Goal: Information Seeking & Learning: Stay updated

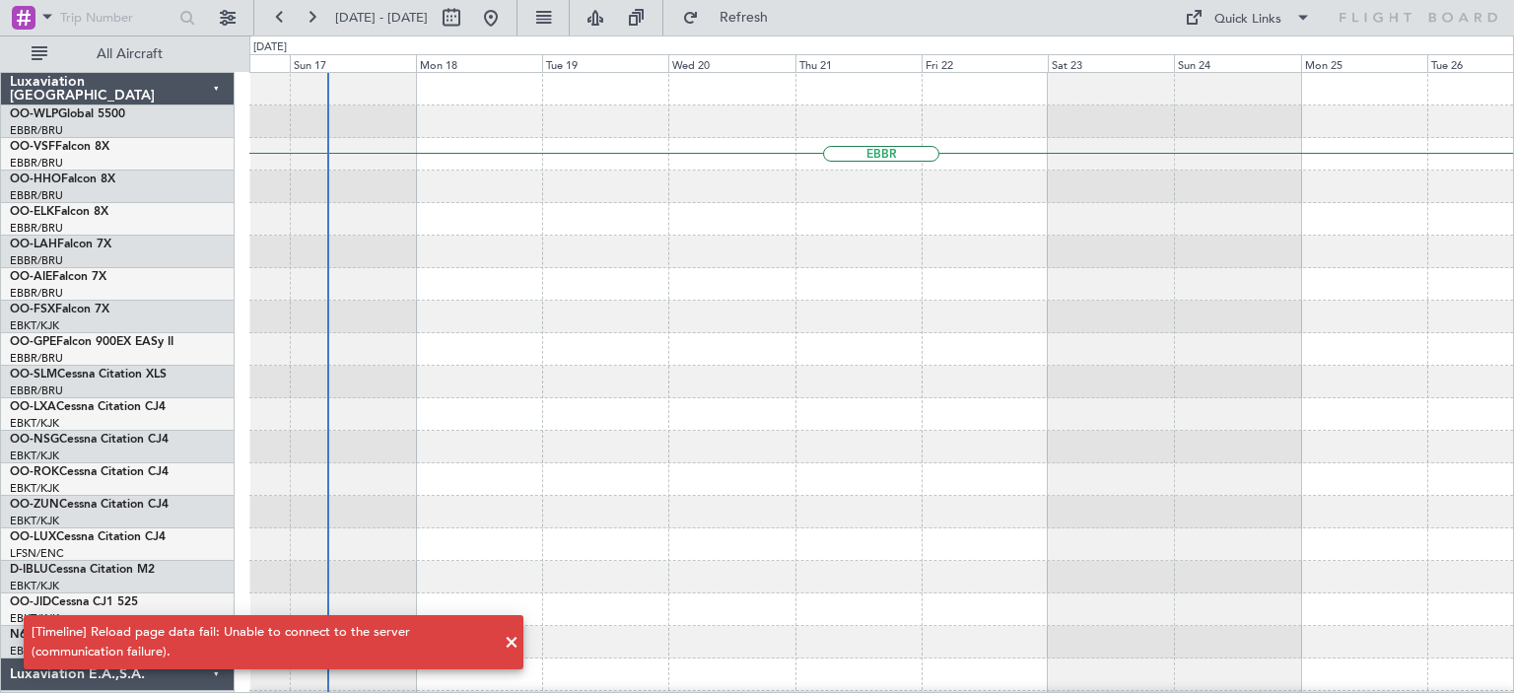
click at [519, 356] on div at bounding box center [880, 349] width 1263 height 33
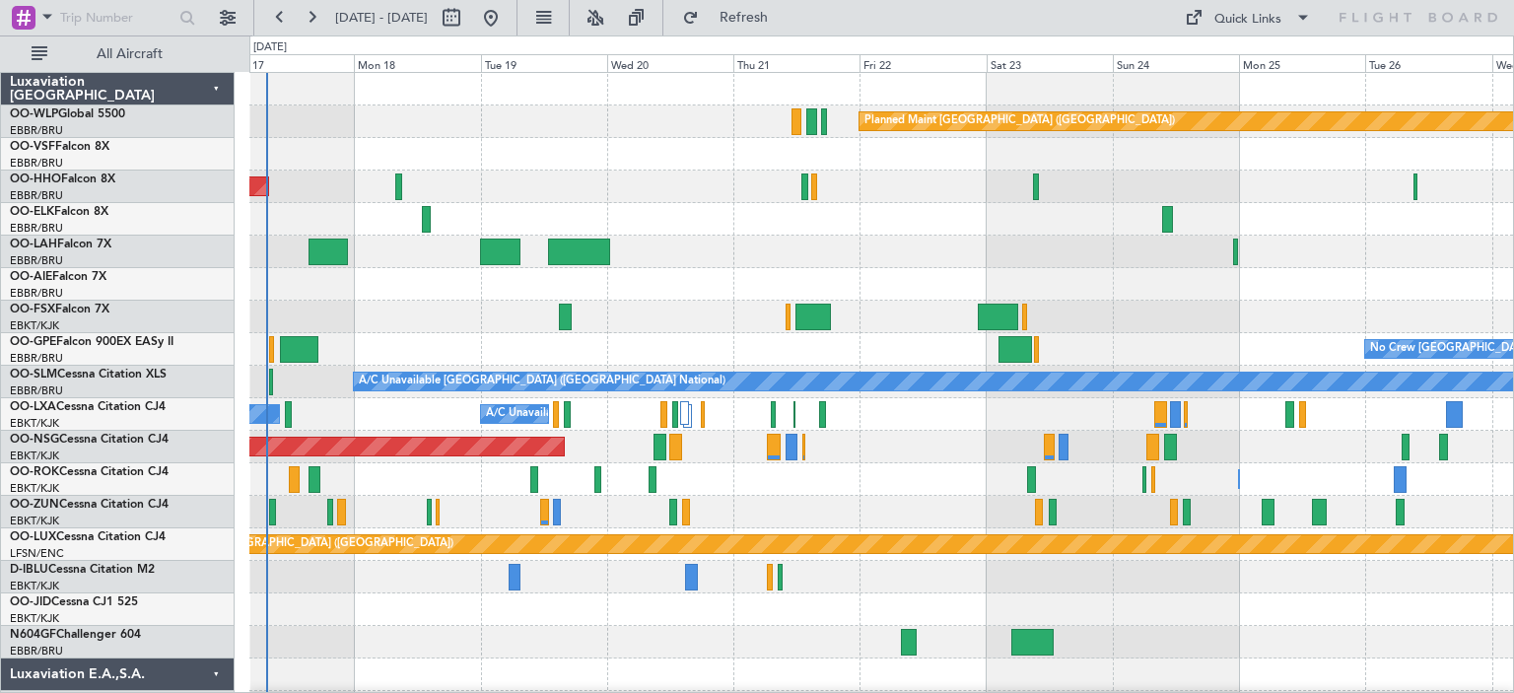
click at [383, 401] on div "Planned Maint [GEOGRAPHIC_DATA] ([GEOGRAPHIC_DATA]) AOG Maint Geneva ([GEOGRAPH…" at bounding box center [880, 658] width 1263 height 1171
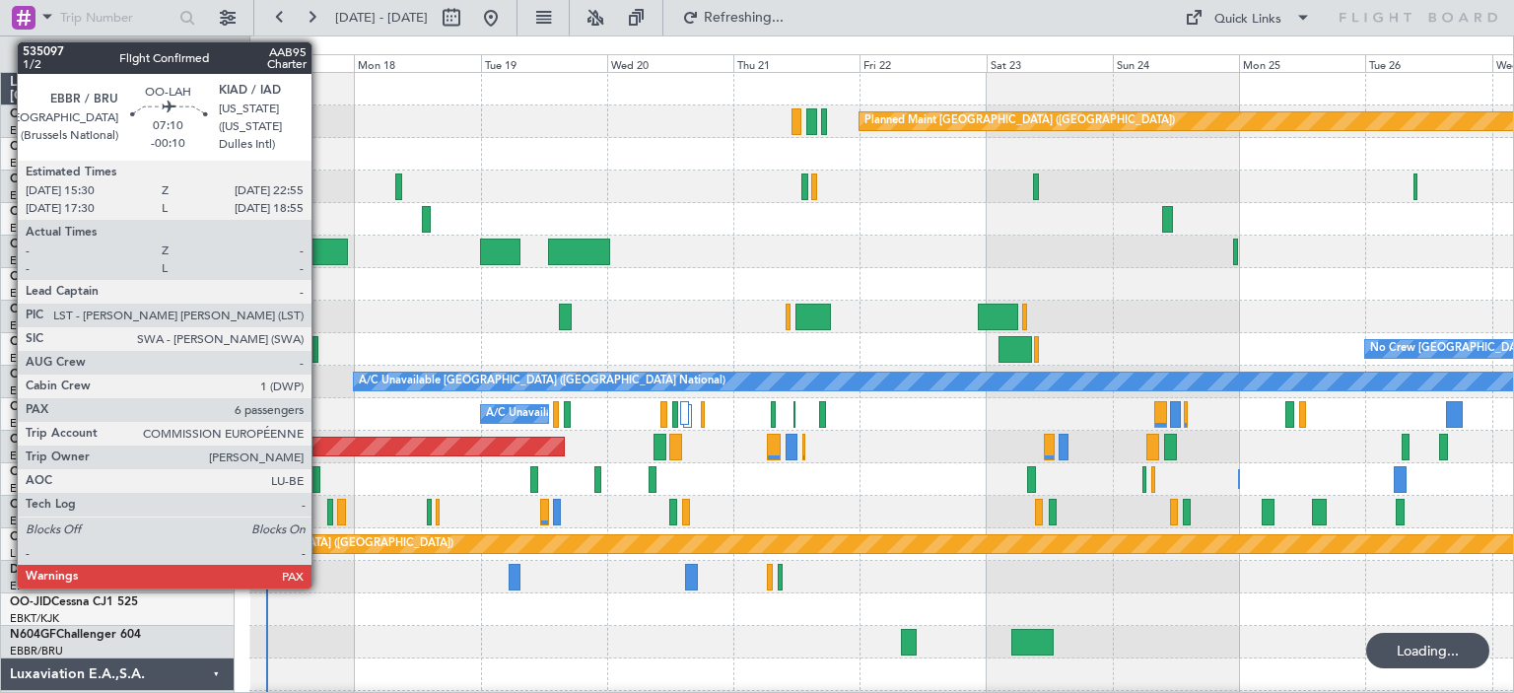
click at [321, 245] on div at bounding box center [327, 251] width 39 height 27
click at [322, 245] on div at bounding box center [327, 251] width 39 height 27
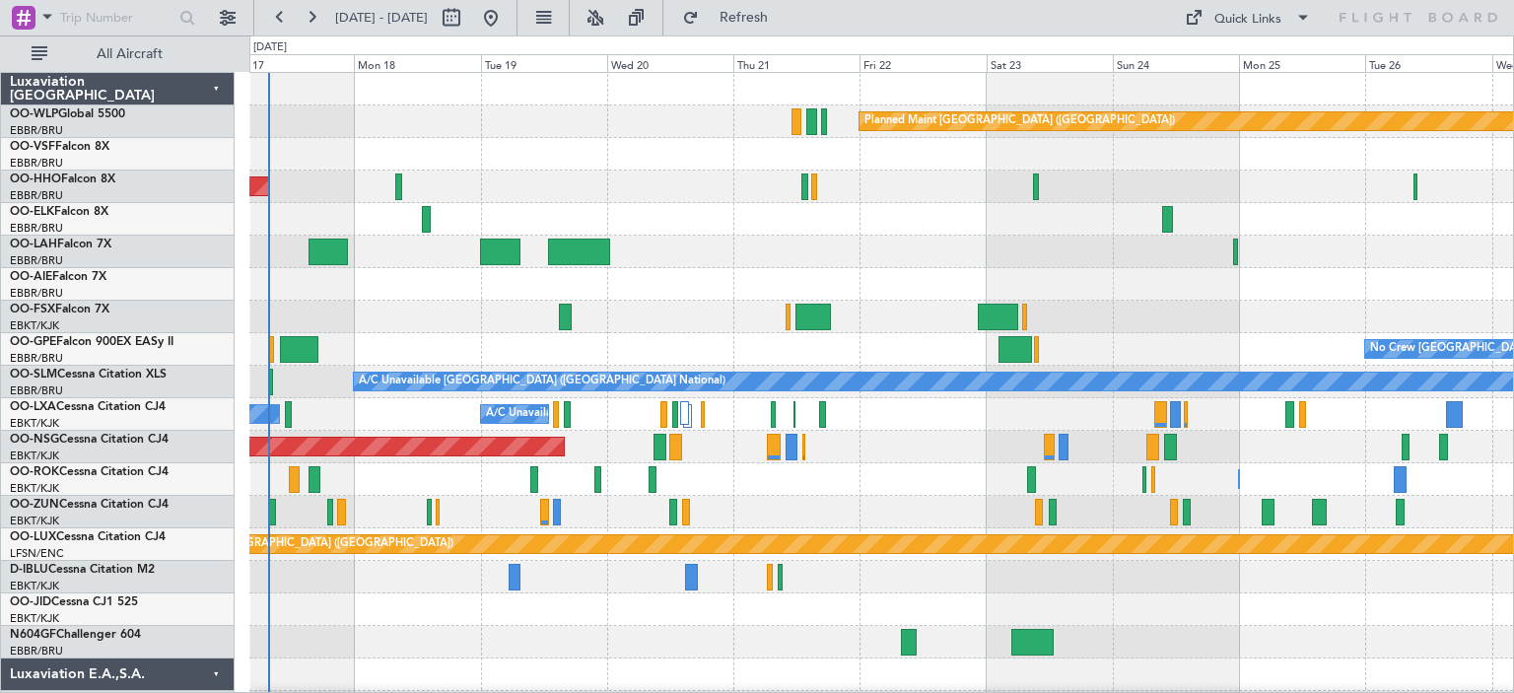
click at [683, 122] on div "Planned Maint [GEOGRAPHIC_DATA] ([GEOGRAPHIC_DATA])" at bounding box center [880, 121] width 1263 height 33
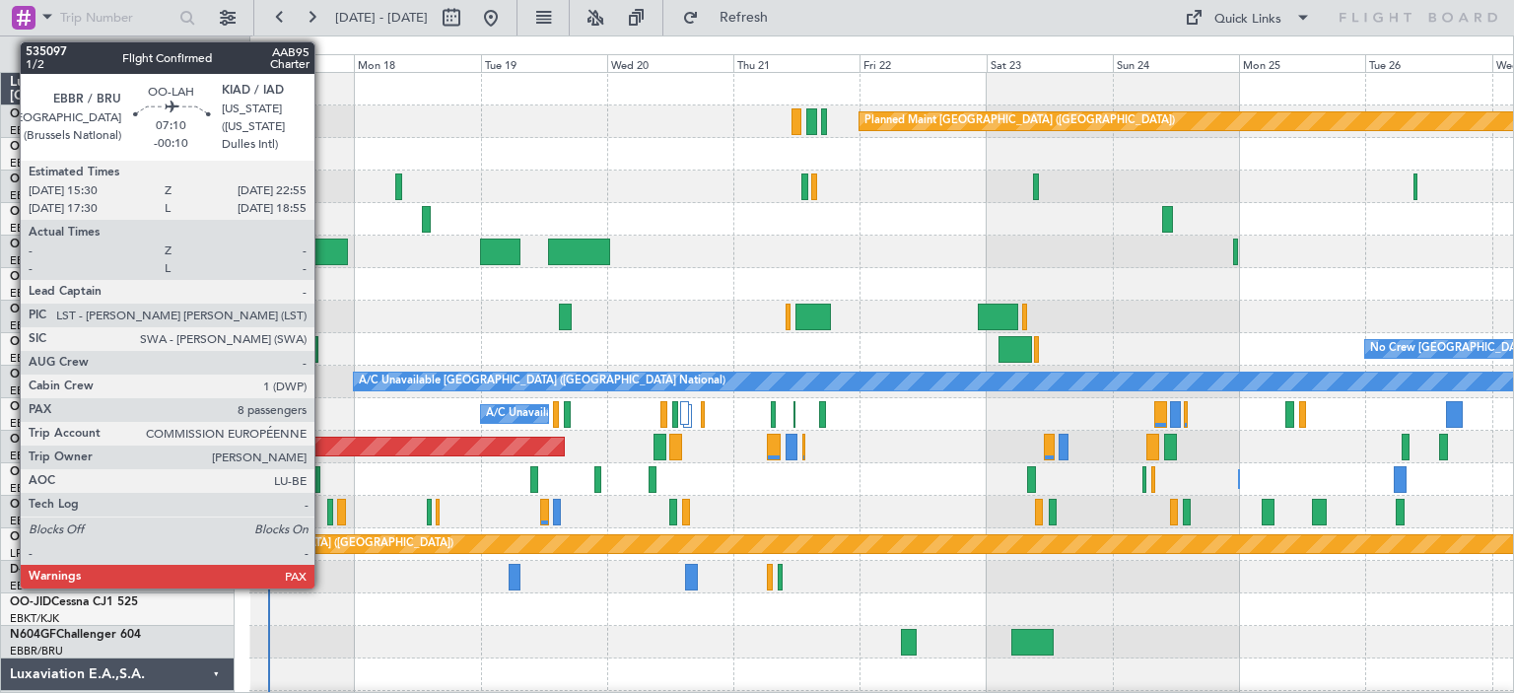
click at [323, 248] on div at bounding box center [327, 251] width 39 height 27
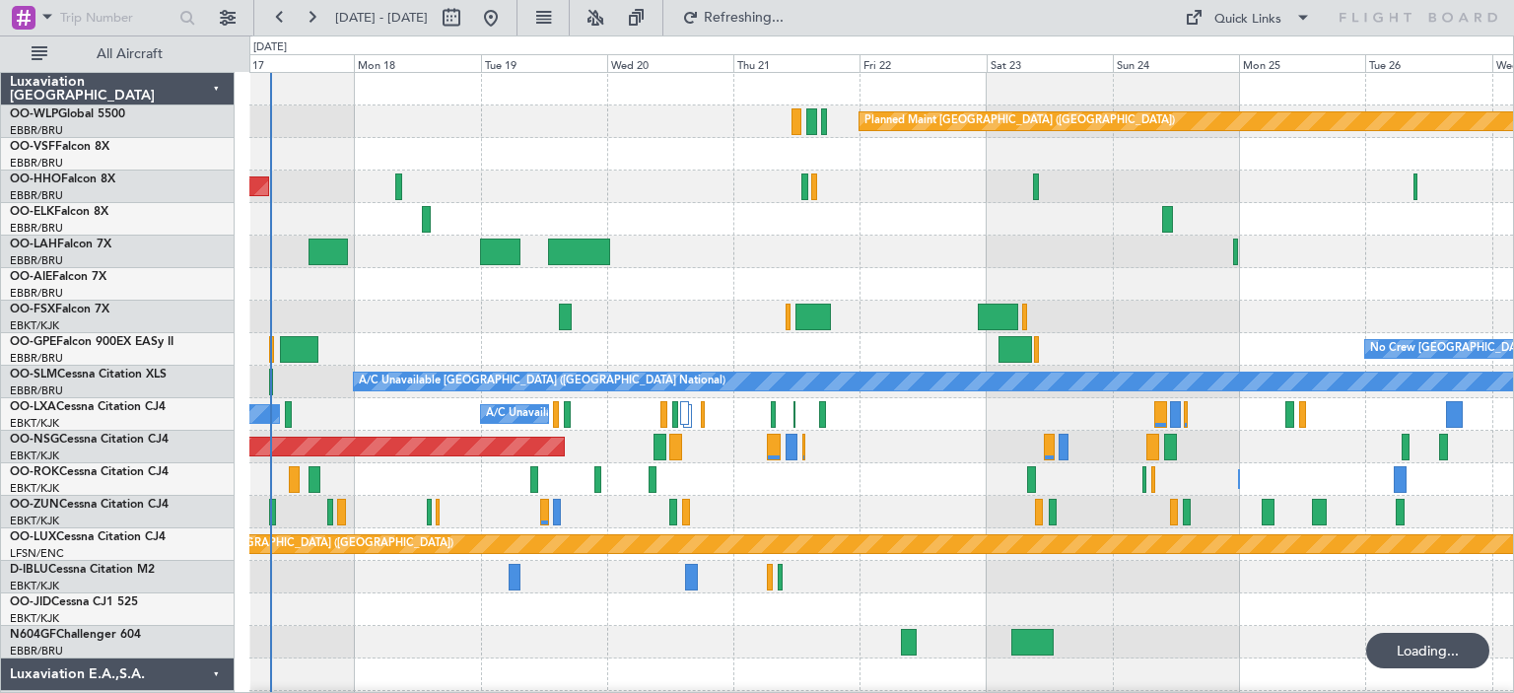
click at [690, 122] on div "Planned Maint [GEOGRAPHIC_DATA] ([GEOGRAPHIC_DATA])" at bounding box center [880, 121] width 1263 height 33
click at [451, 279] on div at bounding box center [880, 284] width 1263 height 33
click at [611, 23] on button at bounding box center [595, 18] width 32 height 32
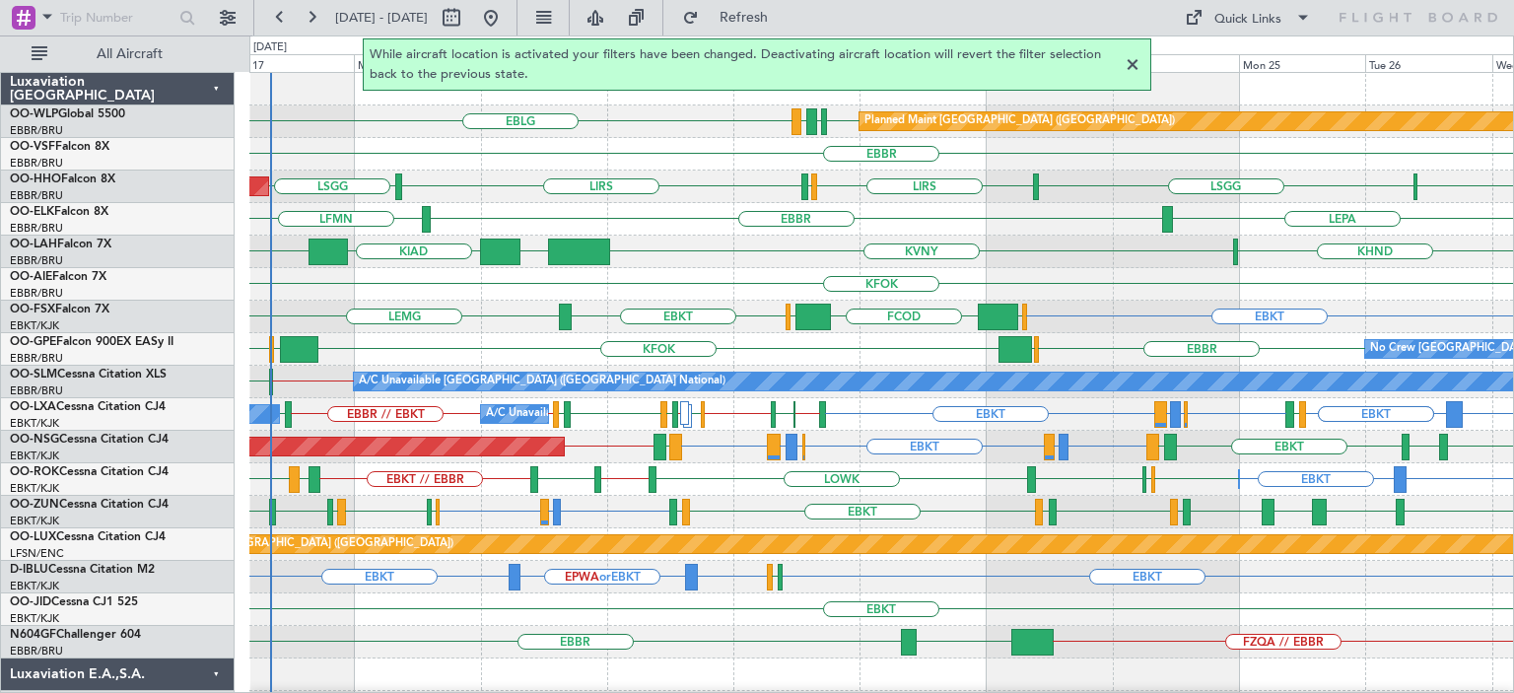
click at [1130, 64] on div at bounding box center [1132, 65] width 24 height 24
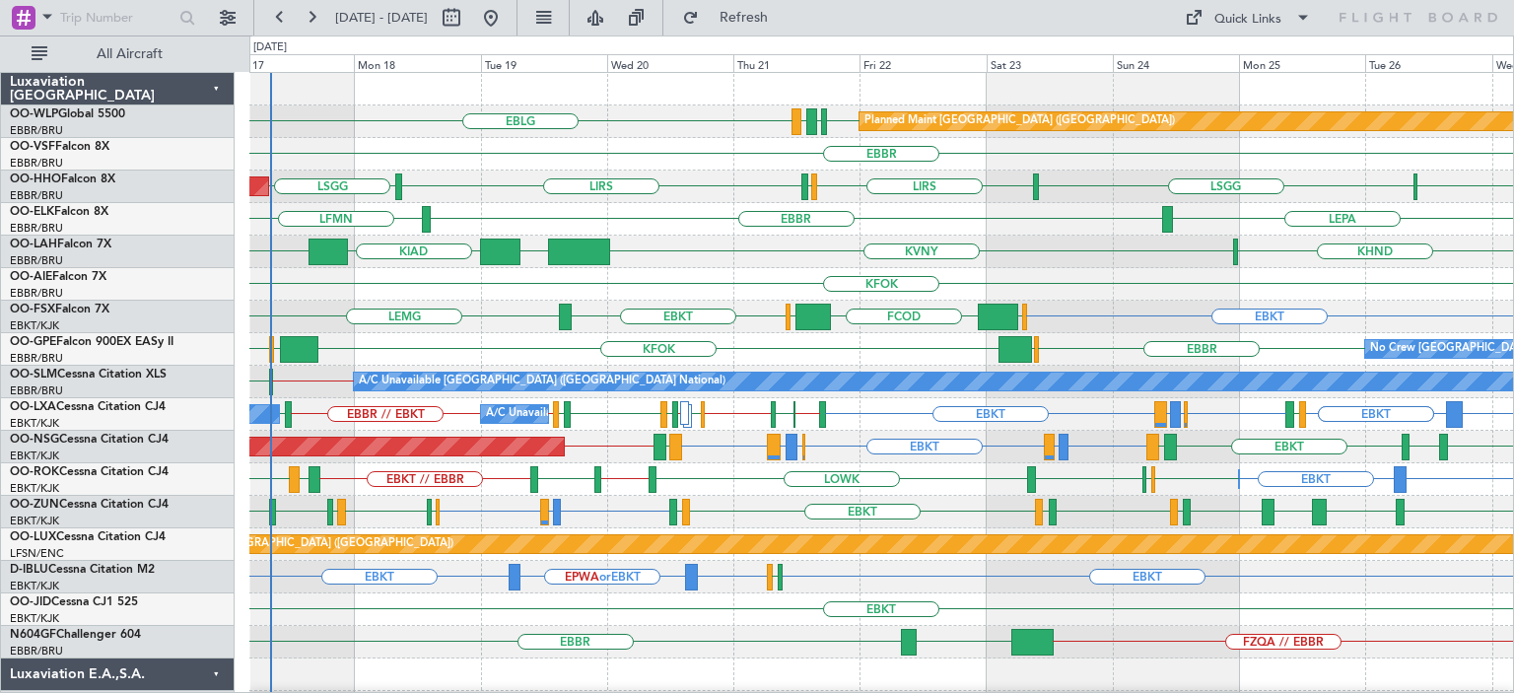
click at [524, 195] on div "LSGG LIRS LSZH LIRS LFMV LSGG AOG Maint Geneva (Cointrin) A/C Unavailable Genev…" at bounding box center [880, 186] width 1263 height 33
click at [662, 240] on div "KVNY EBBR KHND KIAD EBBR" at bounding box center [880, 252] width 1263 height 33
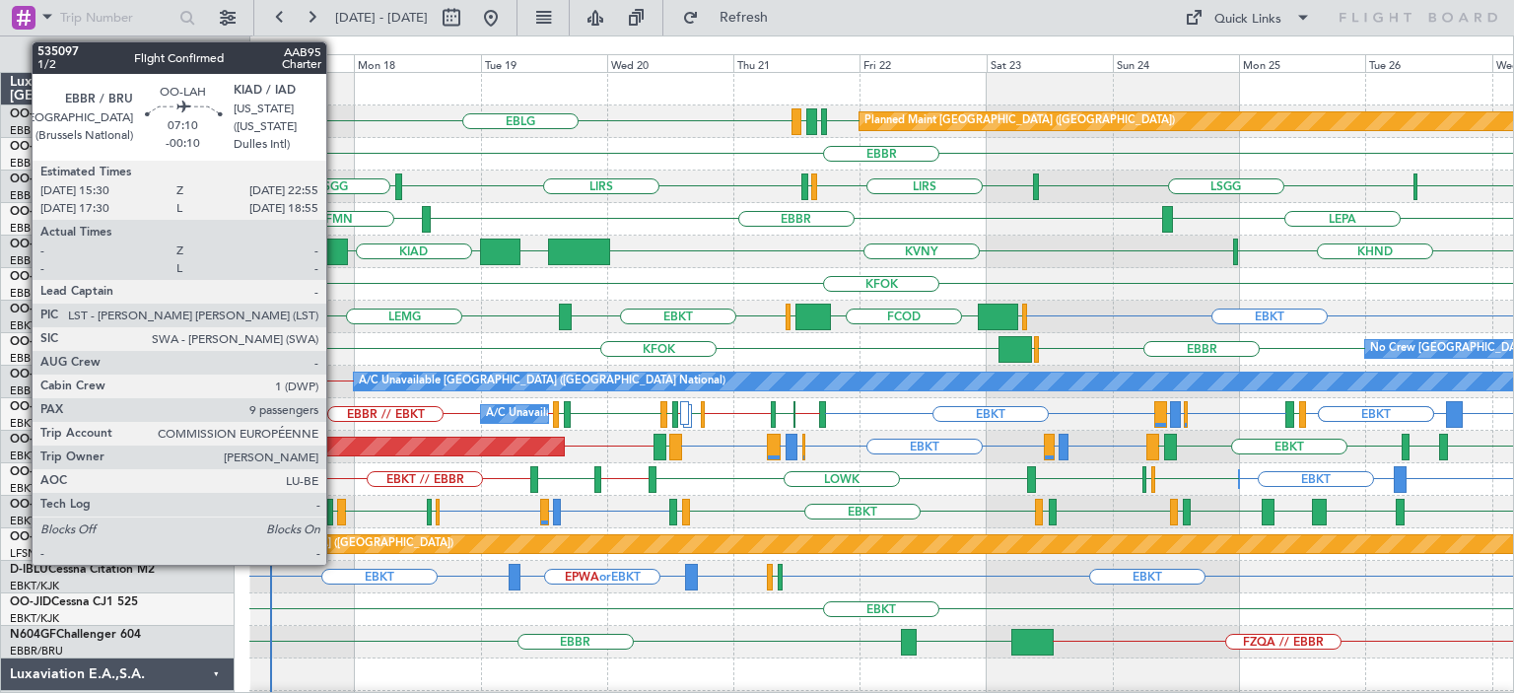
click at [335, 242] on div at bounding box center [327, 251] width 39 height 27
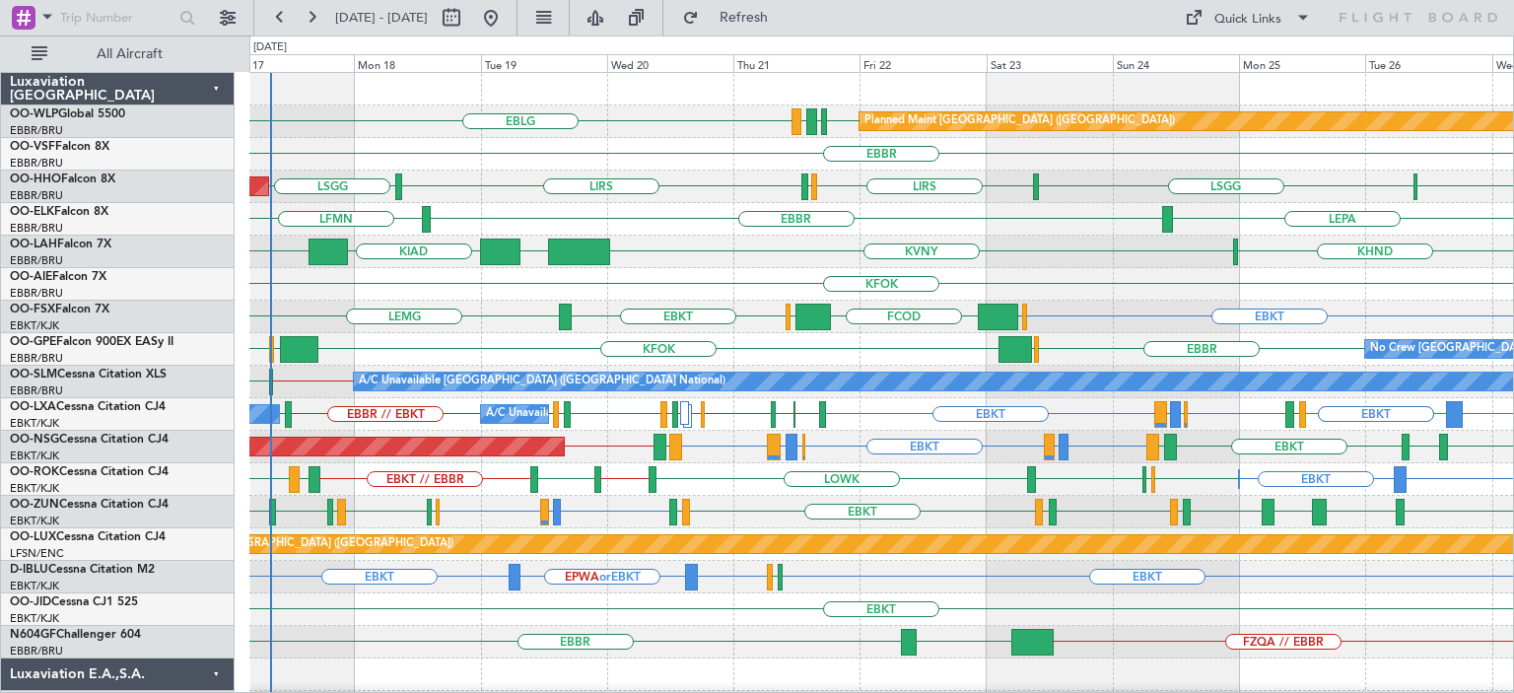
click at [679, 183] on div "LFMV LSGG LIRS LSGG LIRS LSZH AOG Maint Geneva (Cointrin) A/C Unavailable Genev…" at bounding box center [880, 186] width 1263 height 33
click at [649, 155] on div "EBBR" at bounding box center [880, 154] width 1263 height 33
click at [544, 175] on div "LFMV LSGG LIRS LSGG LIRS LSZH AOG Maint Geneva (Cointrin) A/C Unavailable Genev…" at bounding box center [880, 186] width 1263 height 33
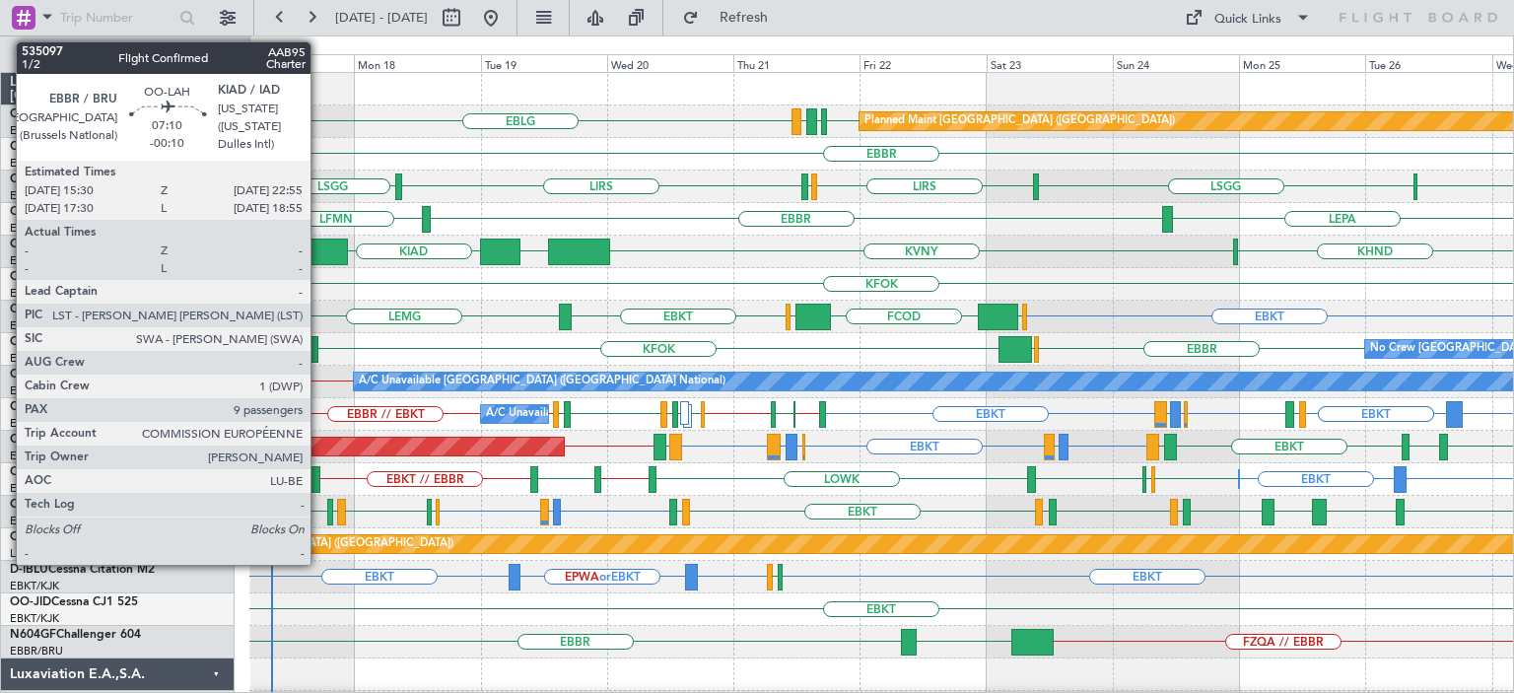
click at [319, 251] on div at bounding box center [327, 251] width 39 height 27
click at [320, 251] on div at bounding box center [327, 251] width 39 height 27
click at [322, 244] on div at bounding box center [327, 251] width 39 height 27
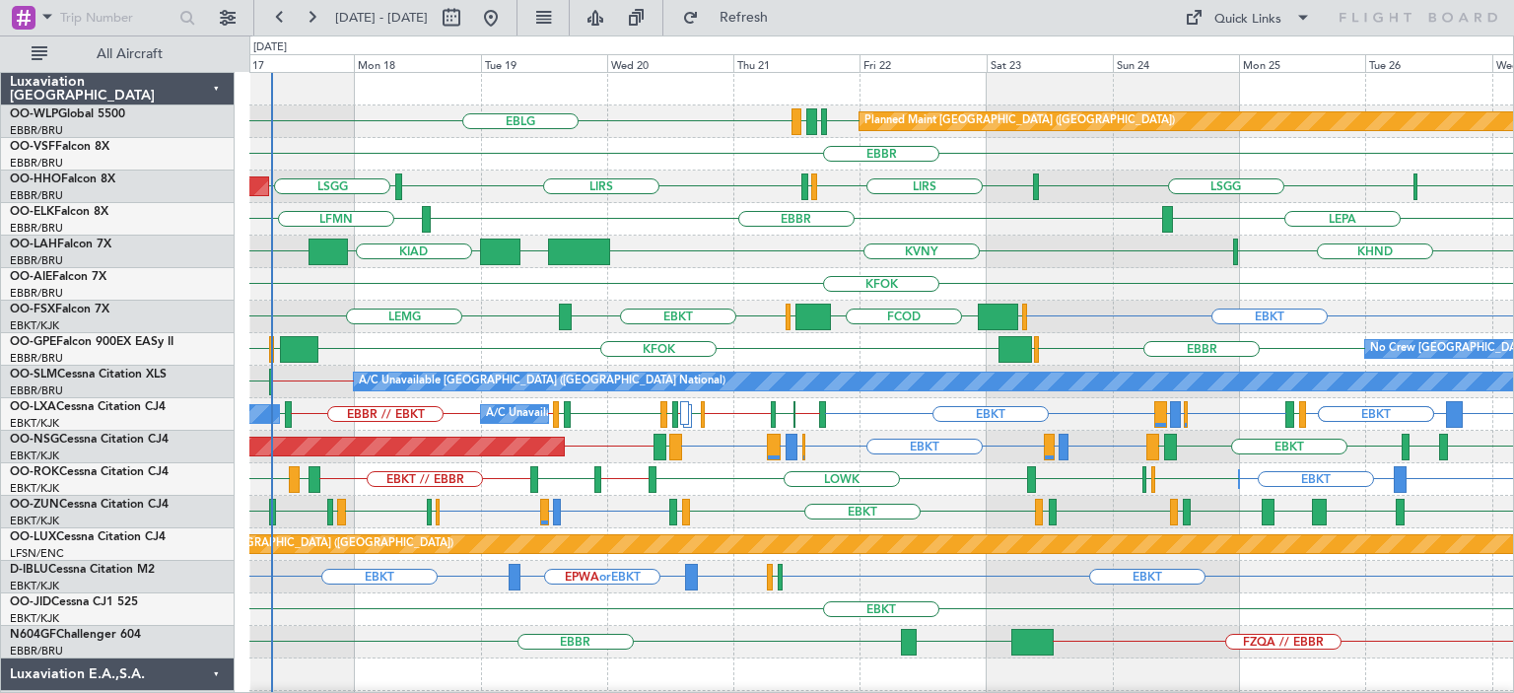
click at [667, 200] on div "LIRS LSGG LFMV LSGG LIRS LSZH AOG Maint Geneva (Cointrin) A/C Unavailable Genev…" at bounding box center [880, 186] width 1263 height 33
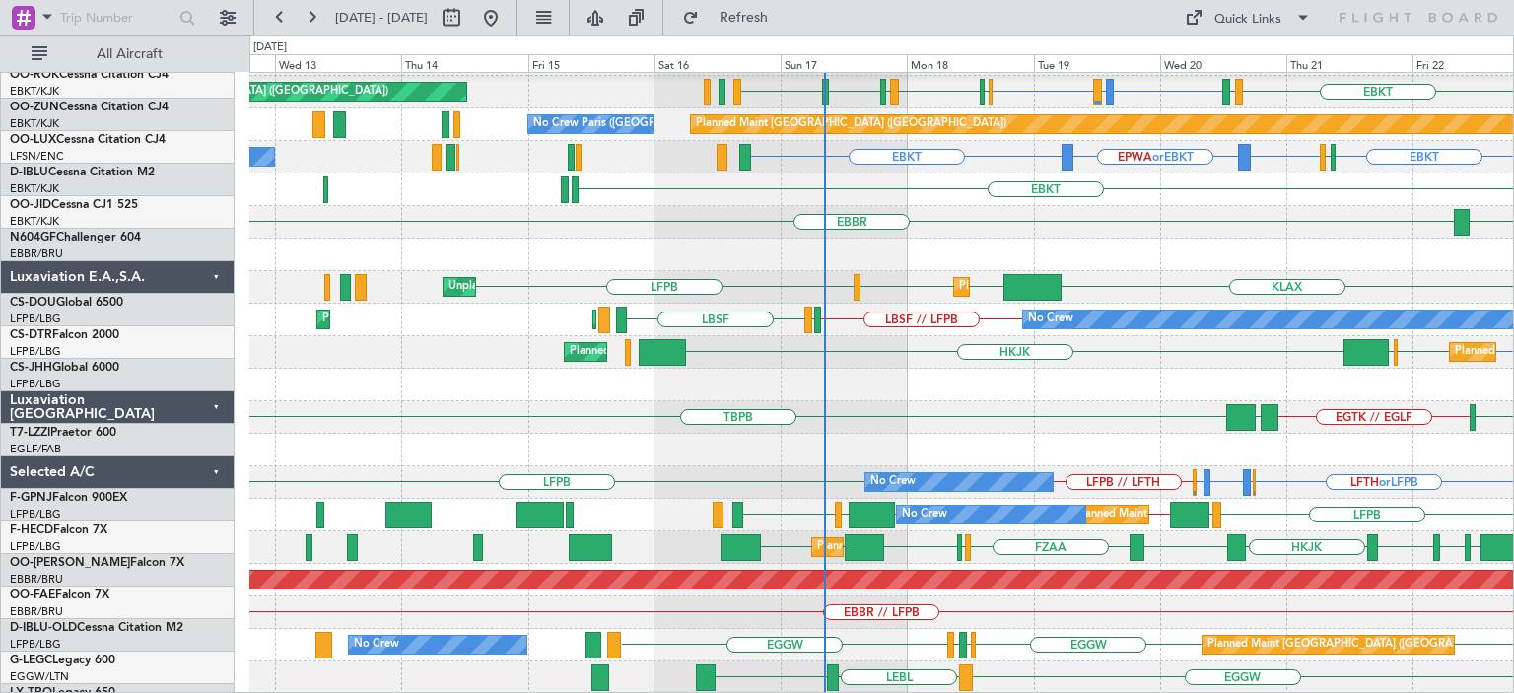
scroll to position [420, 0]
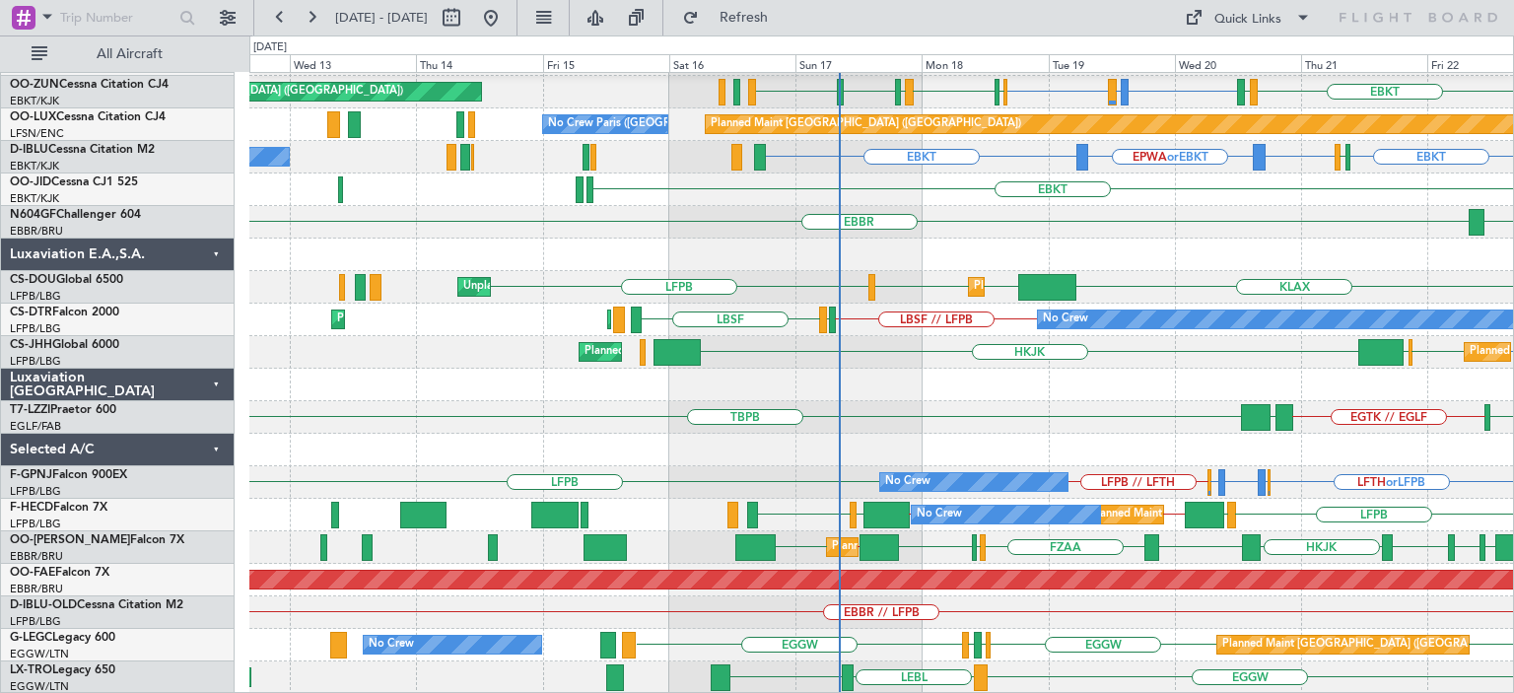
click at [948, 398] on div "EBKT // EBBR LIEO EBBR LOWK EBBR // EBKT EGPF Unplanned Maint Kortrijk-Wevelgem…" at bounding box center [880, 173] width 1263 height 1041
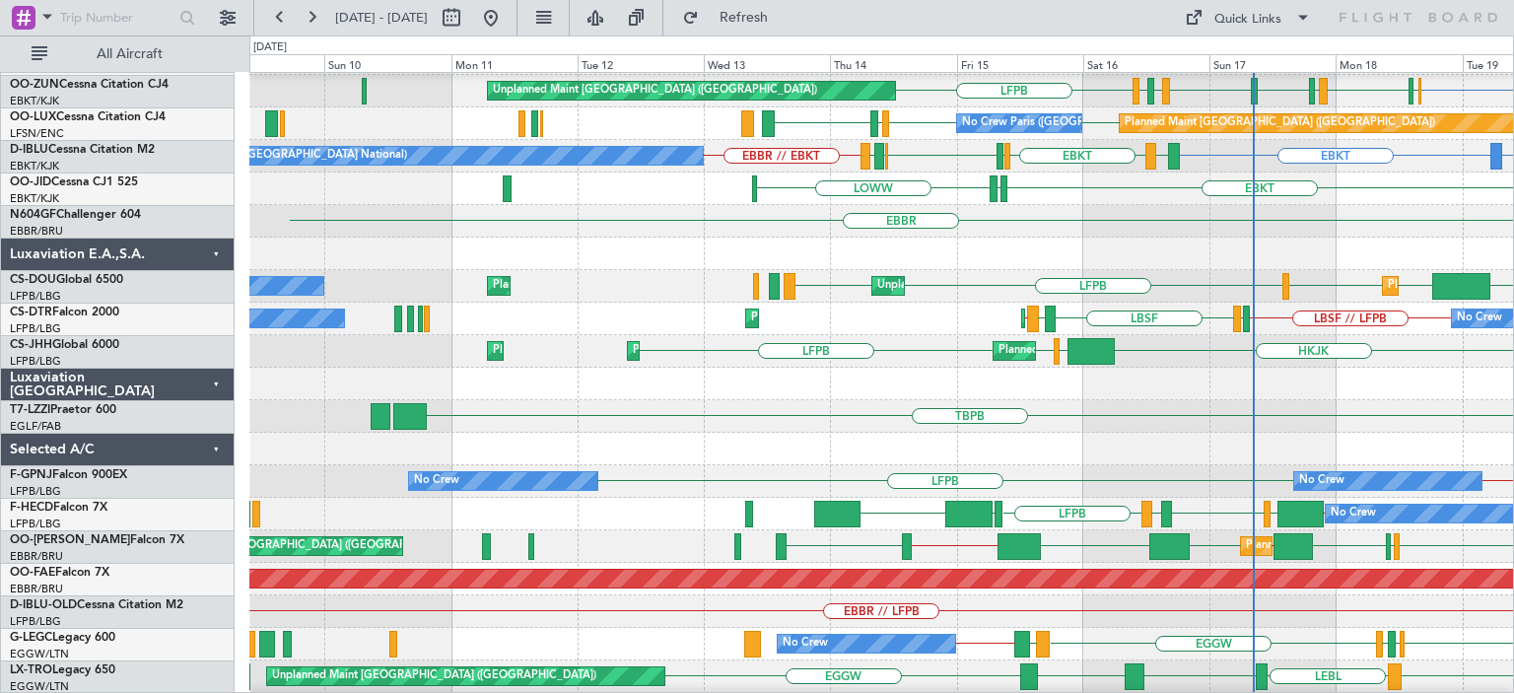
scroll to position [421, 0]
click at [904, 429] on div "TBPB LPAZ EGTK // EGLF" at bounding box center [880, 416] width 1263 height 33
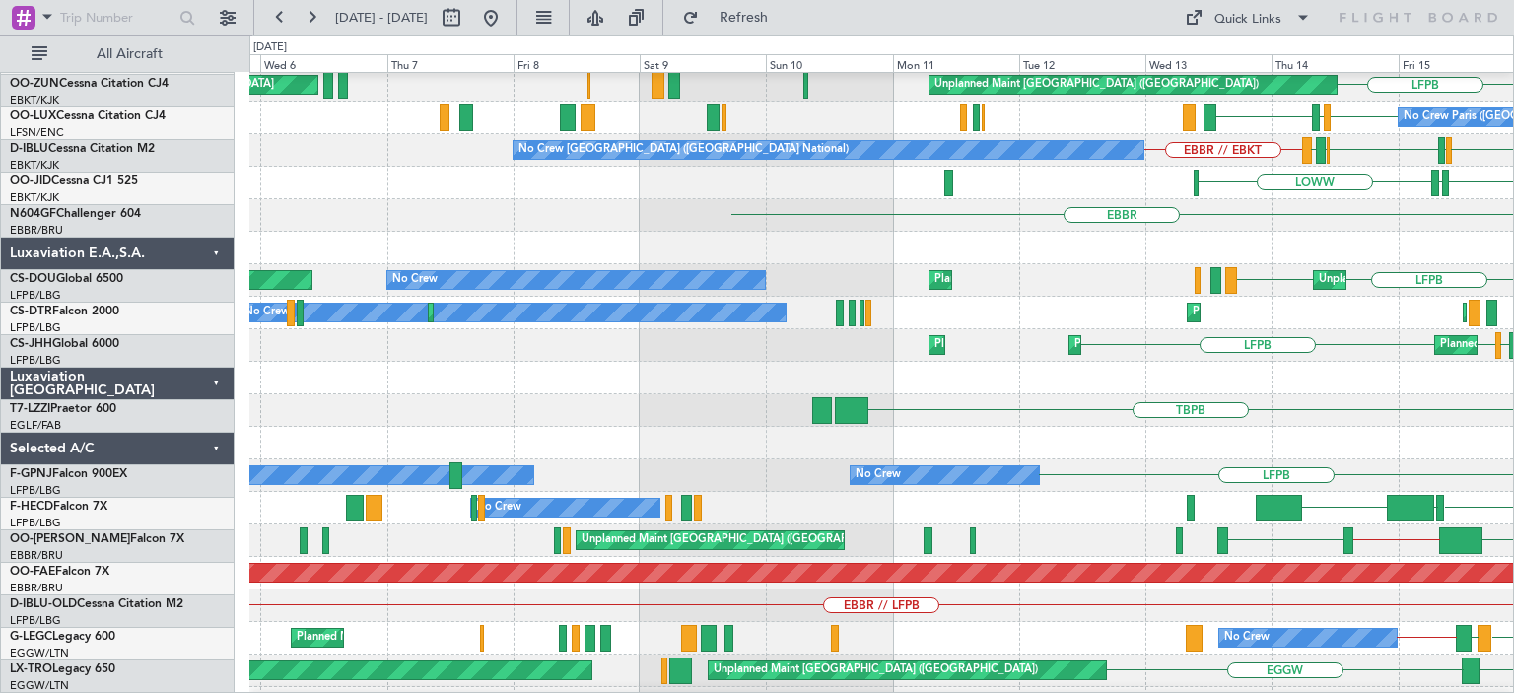
scroll to position [426, 0]
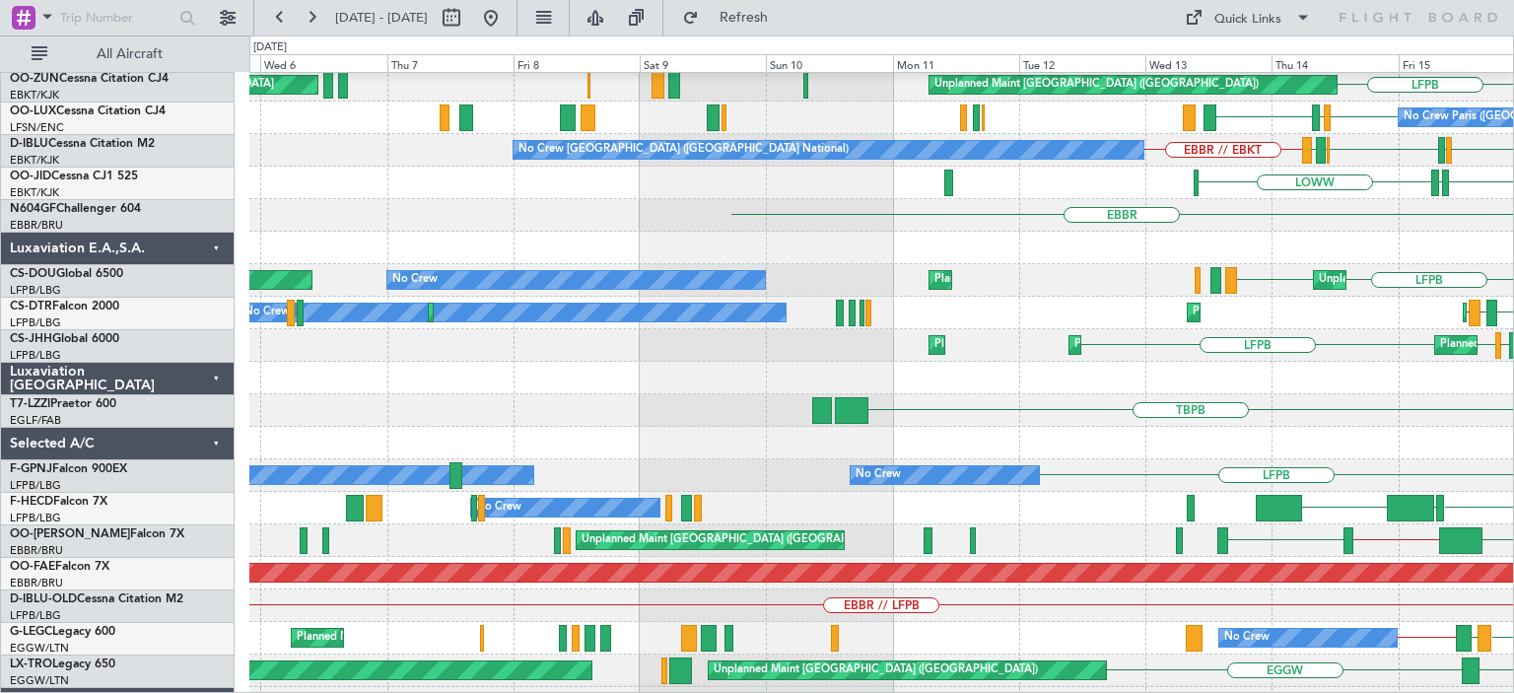
click at [1074, 432] on div at bounding box center [880, 443] width 1263 height 33
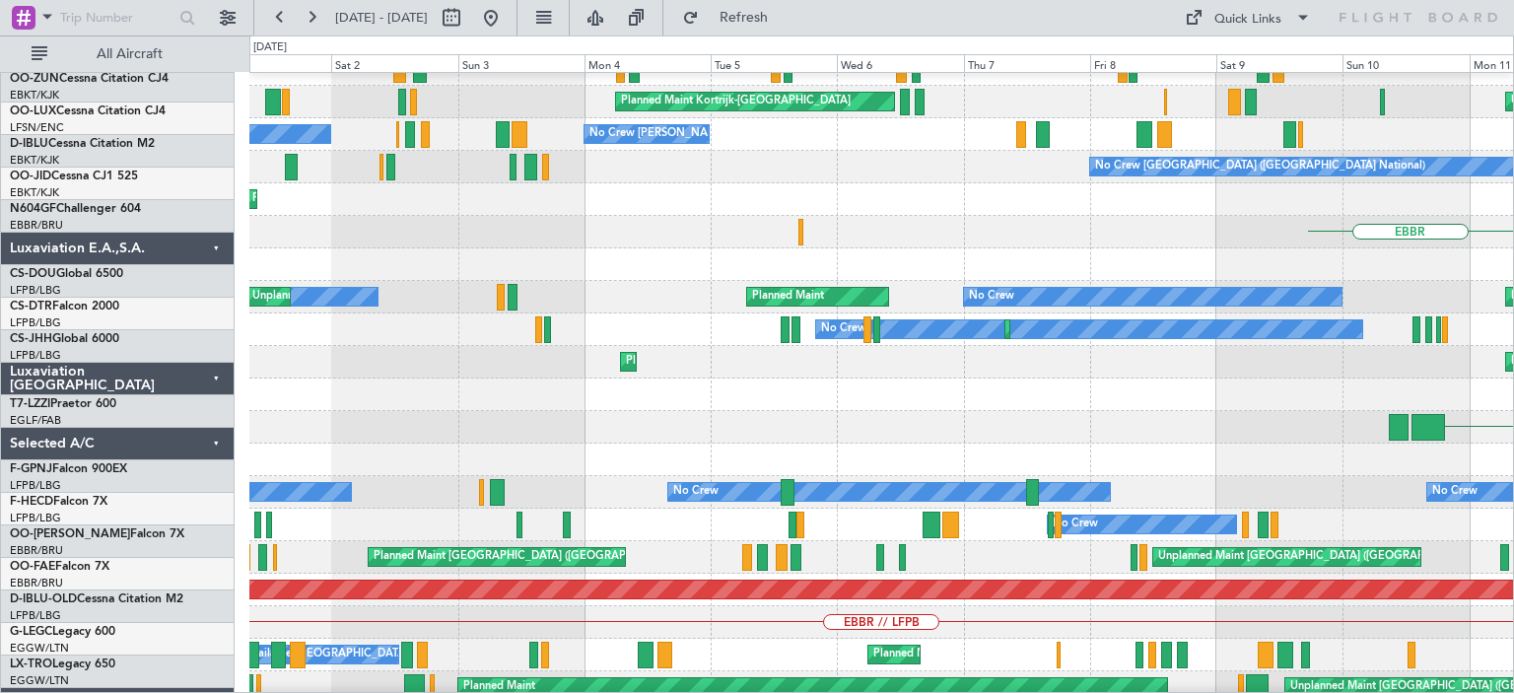
scroll to position [410, 0]
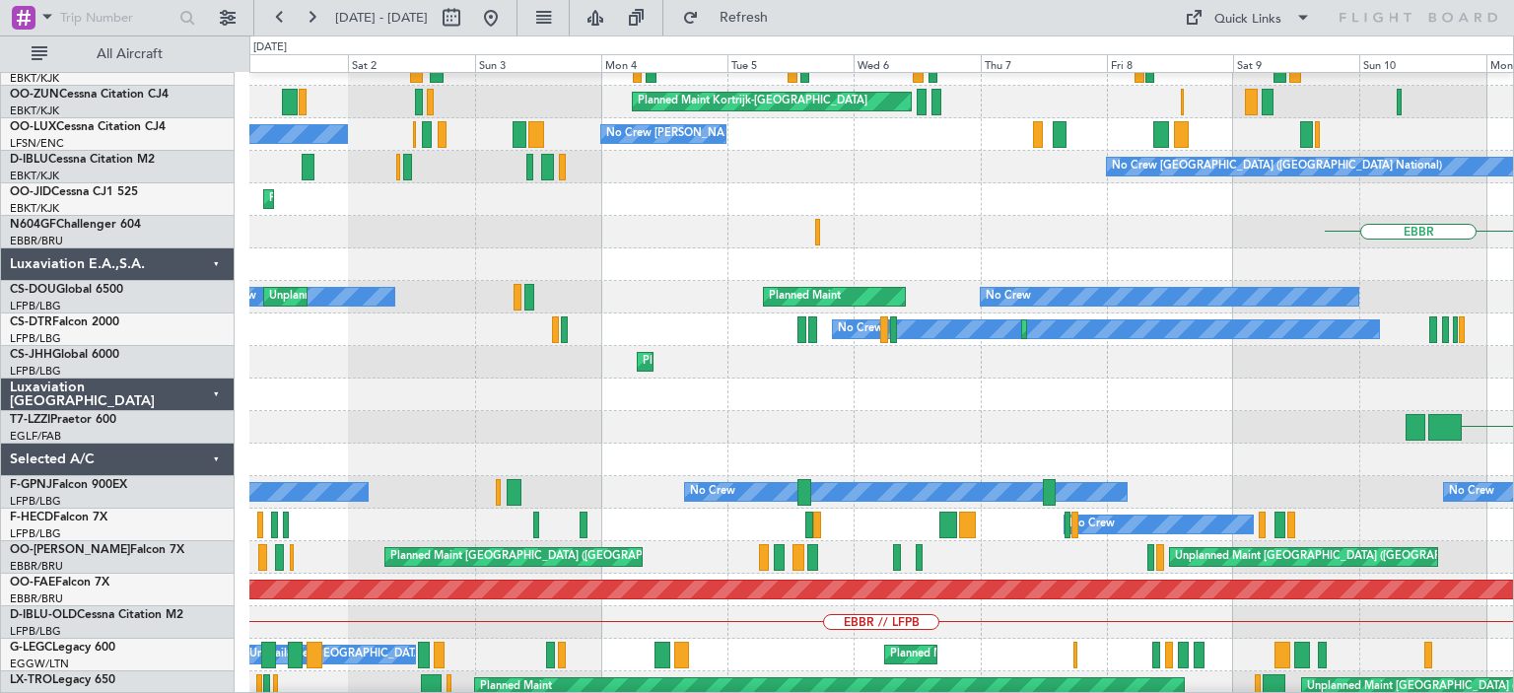
click at [995, 394] on div at bounding box center [880, 394] width 1263 height 33
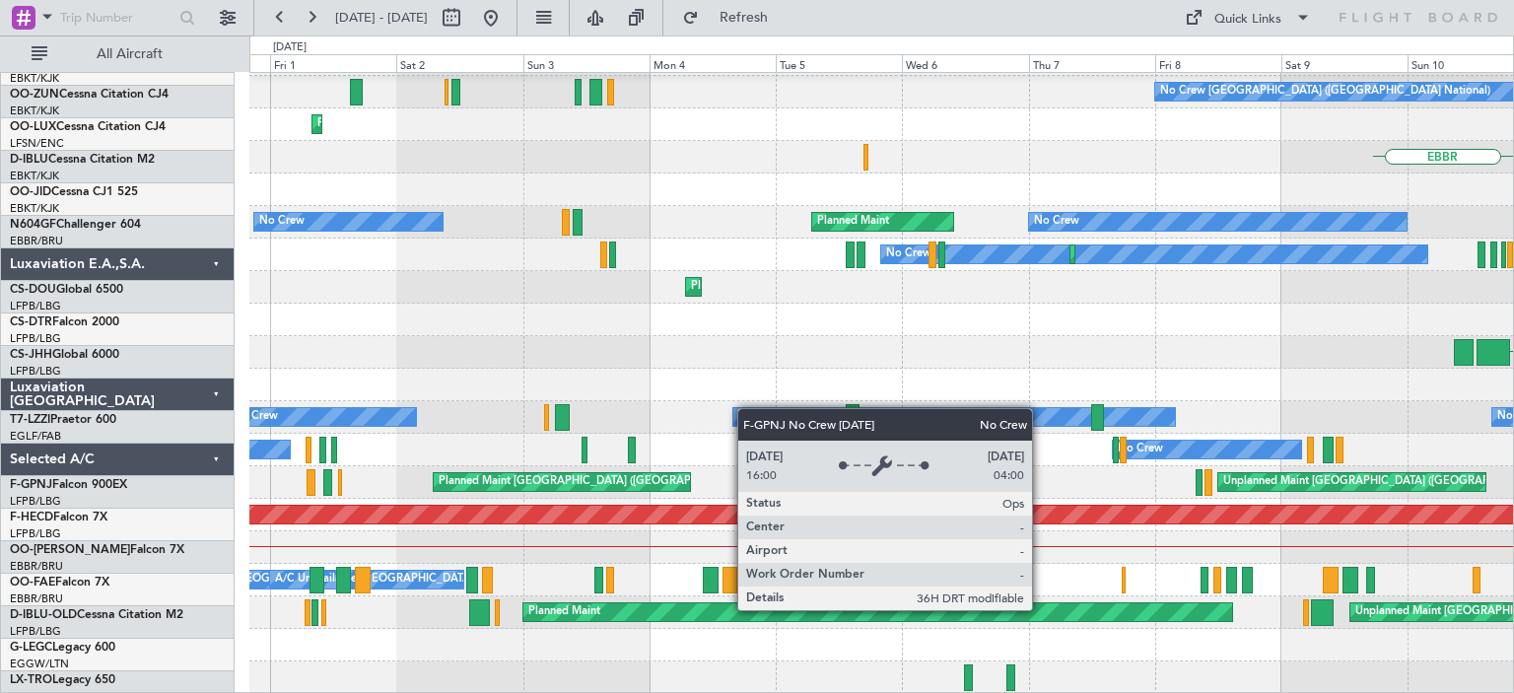
scroll to position [485, 0]
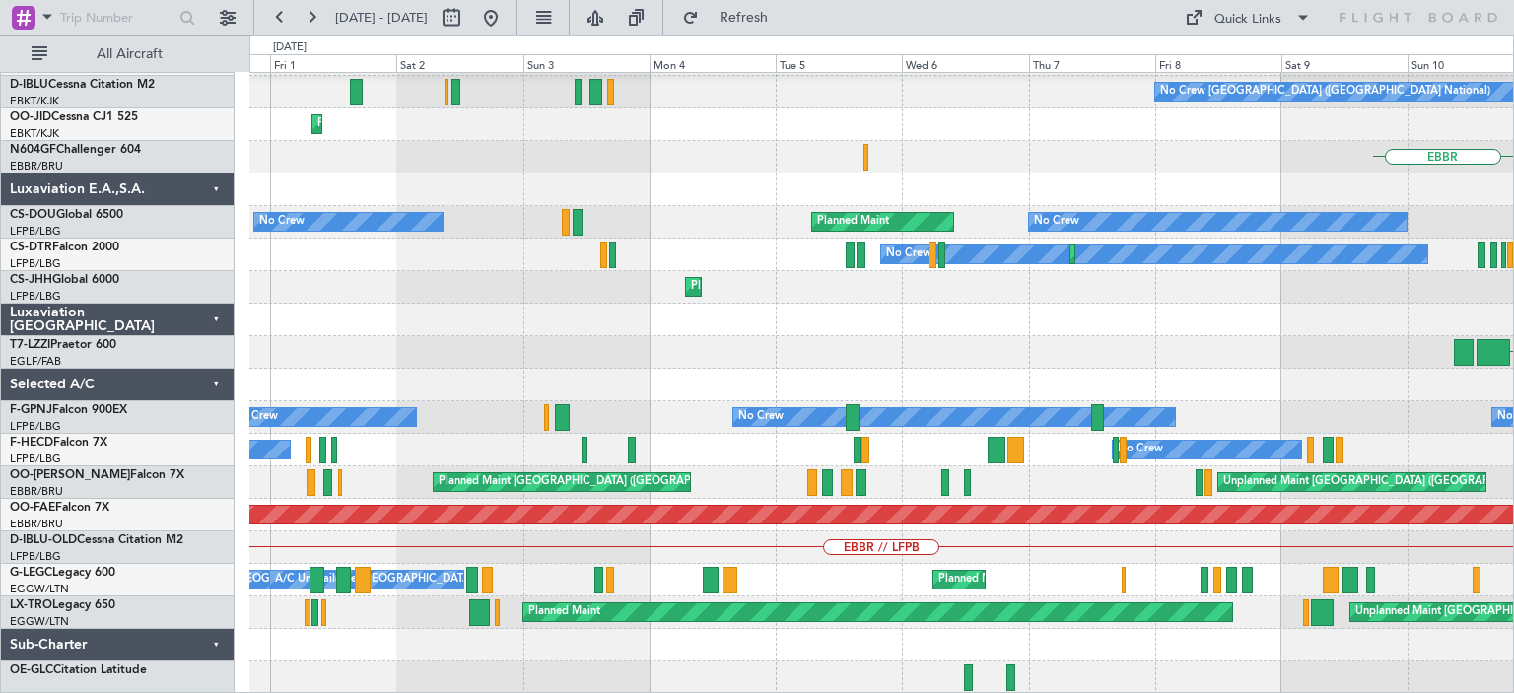
click at [746, 373] on div "No Crew Nancy (Essey) No Crew Vienna (Schwechat) No Crew Brussels (Brussels Nat…" at bounding box center [880, 141] width 1263 height 1106
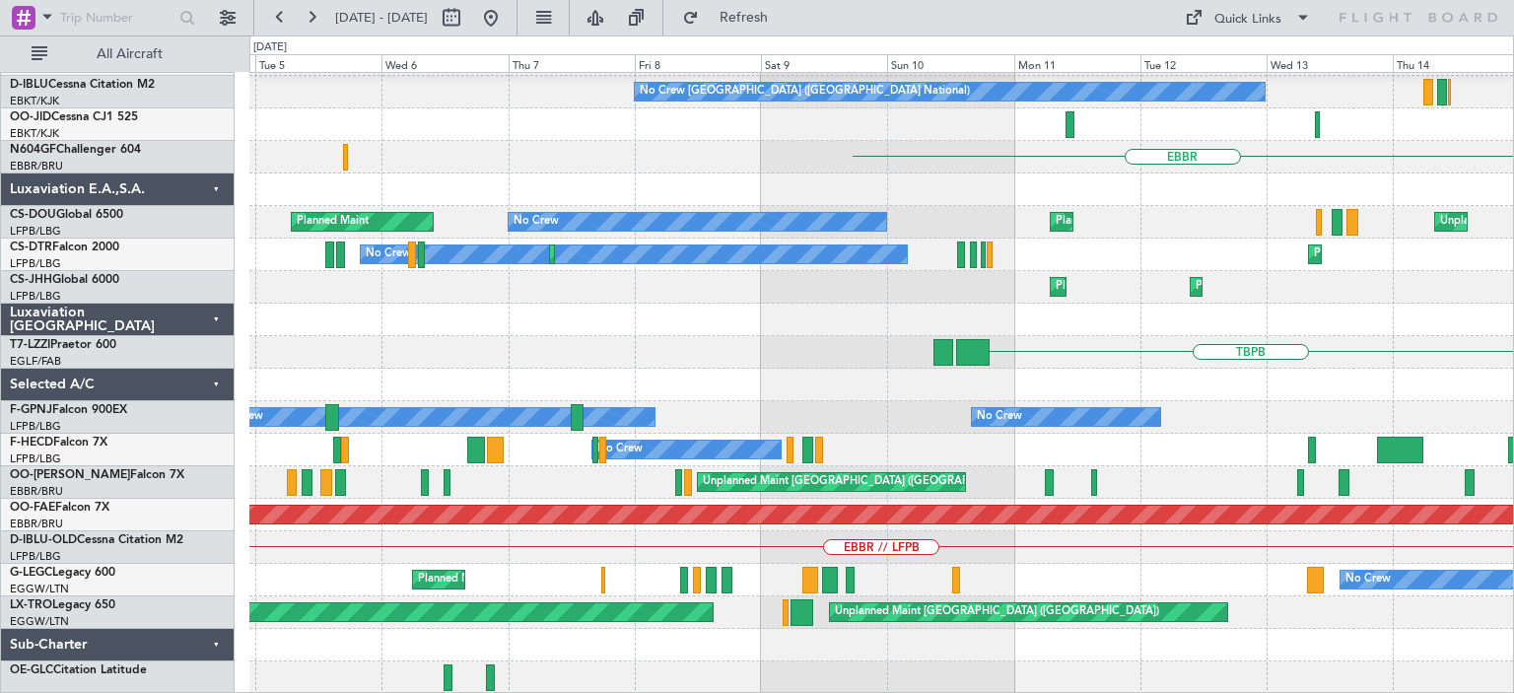
click at [505, 466] on div "Unplanned Maint Brussels (Brussels National) Planned Maint Brussels (Brussels N…" at bounding box center [880, 482] width 1263 height 33
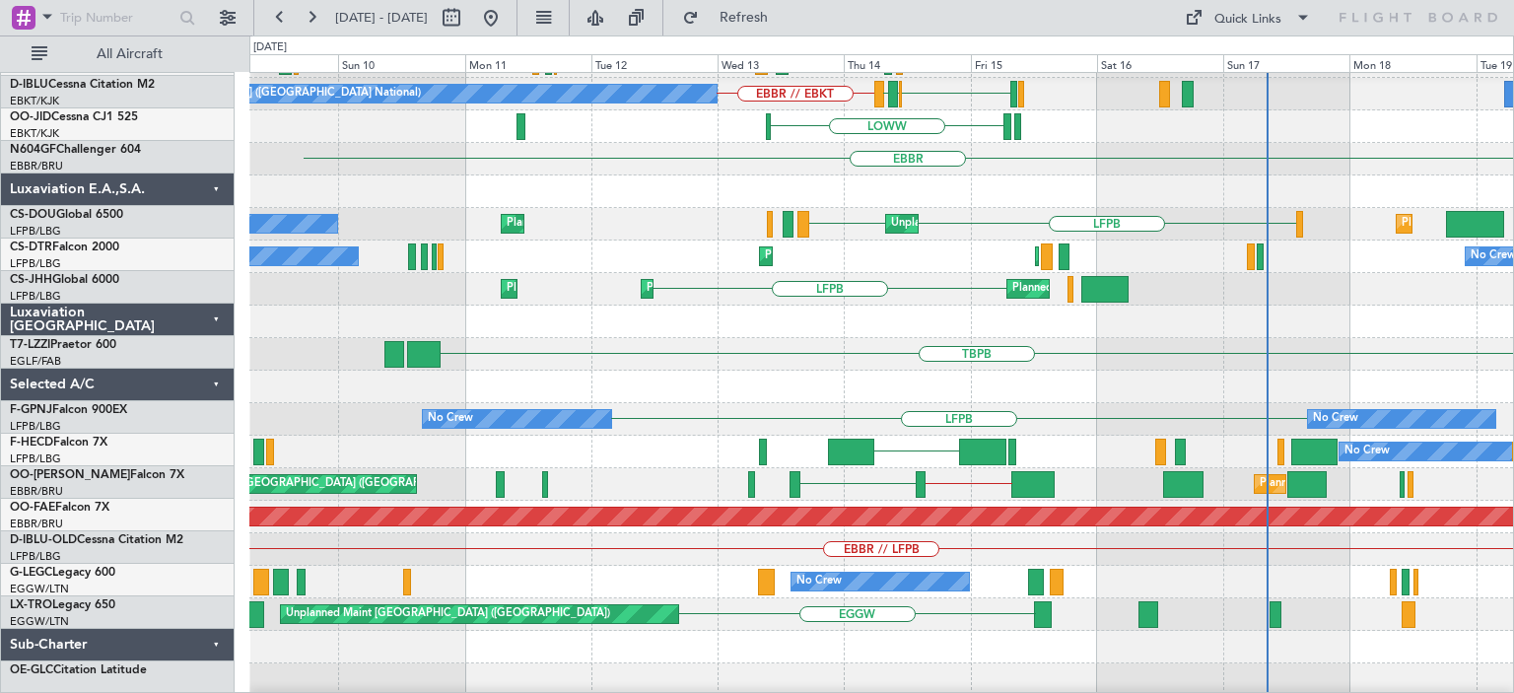
scroll to position [483, 0]
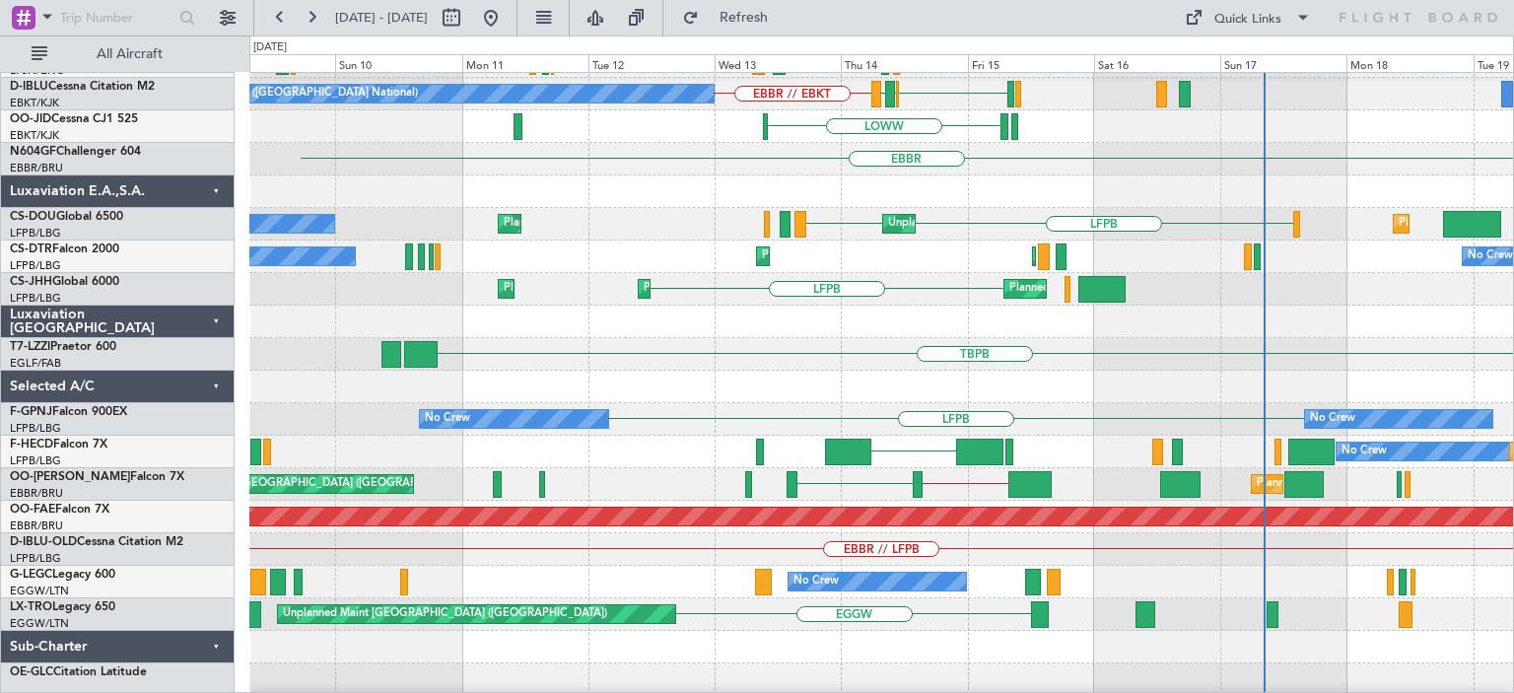
click at [441, 477] on div "Unplanned Maint Brussels (Brussels National) EBMB // EBBR ENRY Planned Maint Br…" at bounding box center [880, 484] width 1263 height 33
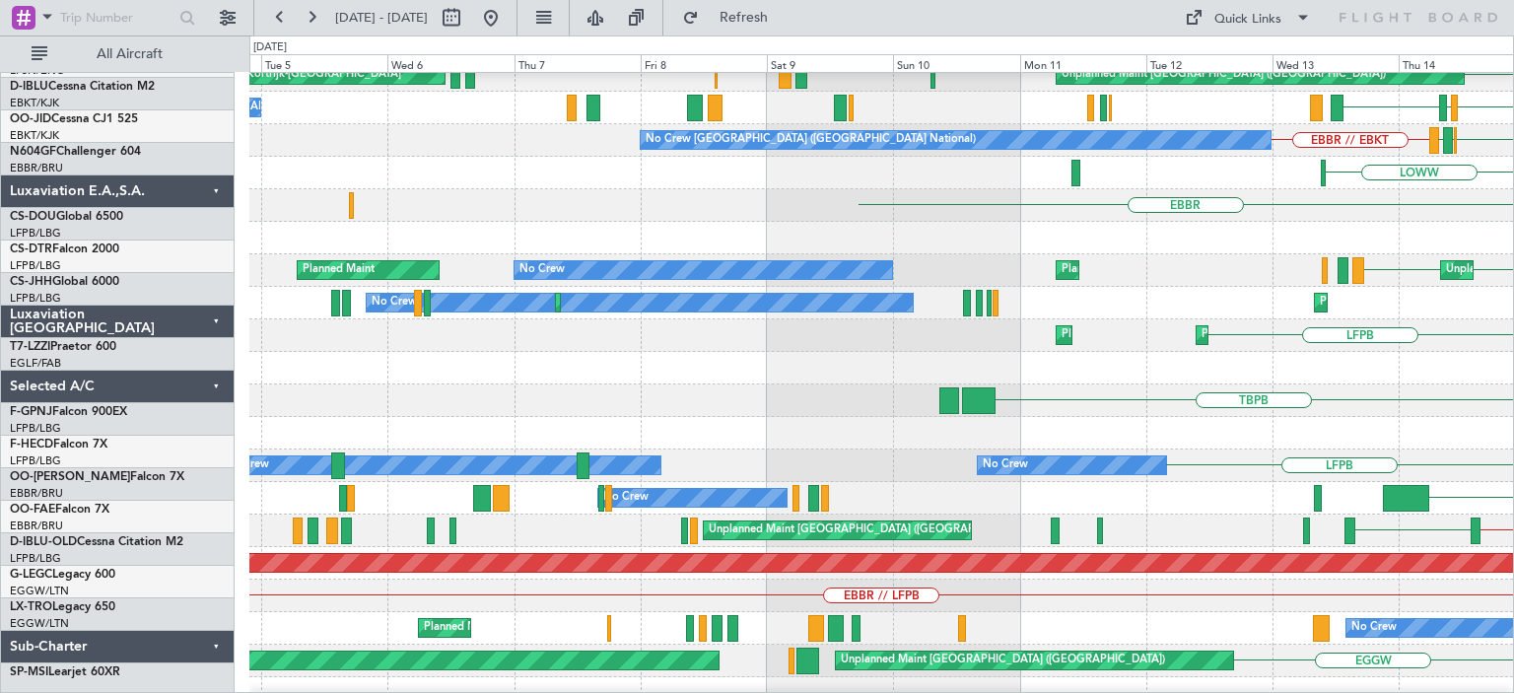
scroll to position [437, 0]
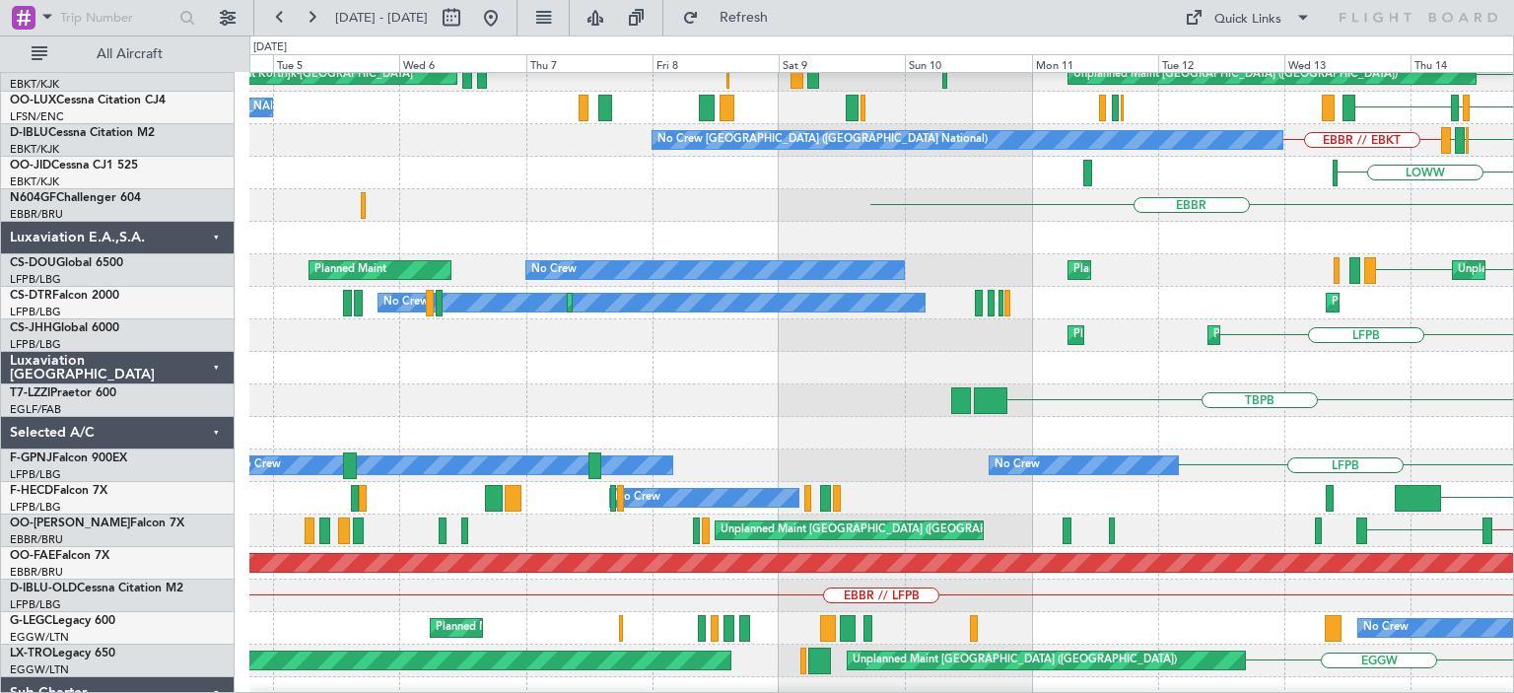
click at [1182, 501] on div "SBRF No Crew LFMN LFPB LIEO LFPB" at bounding box center [880, 498] width 1263 height 33
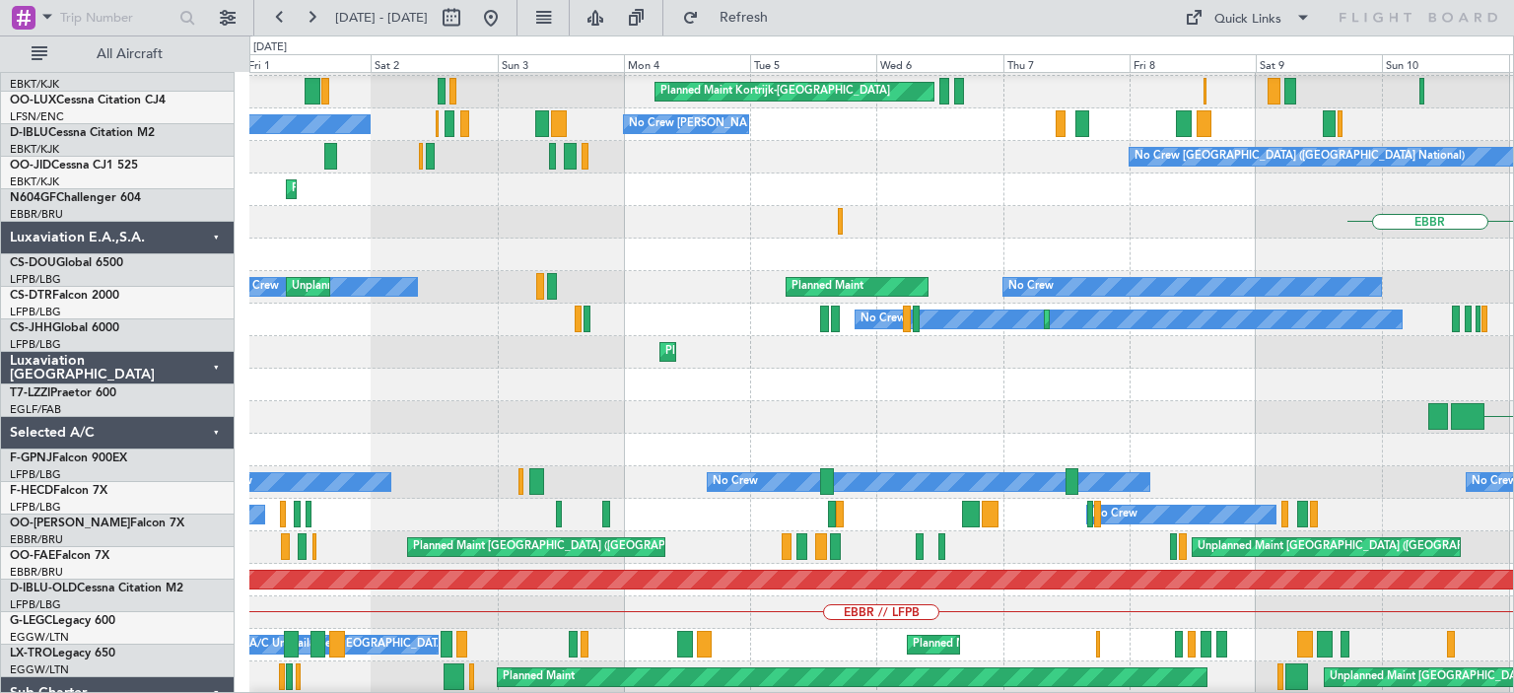
scroll to position [420, 0]
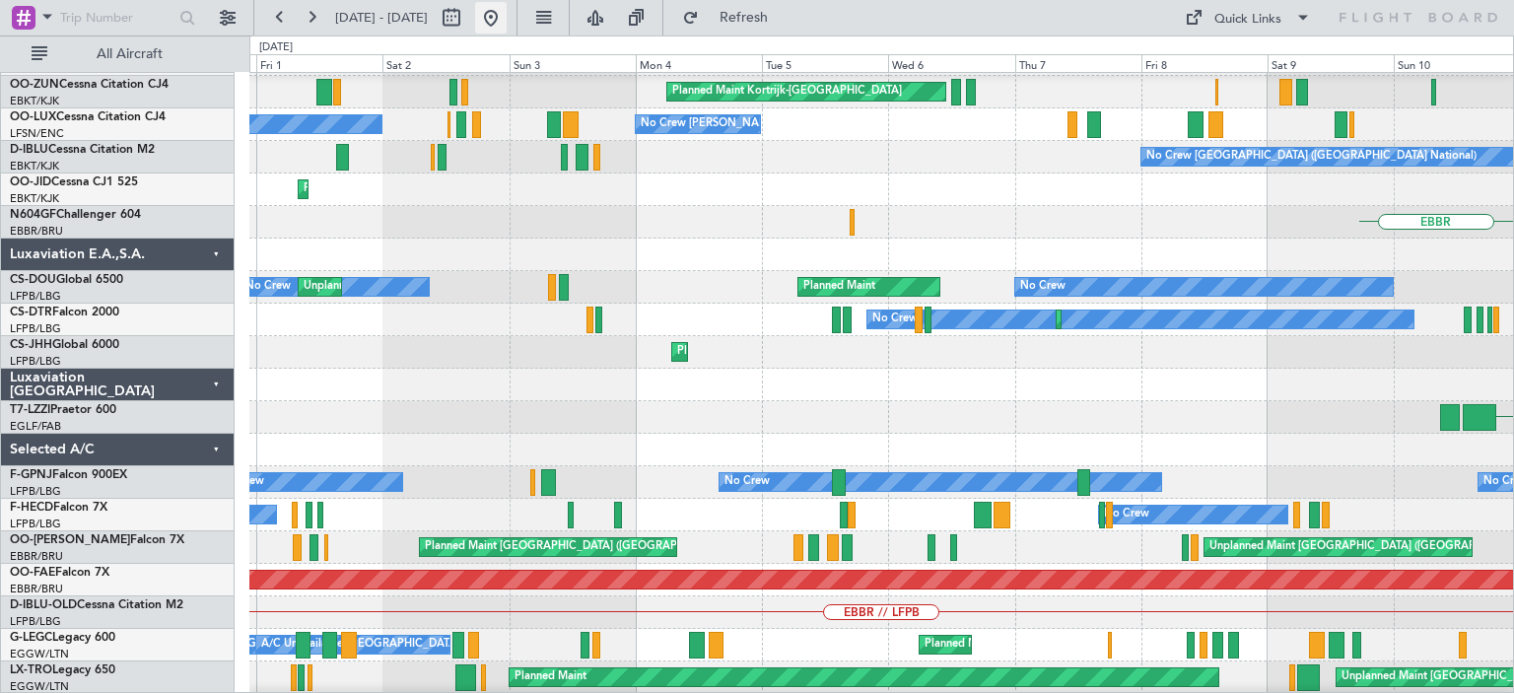
click at [506, 10] on button at bounding box center [491, 18] width 32 height 32
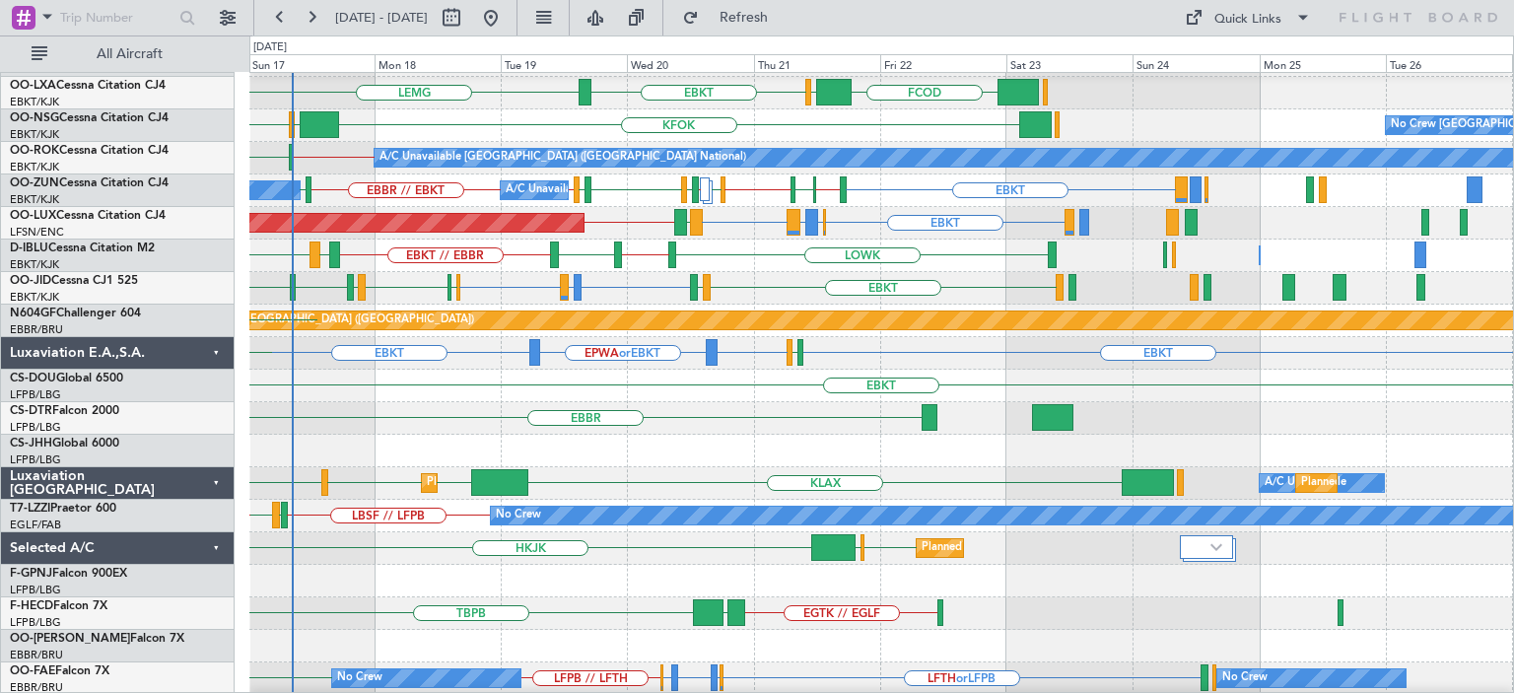
scroll to position [104, 0]
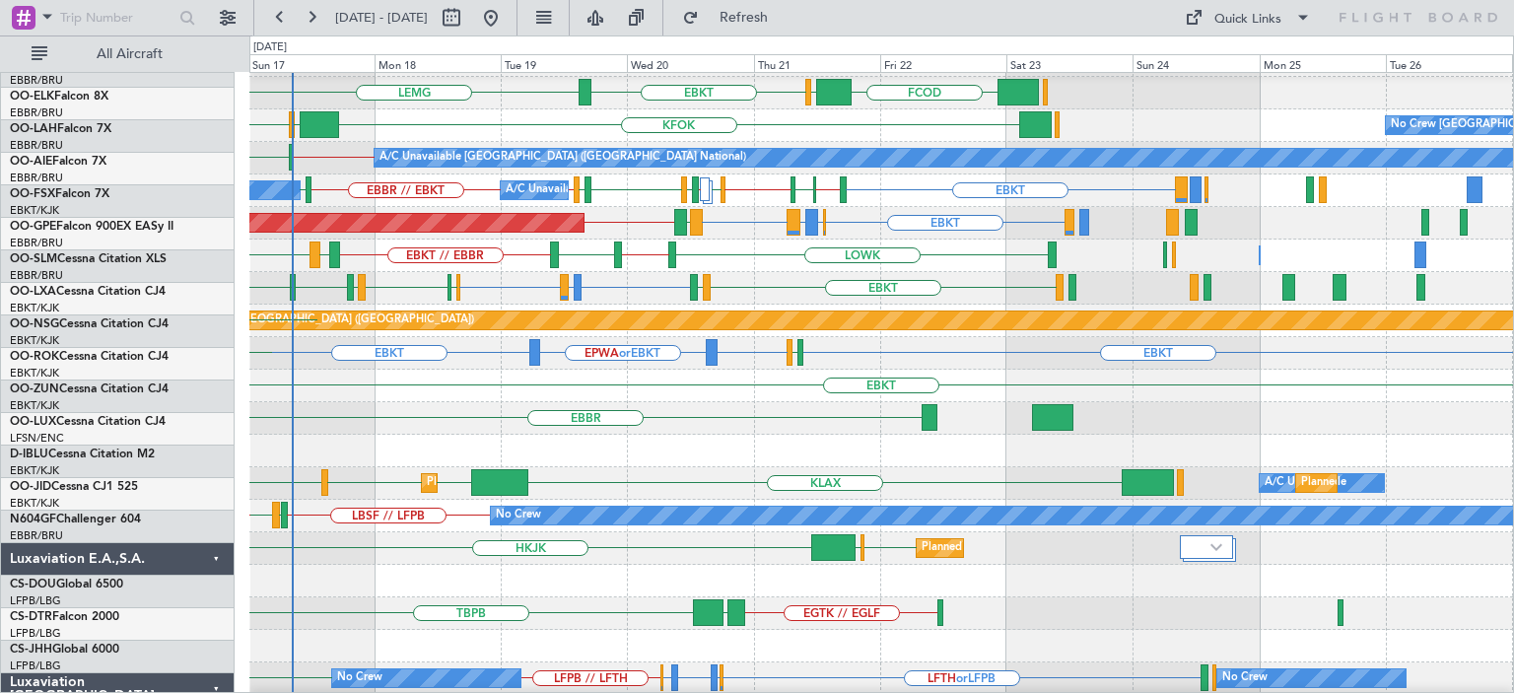
click at [776, 435] on div "EBBR" at bounding box center [880, 418] width 1263 height 33
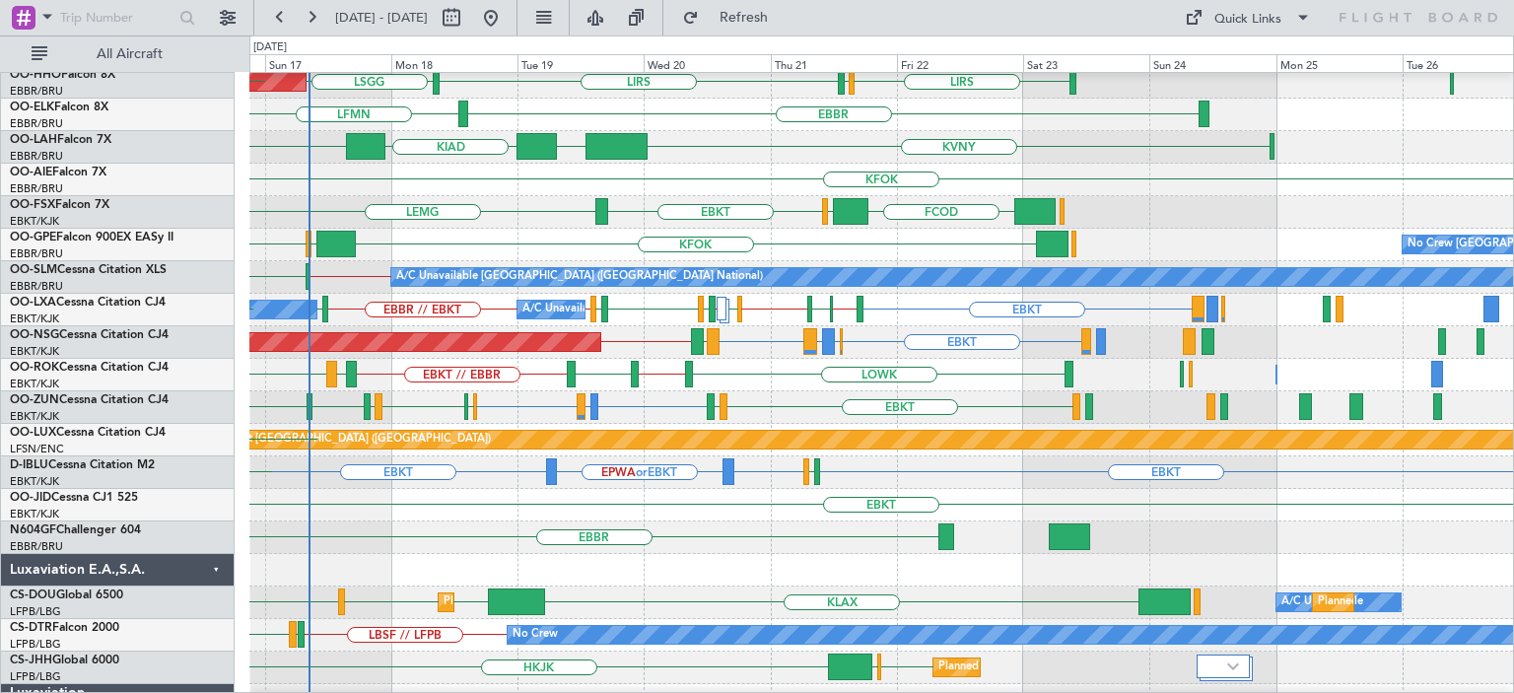
scroll to position [0, 0]
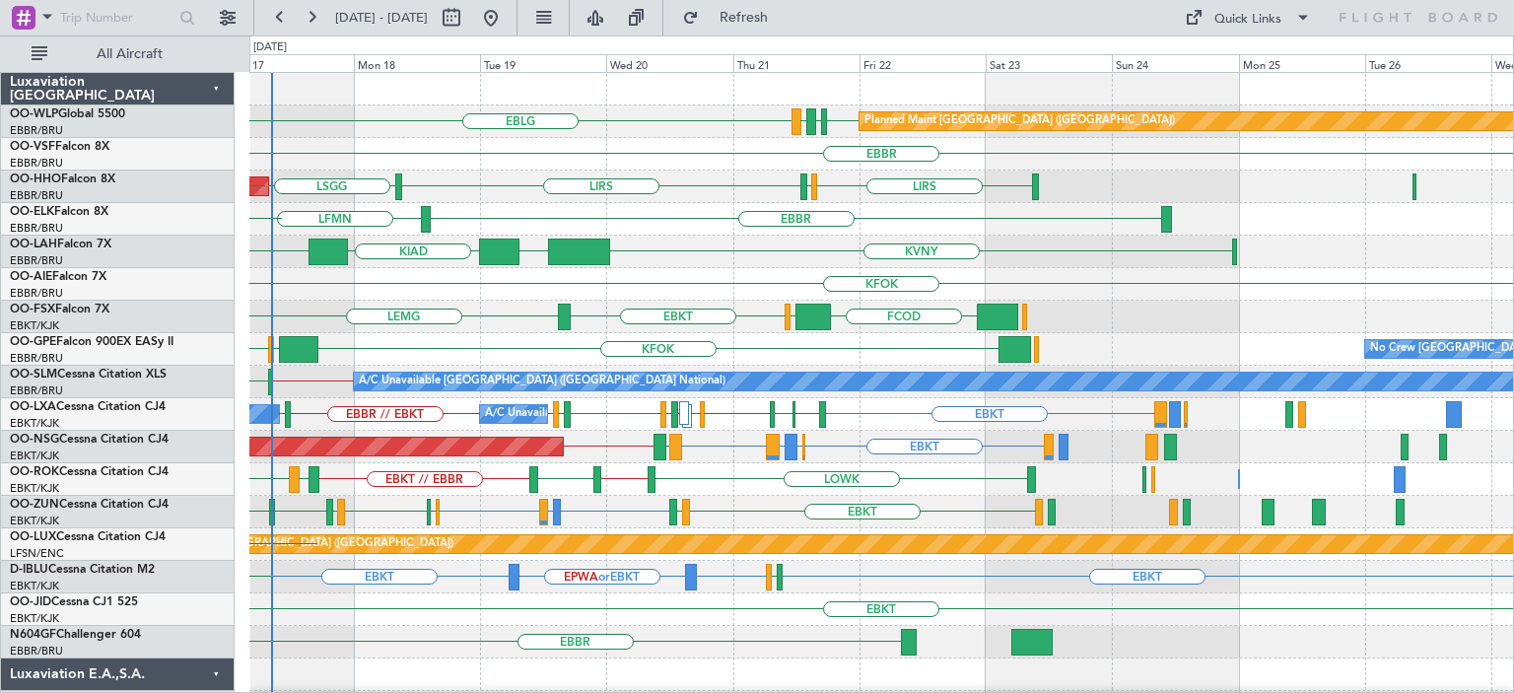
click at [785, 467] on div "EBLG LDDU EBLG EDDB Planned Maint Berlin (Brandenburg) LDSP EBLG LFLS EBBR AOG …" at bounding box center [880, 658] width 1263 height 1171
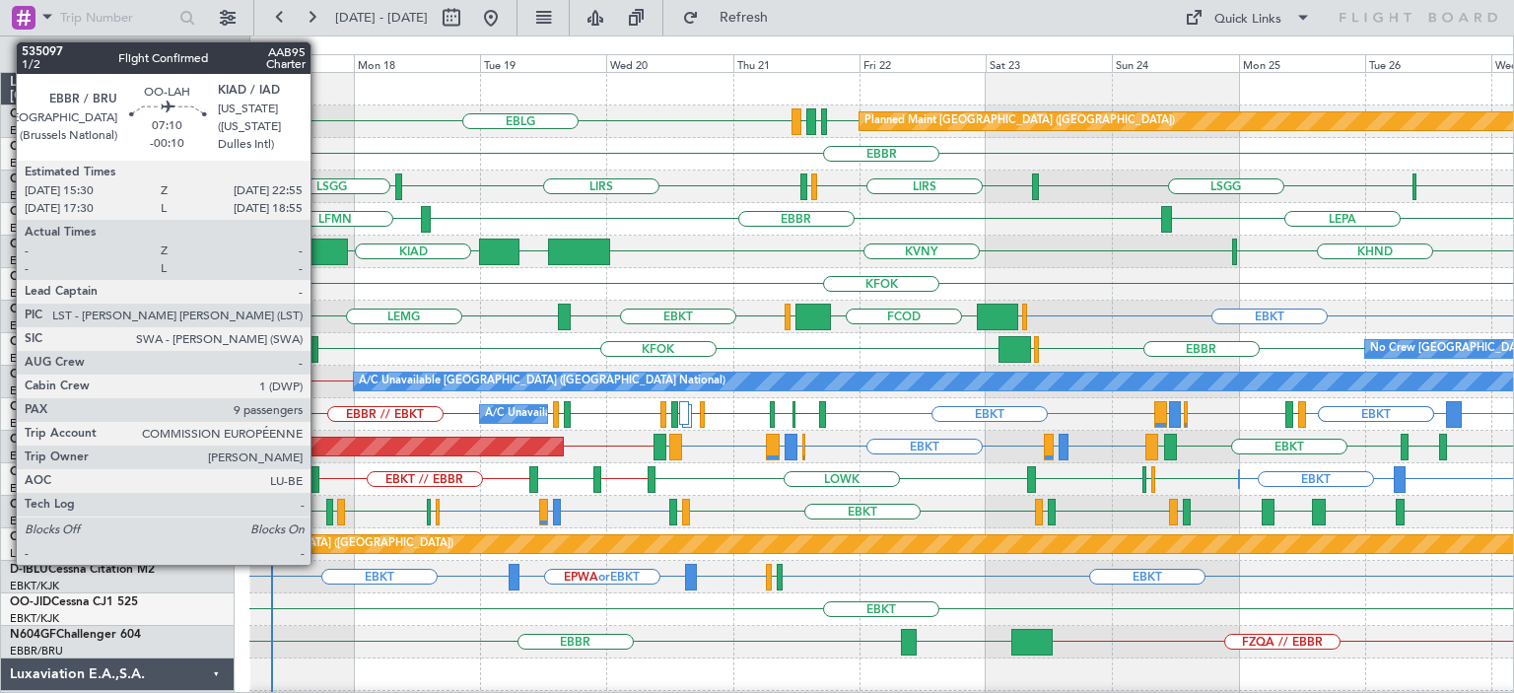
click at [319, 244] on div at bounding box center [327, 251] width 39 height 27
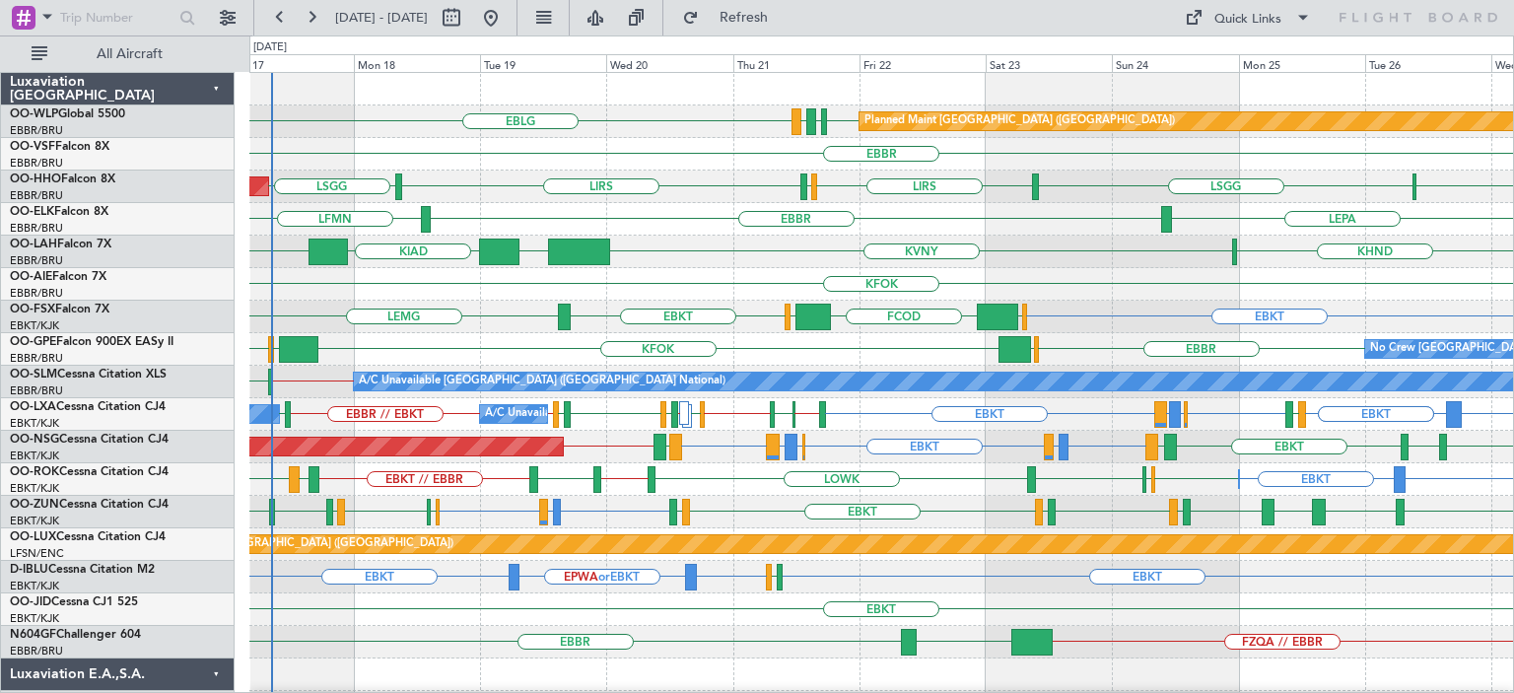
click at [624, 165] on div "EBBR" at bounding box center [880, 154] width 1263 height 33
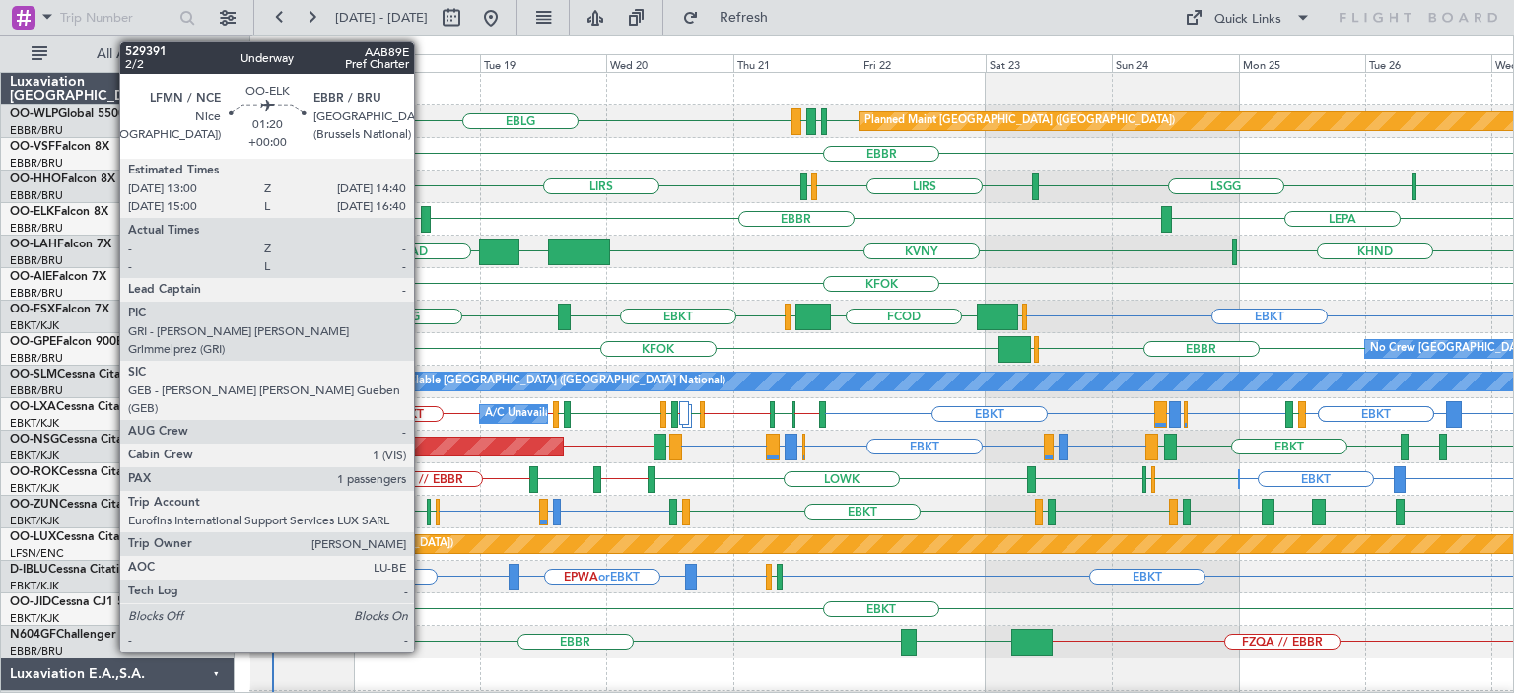
click at [423, 212] on div at bounding box center [425, 219] width 9 height 27
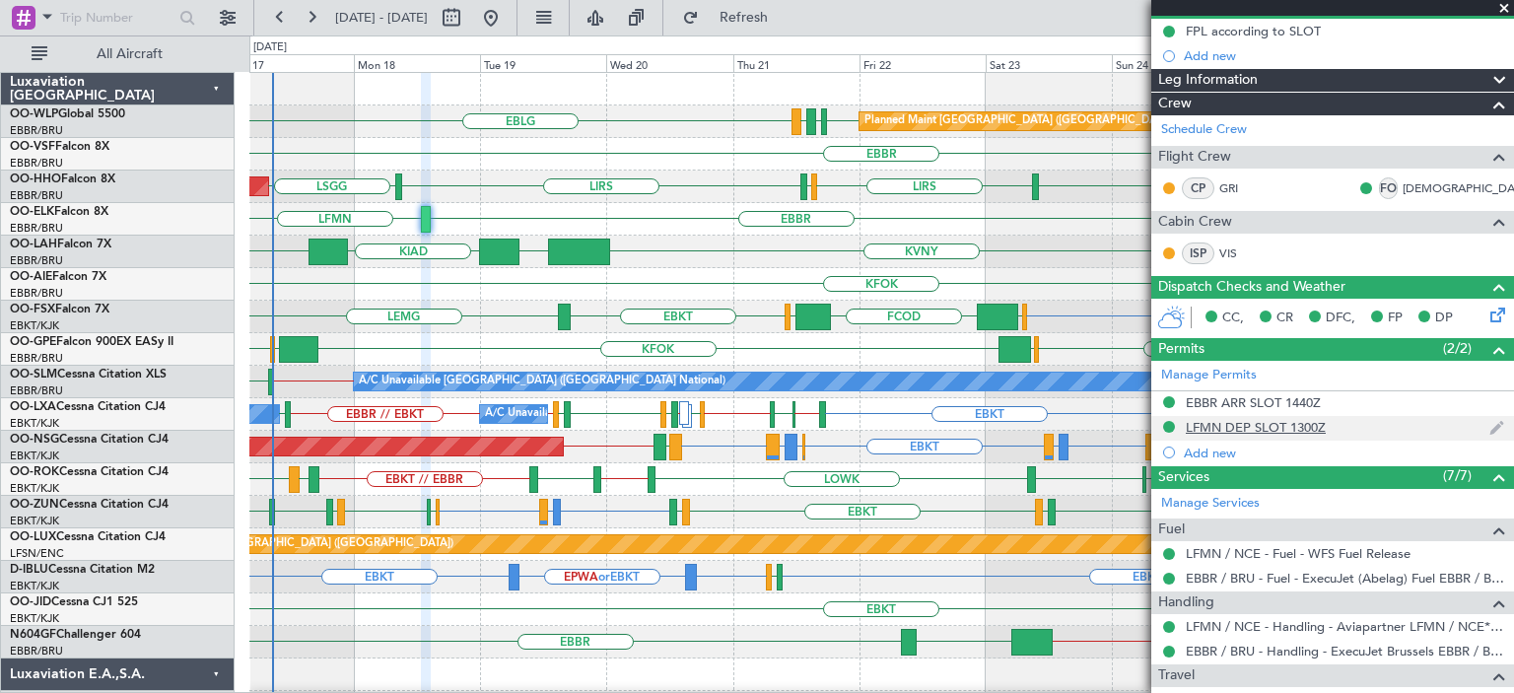
scroll to position [385, 0]
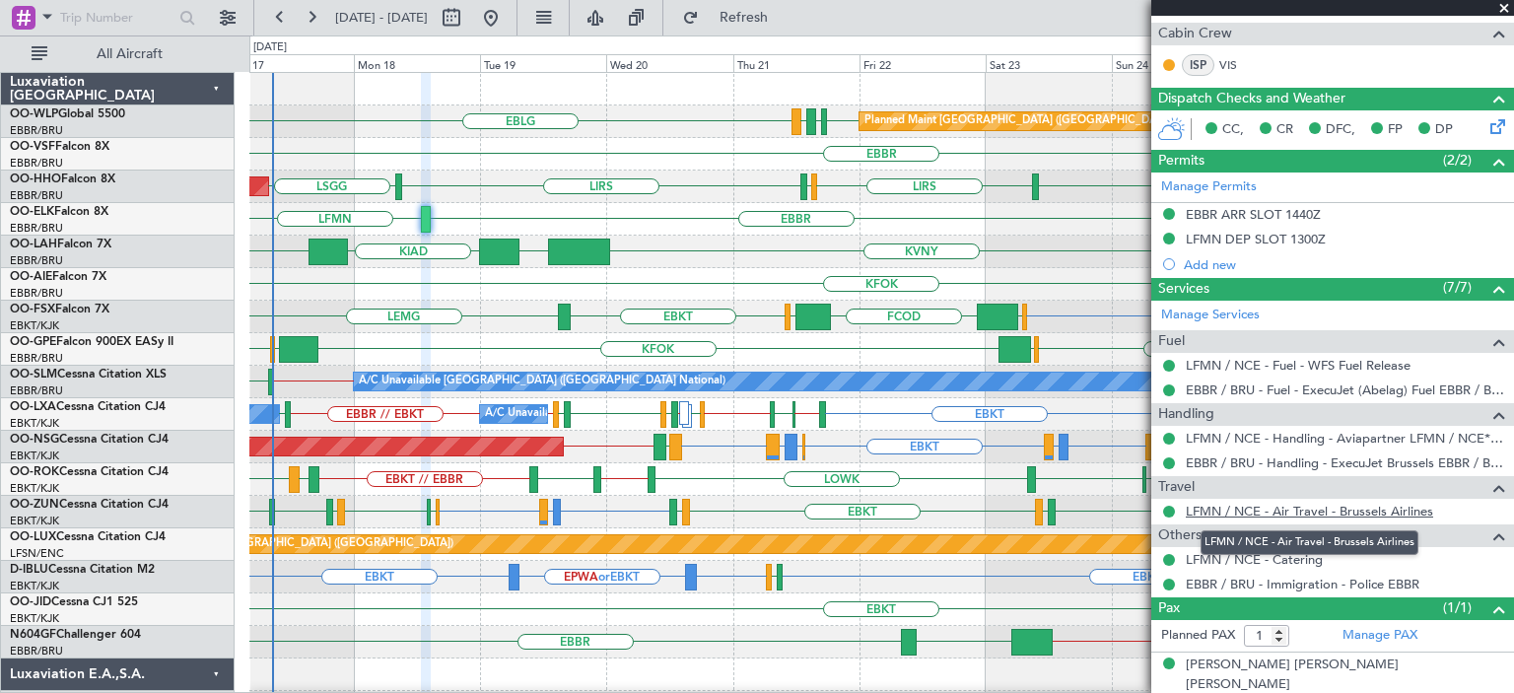
click at [1321, 506] on link "LFMN / NCE - Air Travel - Brussels Airlines" at bounding box center [1308, 511] width 247 height 17
click at [680, 200] on div "LFMV LSGG LIRS LSGG LIRS LSZH AOG Maint Geneva (Cointrin) A/C Unavailable Genev…" at bounding box center [880, 186] width 1263 height 33
click at [1502, 6] on span at bounding box center [1504, 9] width 20 height 18
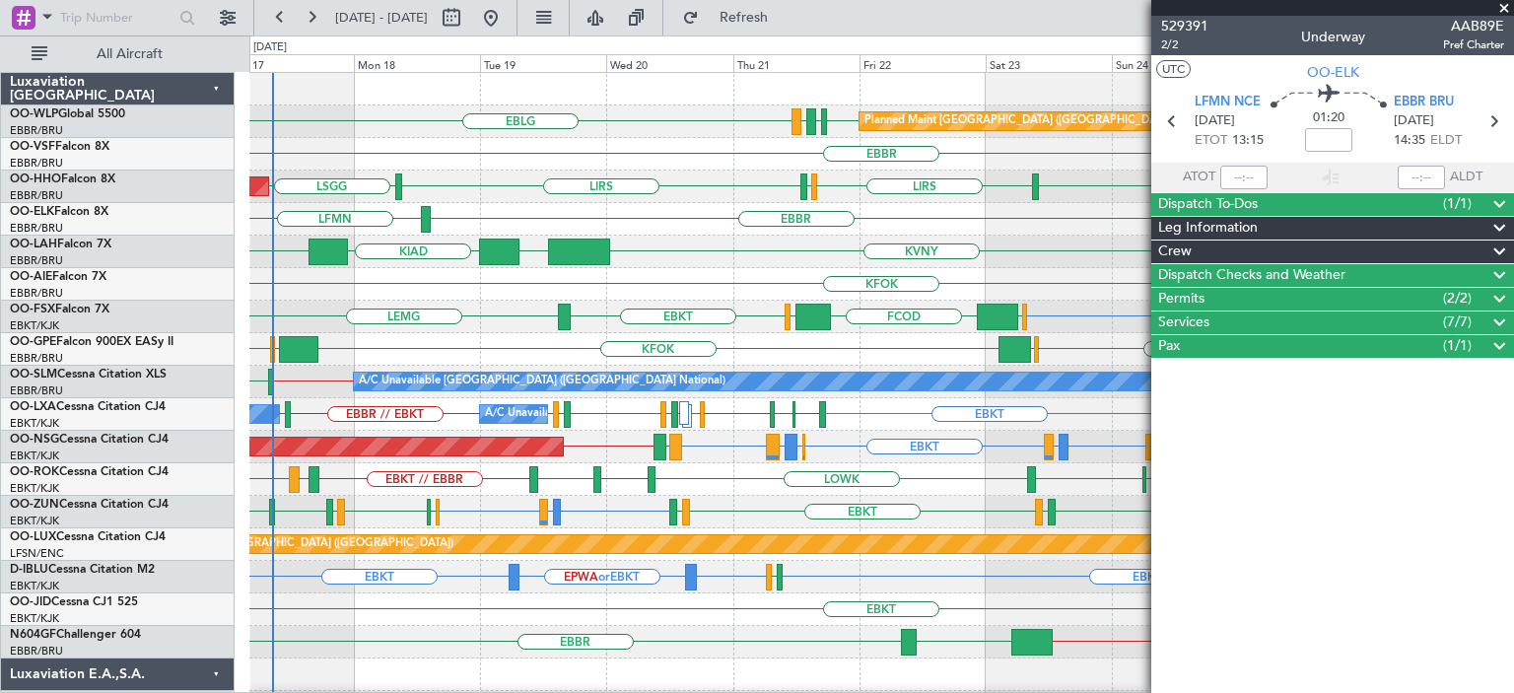
scroll to position [0, 0]
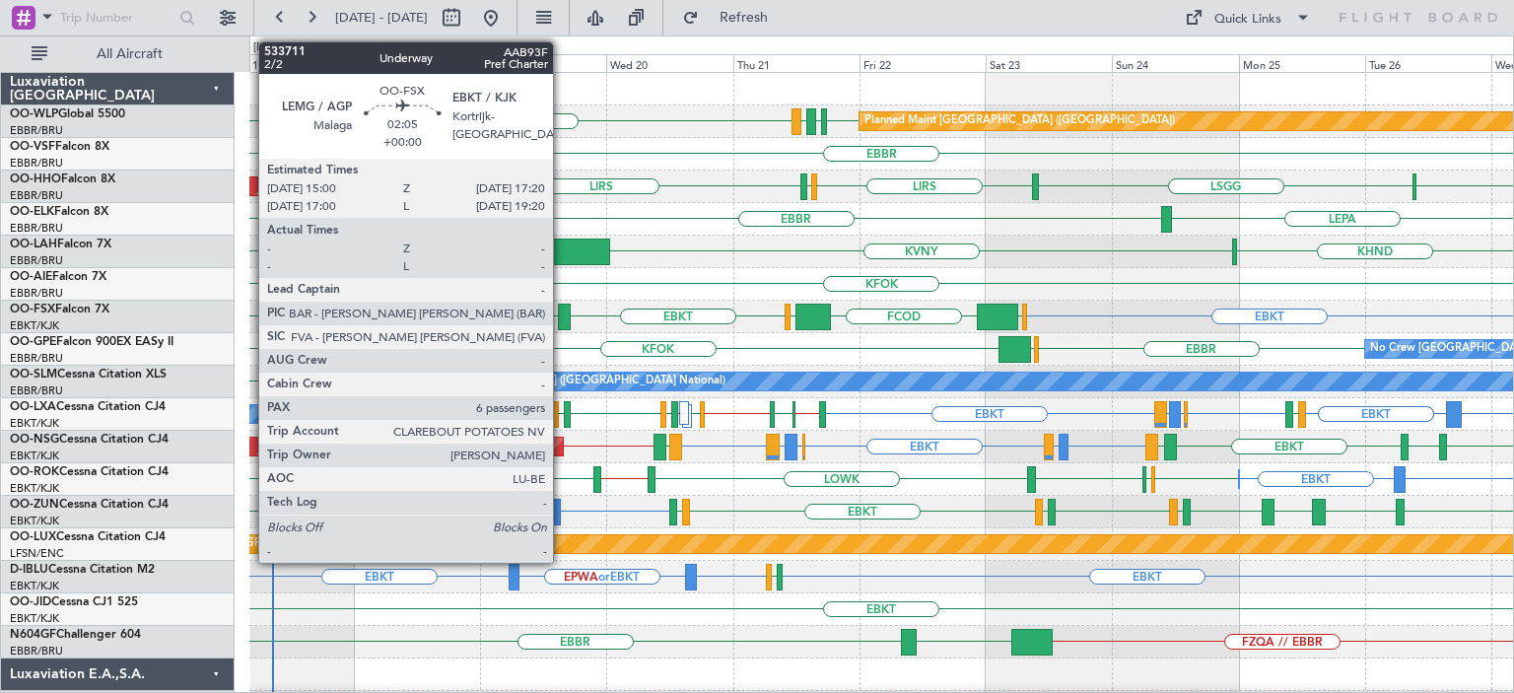
click at [562, 308] on div at bounding box center [564, 316] width 13 height 27
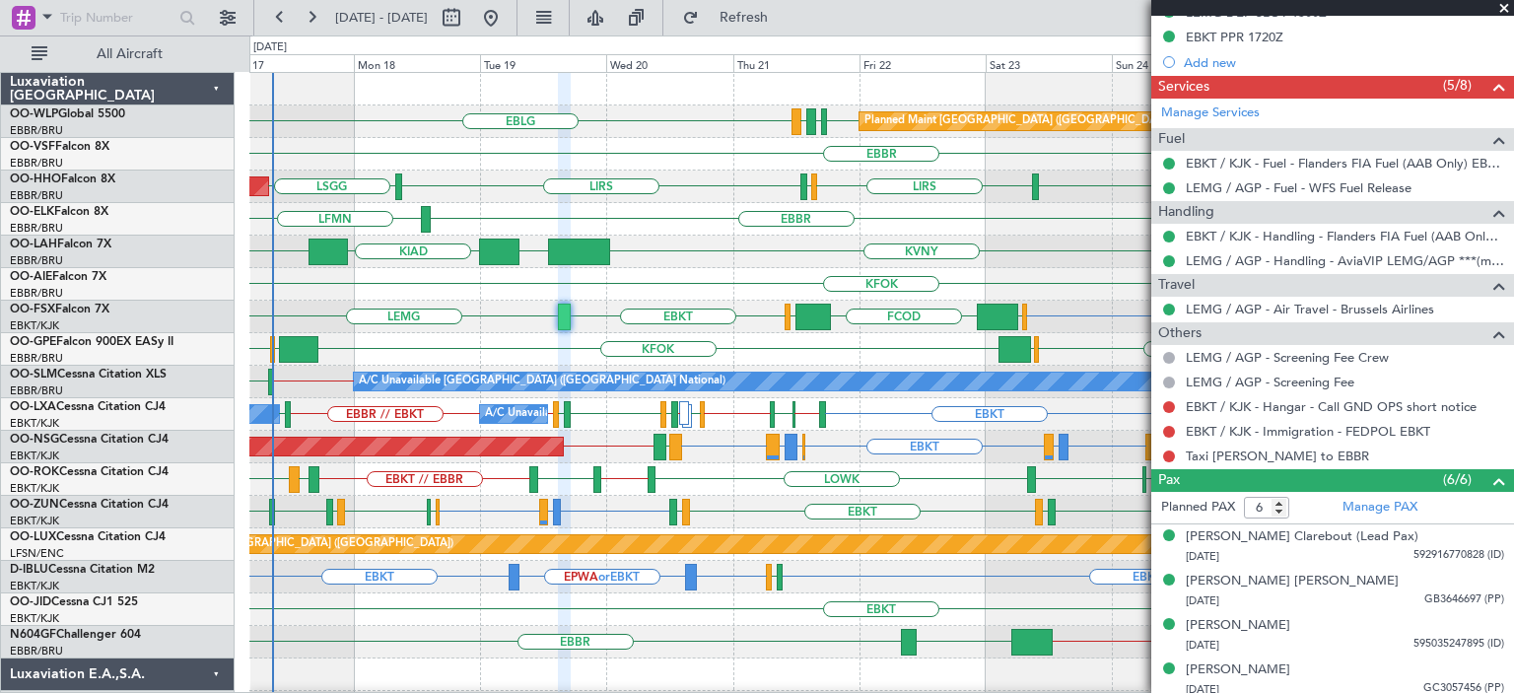
scroll to position [690, 0]
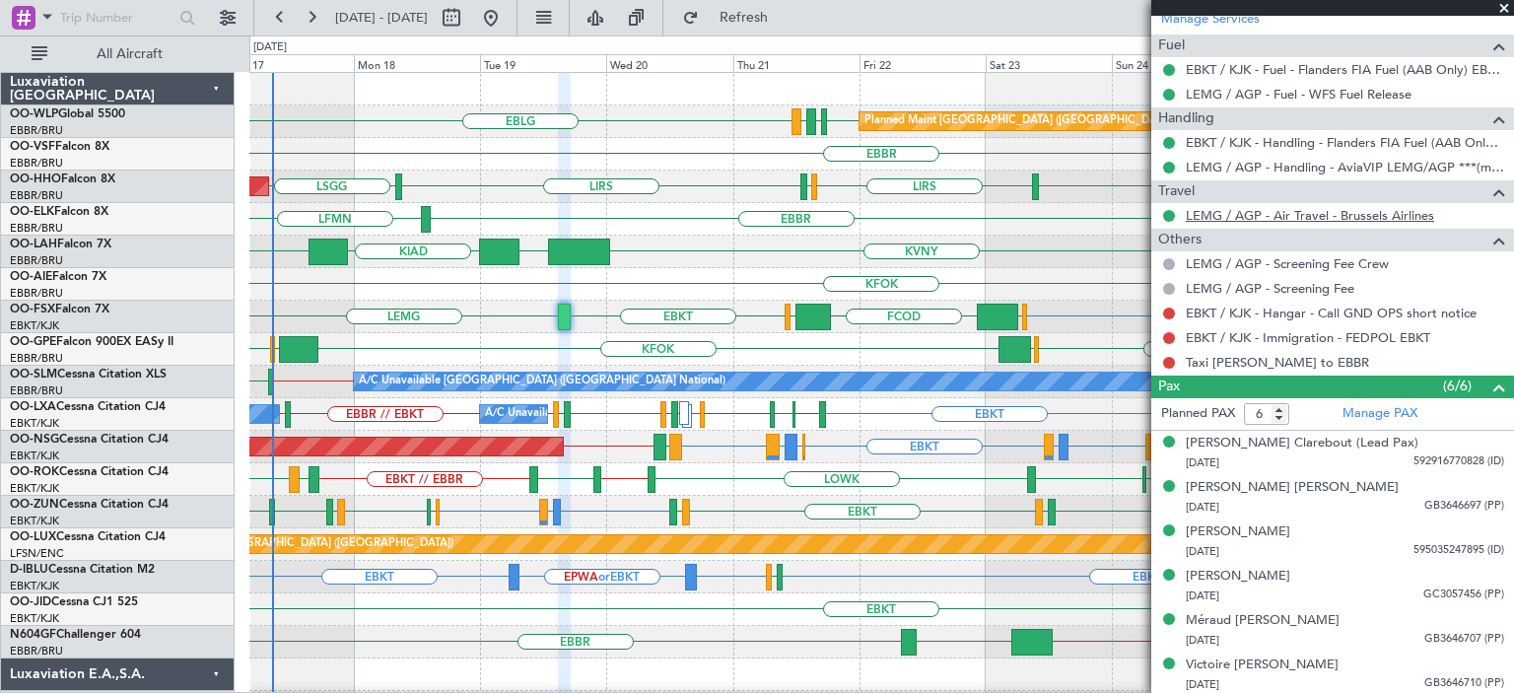
click at [1376, 209] on link "LEMG / AGP - Air Travel - Brussels Airlines" at bounding box center [1309, 215] width 248 height 17
click at [1503, 5] on span at bounding box center [1504, 9] width 20 height 18
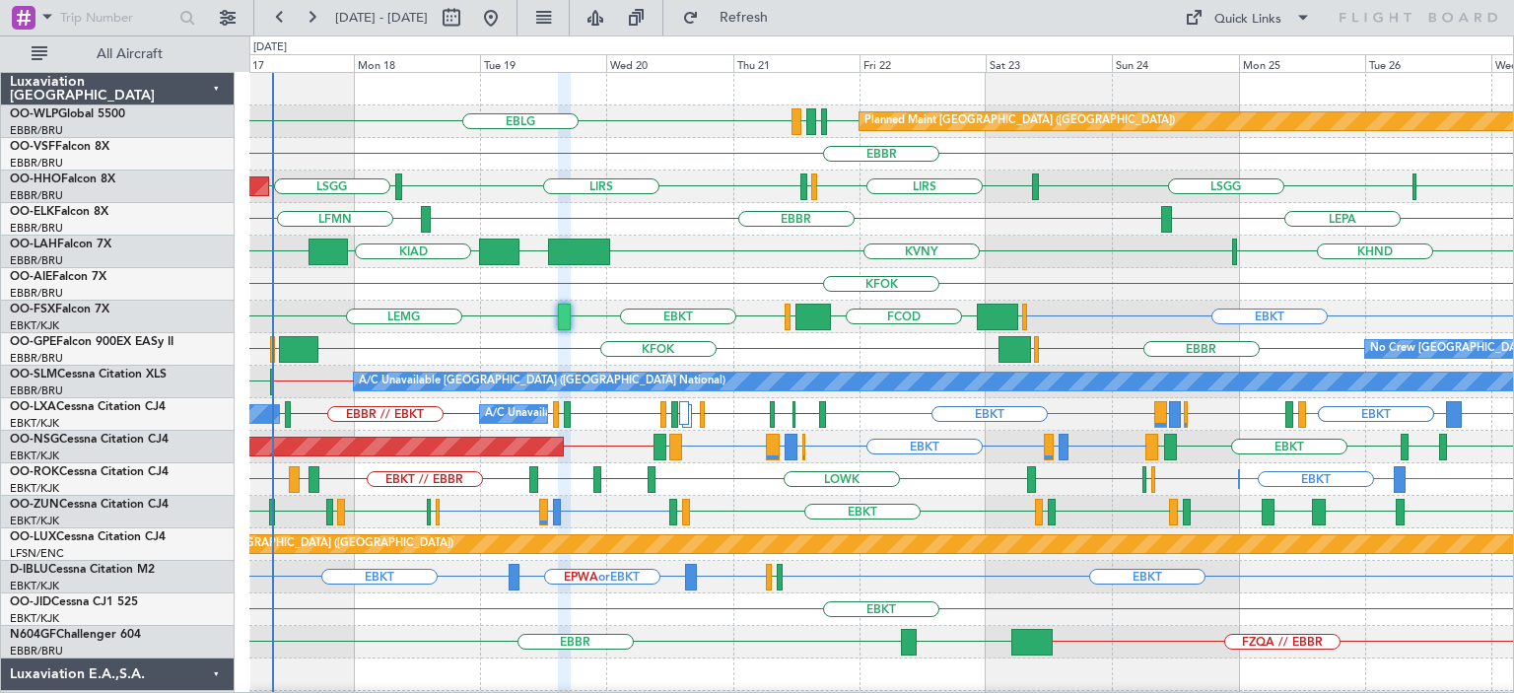
type input "0"
click at [714, 197] on div "LFMV LSGG LIRS LSGG LIRS LSZH AOG Maint Geneva (Cointrin) A/C Unavailable Genev…" at bounding box center [880, 186] width 1263 height 33
click at [516, 293] on div "KFOK" at bounding box center [880, 284] width 1263 height 33
click at [650, 222] on div "LEPA [GEOGRAPHIC_DATA] LFMN" at bounding box center [880, 219] width 1263 height 33
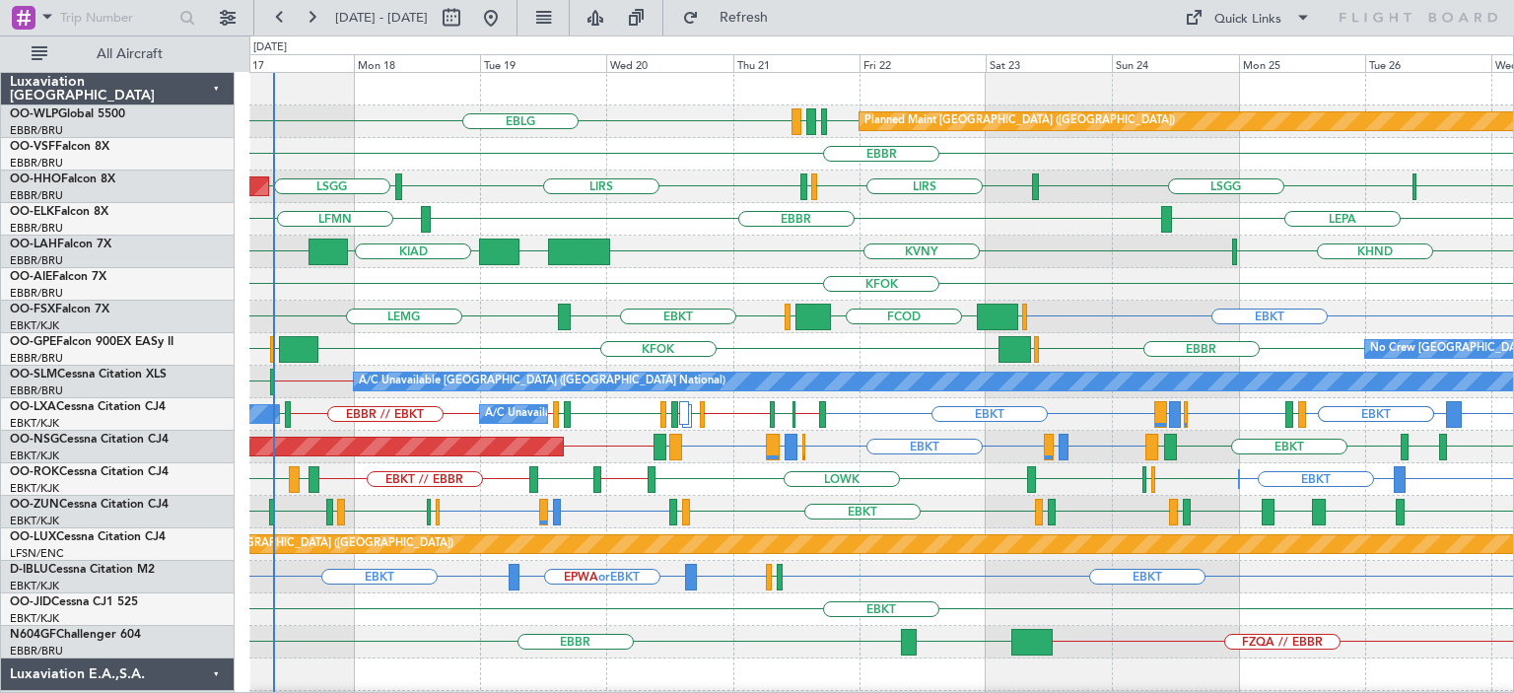
click at [628, 132] on div "EBLG EDDB EBLG LDDU Planned Maint [GEOGRAPHIC_DATA] ([GEOGRAPHIC_DATA])" at bounding box center [880, 121] width 1263 height 33
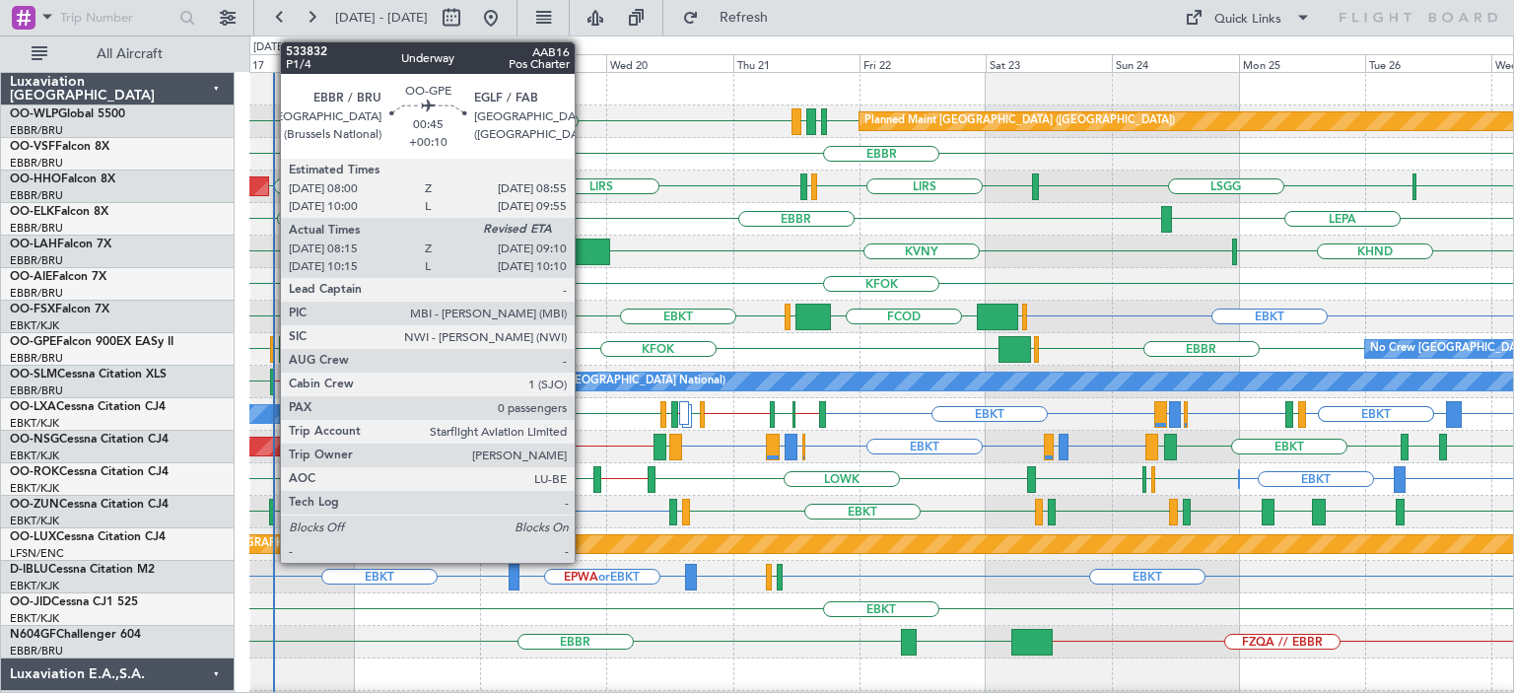
click at [272, 343] on div at bounding box center [272, 349] width 5 height 27
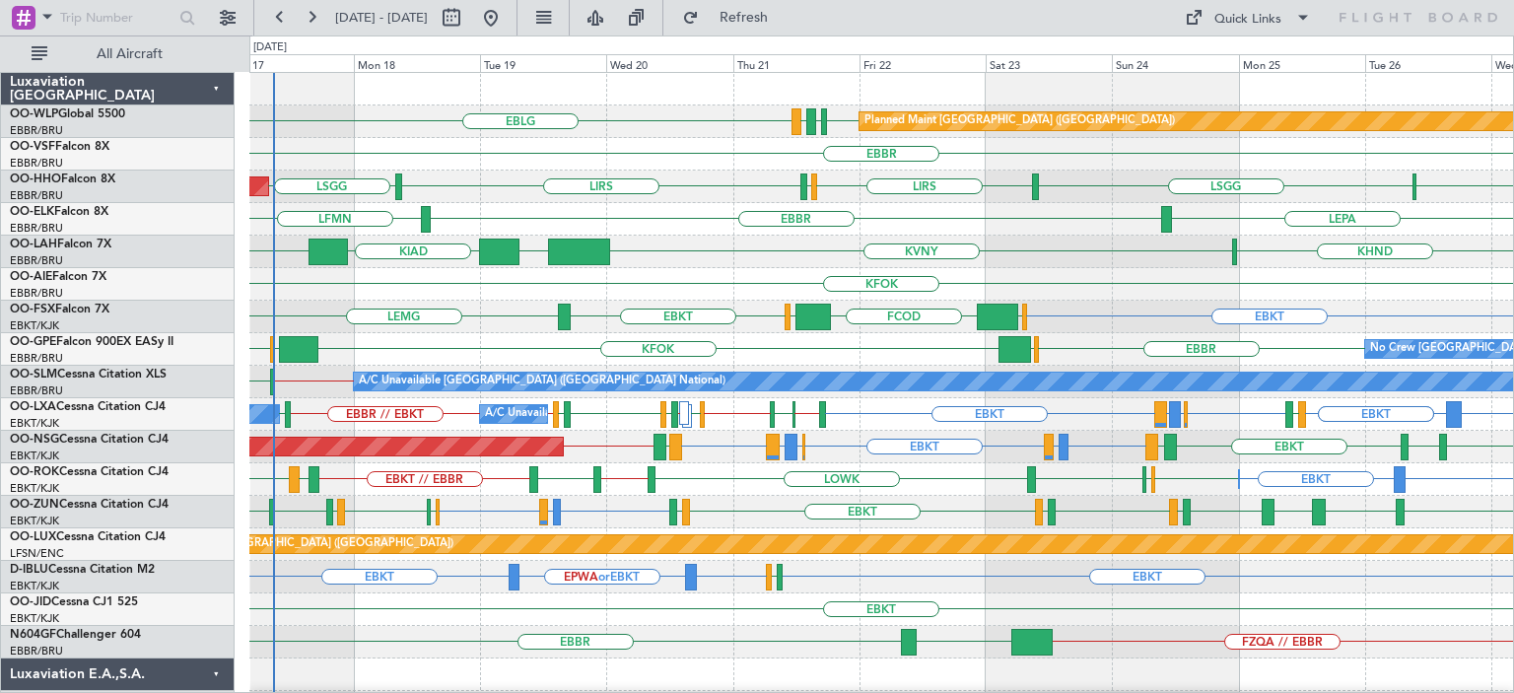
click at [769, 148] on div "EBBR" at bounding box center [880, 154] width 1263 height 33
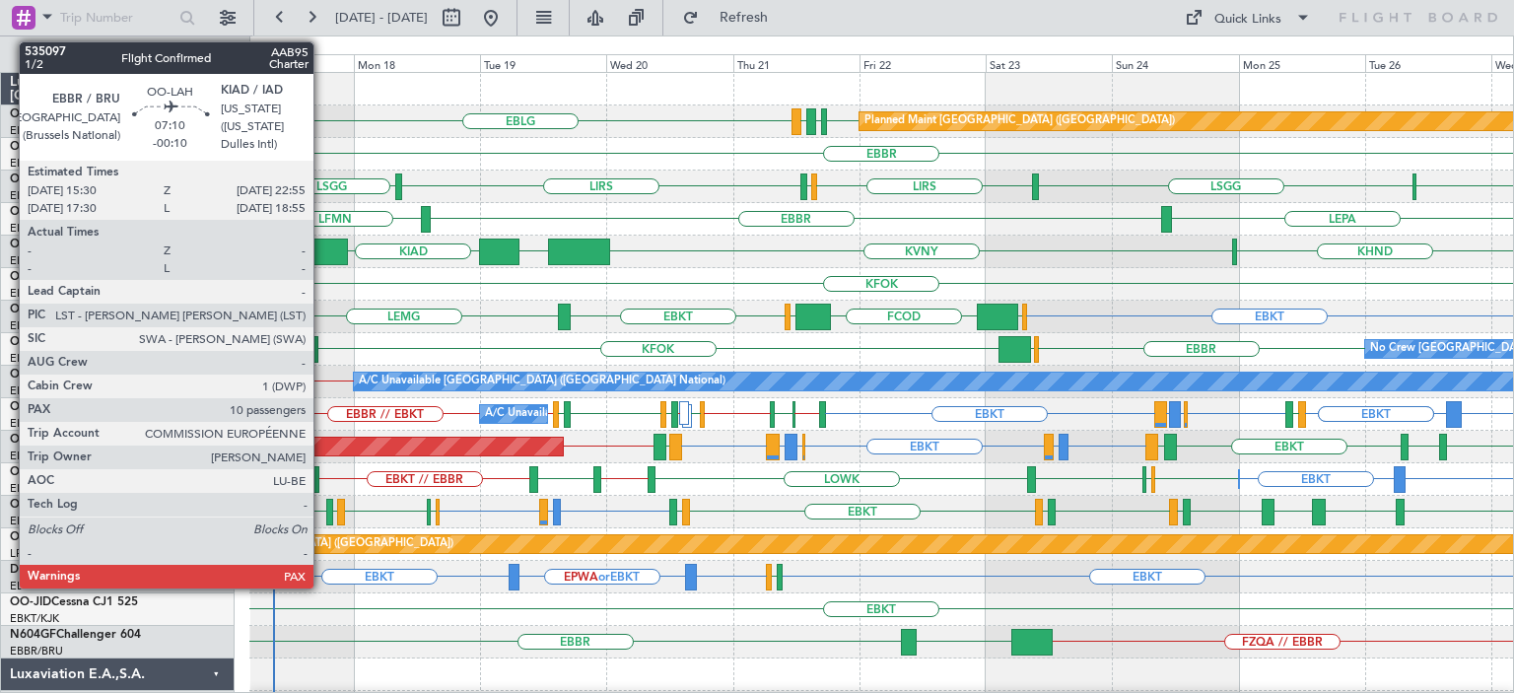
click at [322, 245] on div at bounding box center [327, 251] width 39 height 27
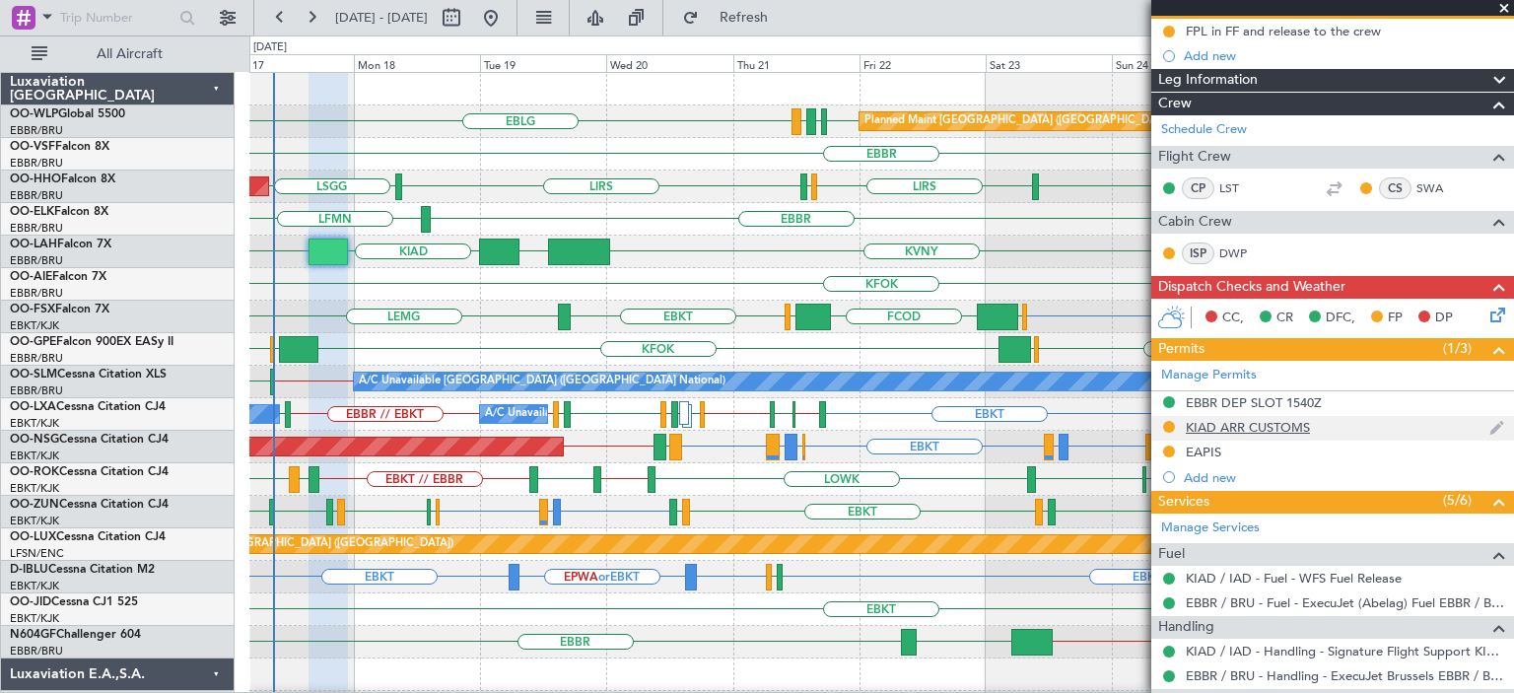
scroll to position [296, 0]
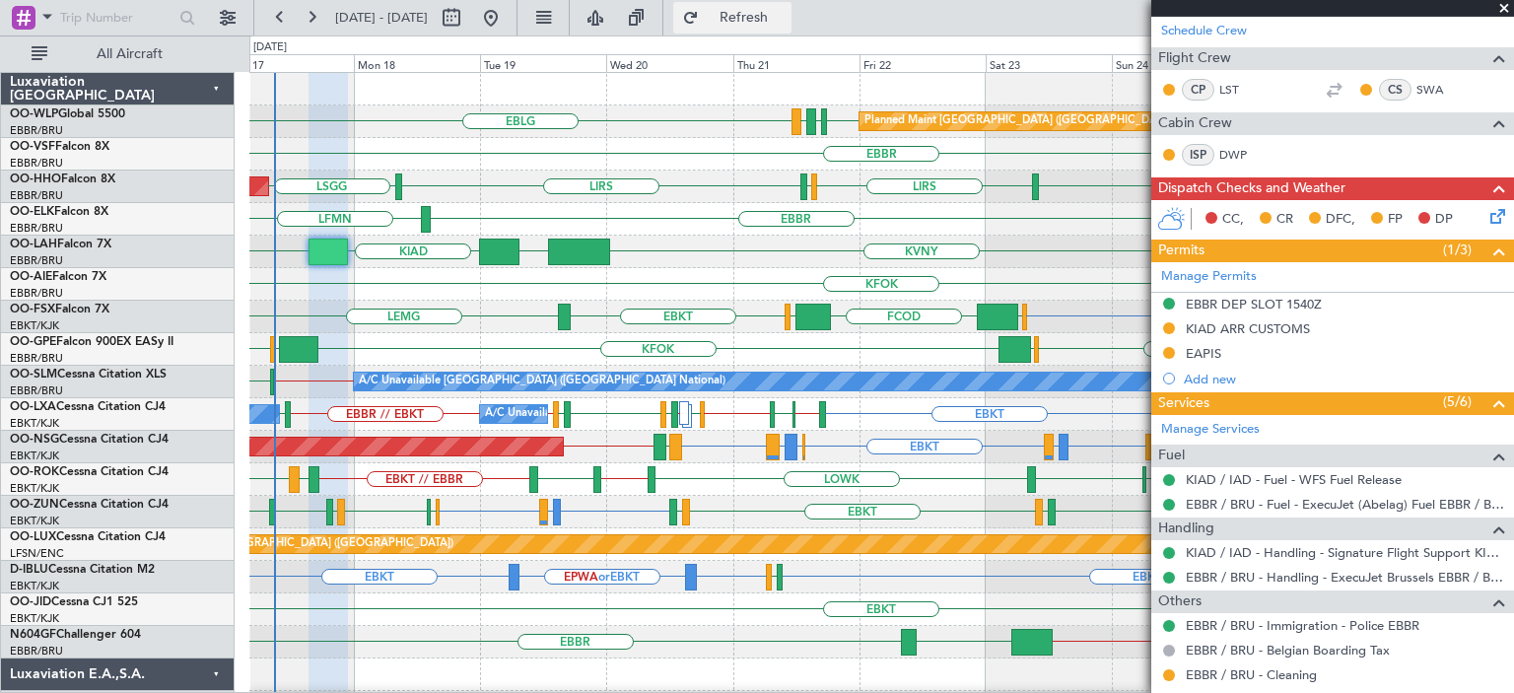
click at [785, 19] on span "Refresh" at bounding box center [744, 18] width 83 height 14
click at [1504, 3] on span at bounding box center [1504, 9] width 20 height 18
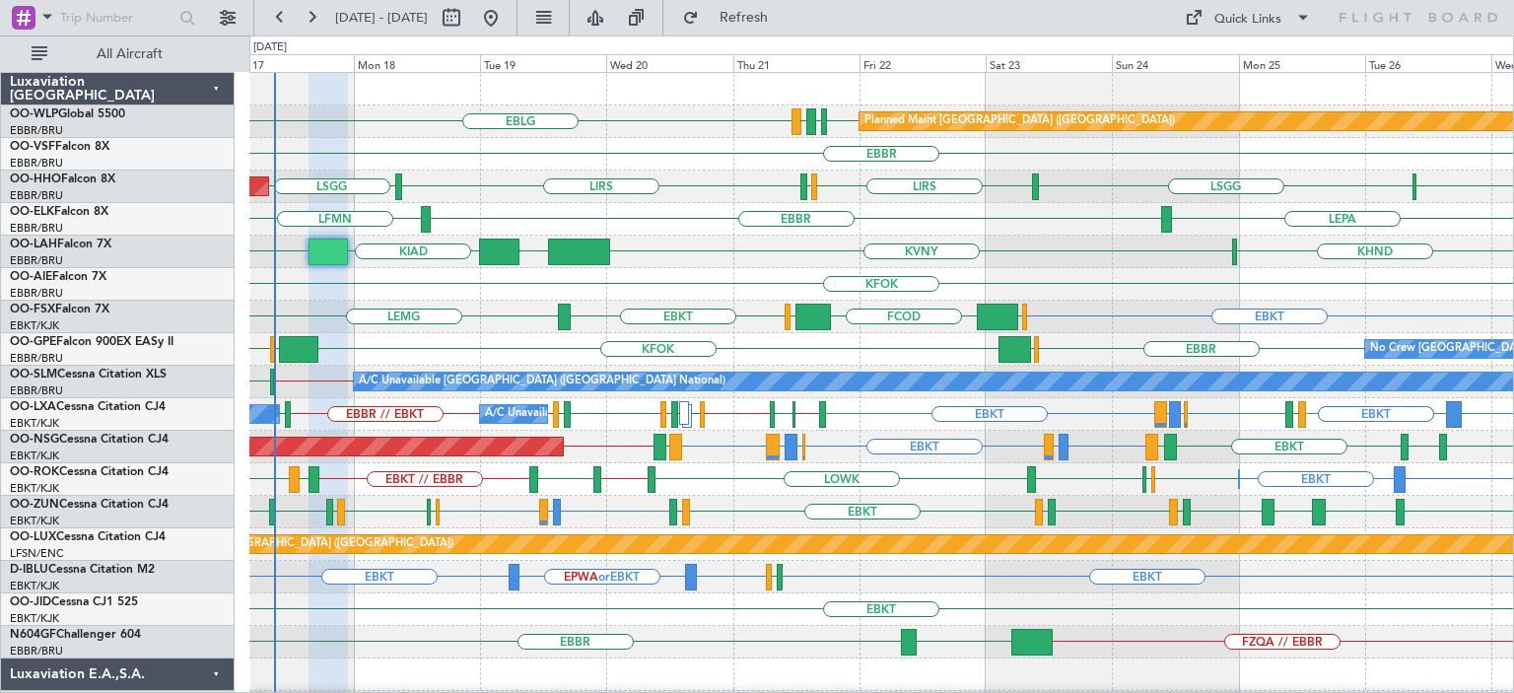
type input "0"
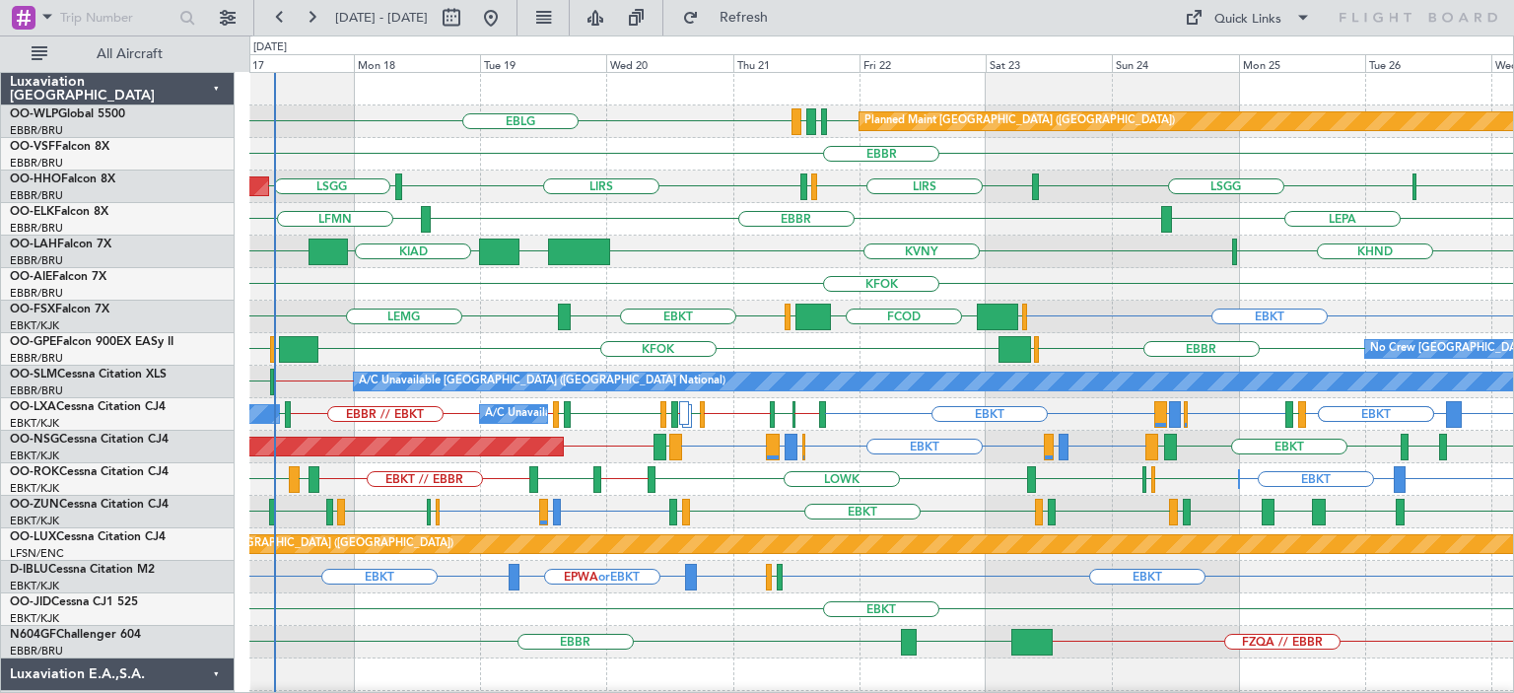
click at [675, 184] on div "LIRS LSGG LSGG LIRS LSZH LFMV AOG Maint Geneva (Cointrin) A/C Unavailable Genev…" at bounding box center [880, 186] width 1263 height 33
click at [668, 150] on div "EBBR" at bounding box center [880, 154] width 1263 height 33
click at [785, 16] on span "Refresh" at bounding box center [744, 18] width 83 height 14
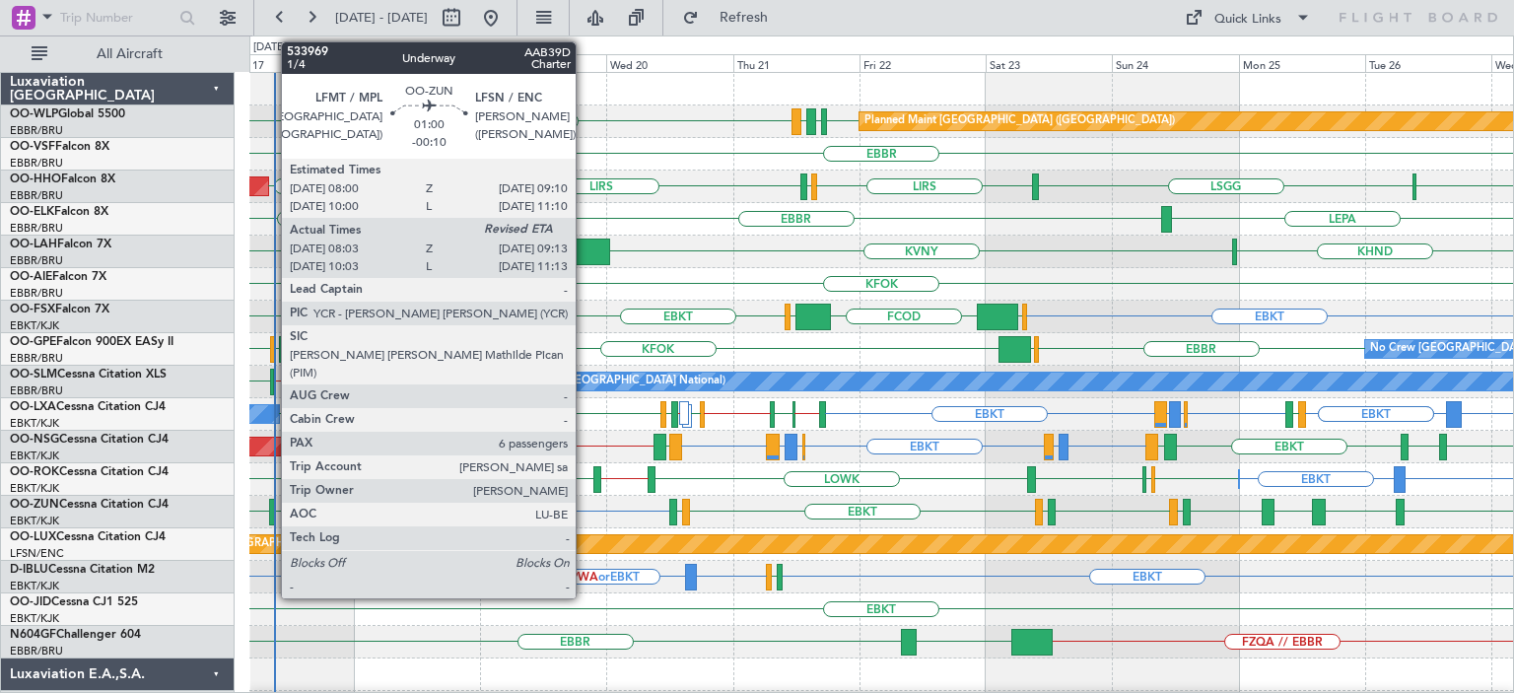
click at [271, 510] on div at bounding box center [272, 512] width 7 height 27
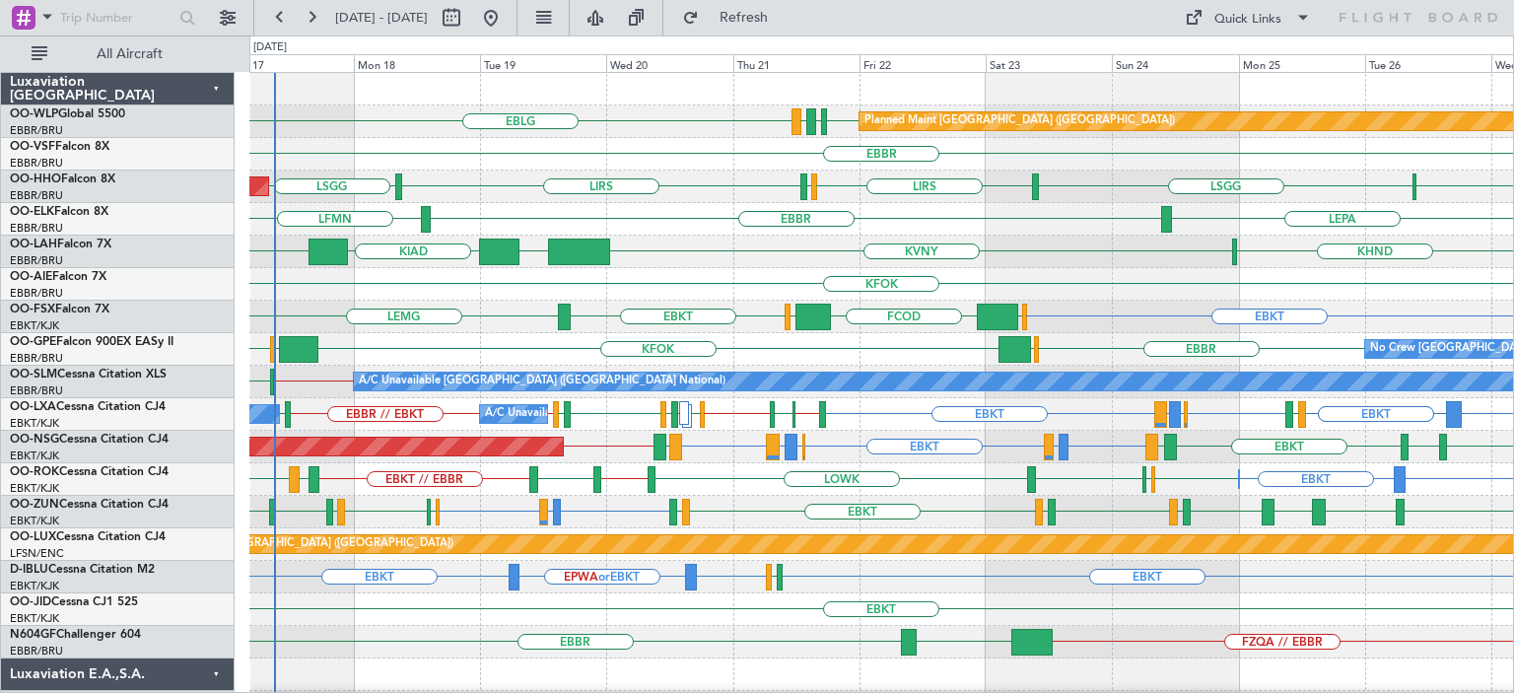
click at [772, 106] on div "EBLG EDDB EBLG LDDU Planned Maint [GEOGRAPHIC_DATA] ([GEOGRAPHIC_DATA])" at bounding box center [880, 121] width 1263 height 33
click at [701, 236] on div "KIAD EBBR KHND KVNY EBBR" at bounding box center [880, 252] width 1263 height 33
click at [656, 271] on div "KFOK" at bounding box center [880, 284] width 1263 height 33
click at [785, 22] on span "Refresh" at bounding box center [744, 18] width 83 height 14
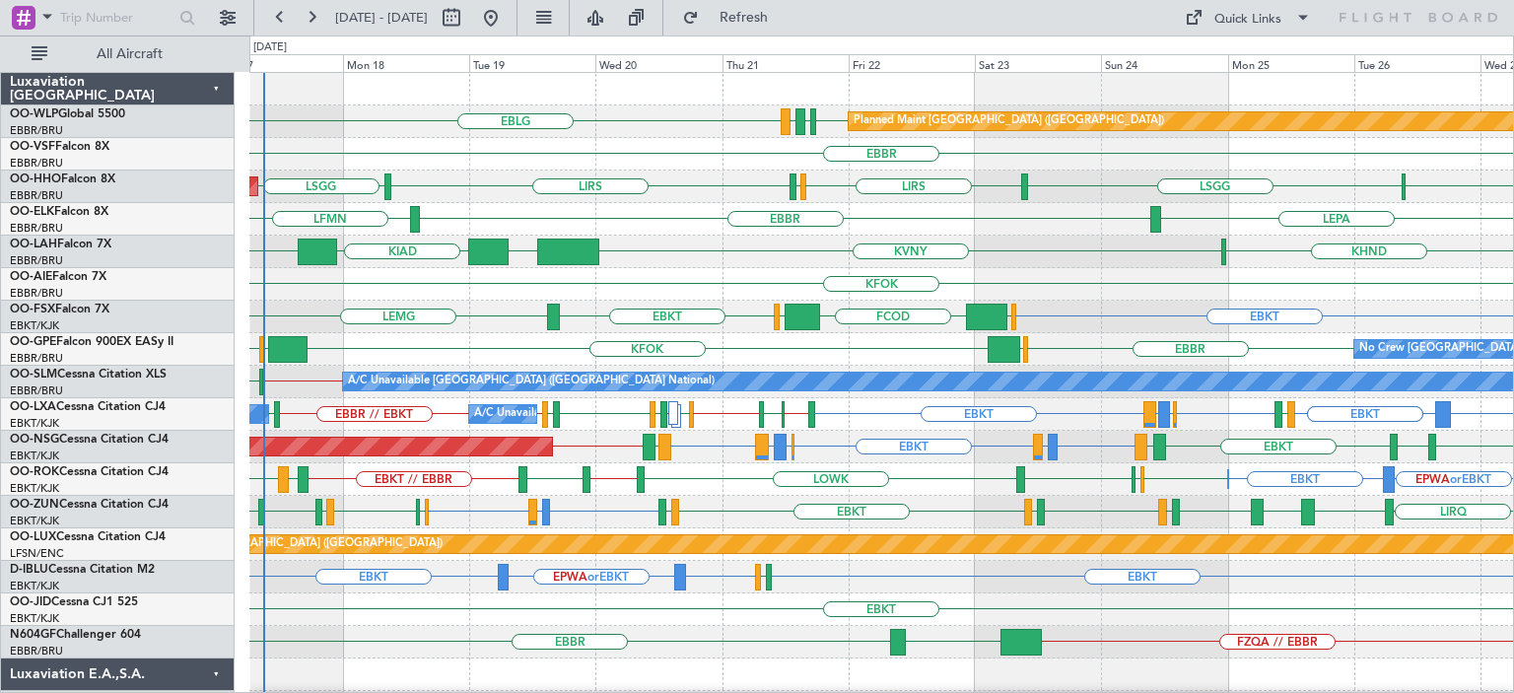
click at [481, 310] on div "EBKT [GEOGRAPHIC_DATA] EGGW FCOD [GEOGRAPHIC_DATA] EBKT" at bounding box center [880, 317] width 1263 height 33
click at [686, 212] on div "EBBR LFMN LEPA" at bounding box center [880, 219] width 1263 height 33
click at [785, 14] on span "Refresh" at bounding box center [744, 18] width 83 height 14
click at [646, 256] on div "KIAD [GEOGRAPHIC_DATA] KVNY [GEOGRAPHIC_DATA] KHND" at bounding box center [880, 252] width 1263 height 33
click at [762, 7] on button "Refresh" at bounding box center [732, 18] width 118 height 32
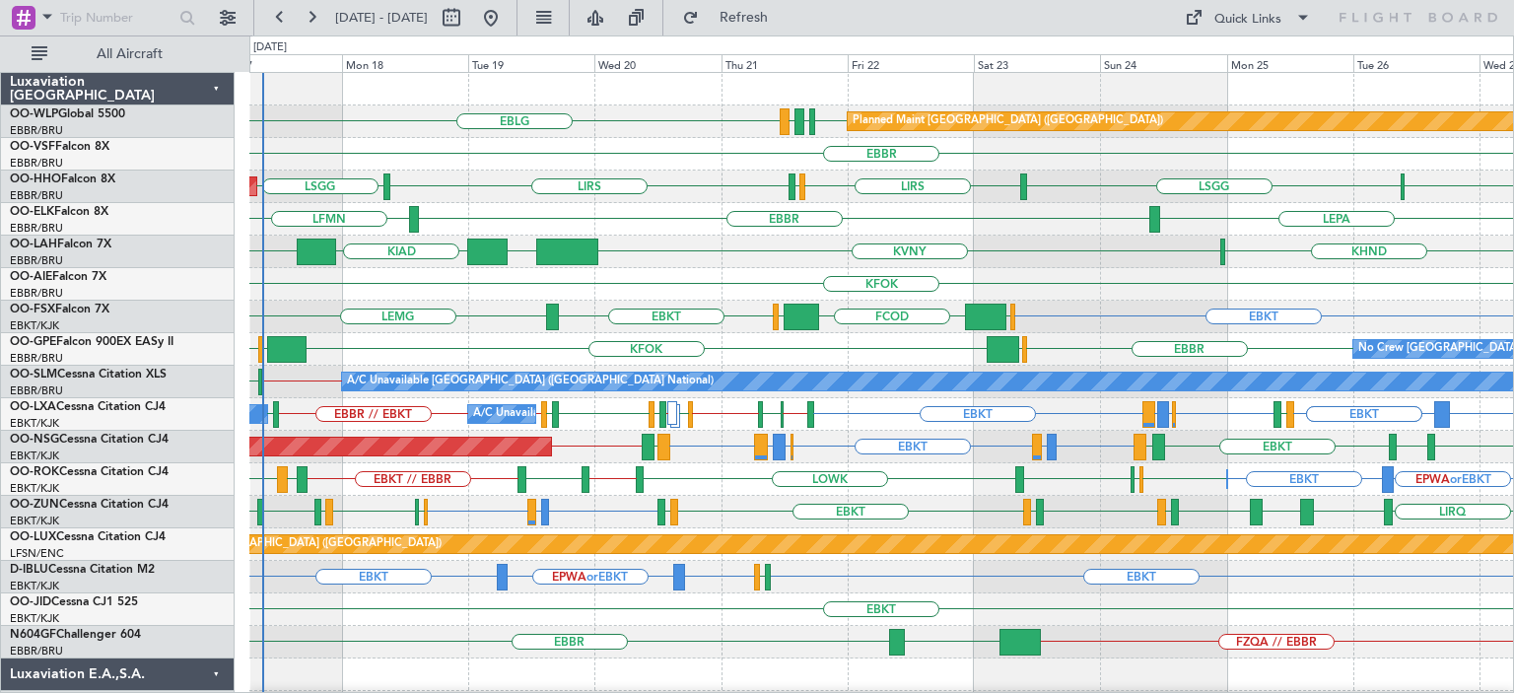
click at [512, 303] on div "EBKT [GEOGRAPHIC_DATA] EGGW FCOD [GEOGRAPHIC_DATA] EBKT" at bounding box center [880, 317] width 1263 height 33
click at [688, 259] on div "KIAD [GEOGRAPHIC_DATA] KVNY [GEOGRAPHIC_DATA] KHND" at bounding box center [880, 252] width 1263 height 33
click at [769, 113] on div "EBLG EDDB EBLG LDDU Planned Maint [GEOGRAPHIC_DATA] ([GEOGRAPHIC_DATA])" at bounding box center [880, 121] width 1263 height 33
click at [705, 274] on div "KFOK" at bounding box center [880, 284] width 1263 height 33
click at [413, 284] on div "KFOK" at bounding box center [880, 284] width 1263 height 33
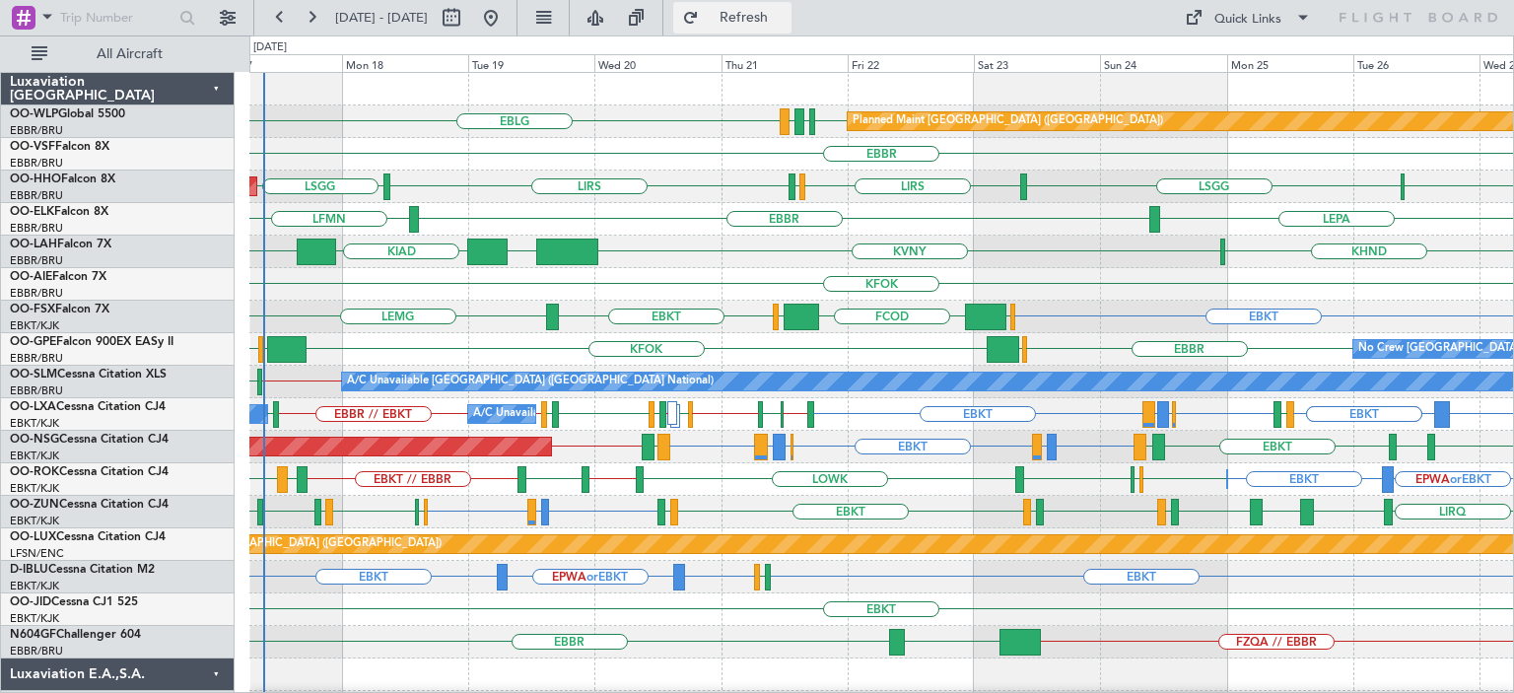
click at [773, 15] on span "Refresh" at bounding box center [744, 18] width 83 height 14
click at [676, 192] on div "LFMV [GEOGRAPHIC_DATA] LIRS [GEOGRAPHIC_DATA] LIRS [GEOGRAPHIC_DATA] AOG Maint …" at bounding box center [880, 186] width 1263 height 33
click at [494, 291] on div "KFOK" at bounding box center [880, 284] width 1263 height 33
click at [785, 11] on span "Refresh" at bounding box center [744, 18] width 83 height 14
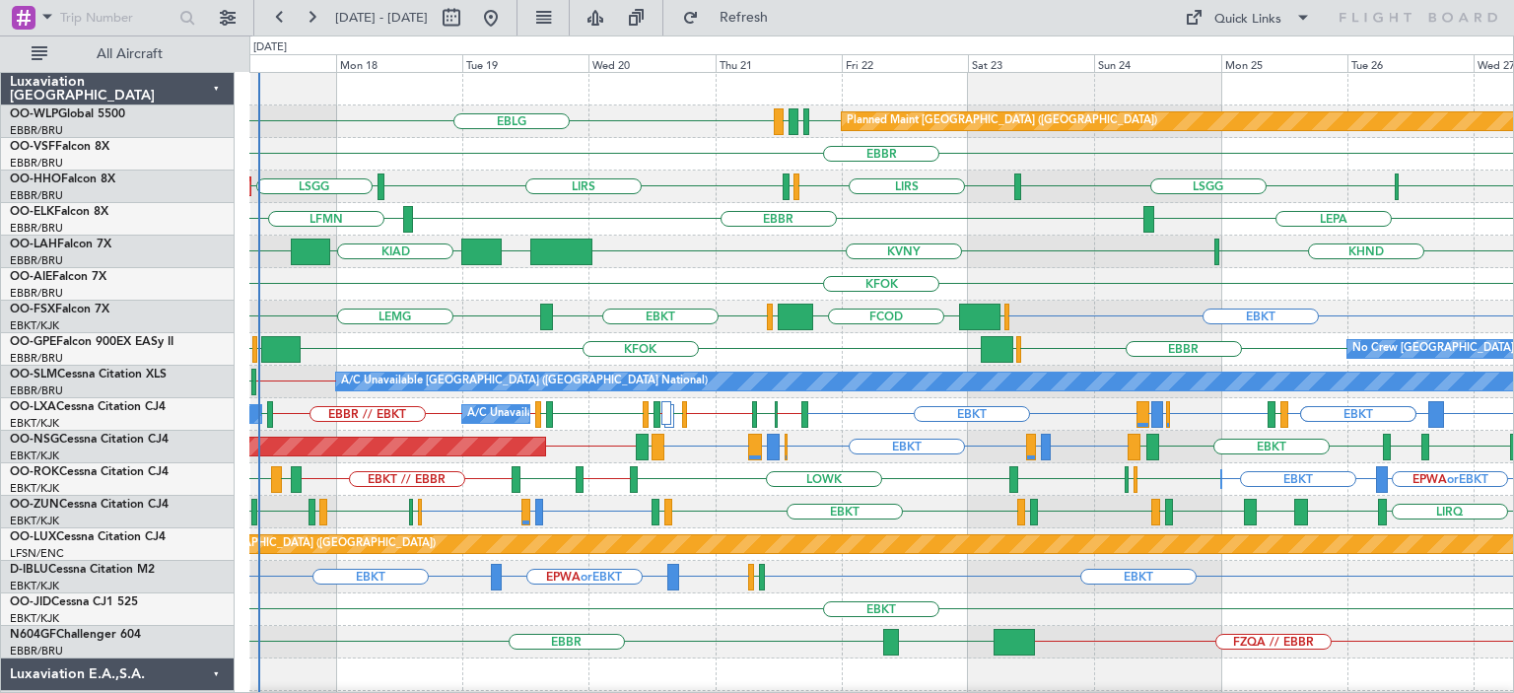
click at [1144, 310] on div "EBLG EDDB EBLG LDDU Planned Maint [GEOGRAPHIC_DATA] ([GEOGRAPHIC_DATA]) [GEOGRA…" at bounding box center [880, 593] width 1263 height 1041
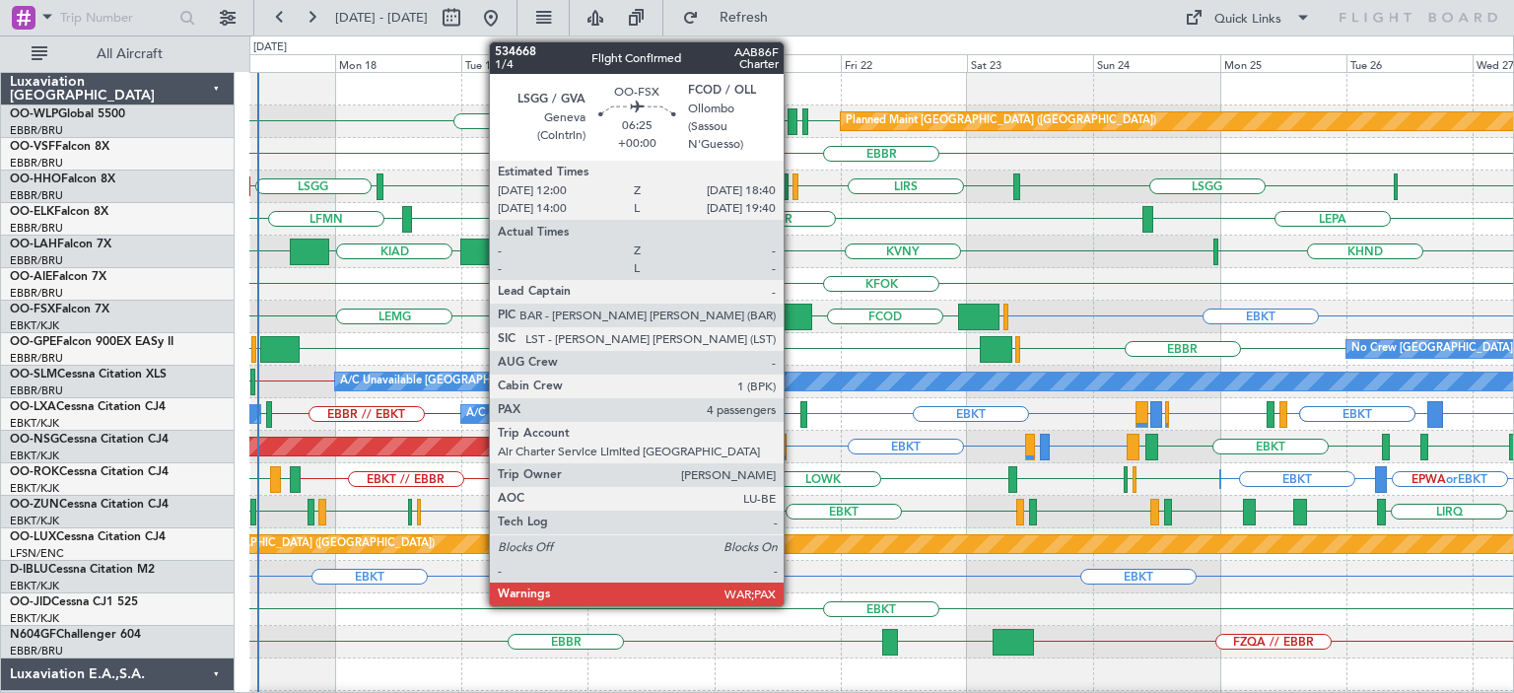
click at [792, 312] on div at bounding box center [793, 316] width 35 height 27
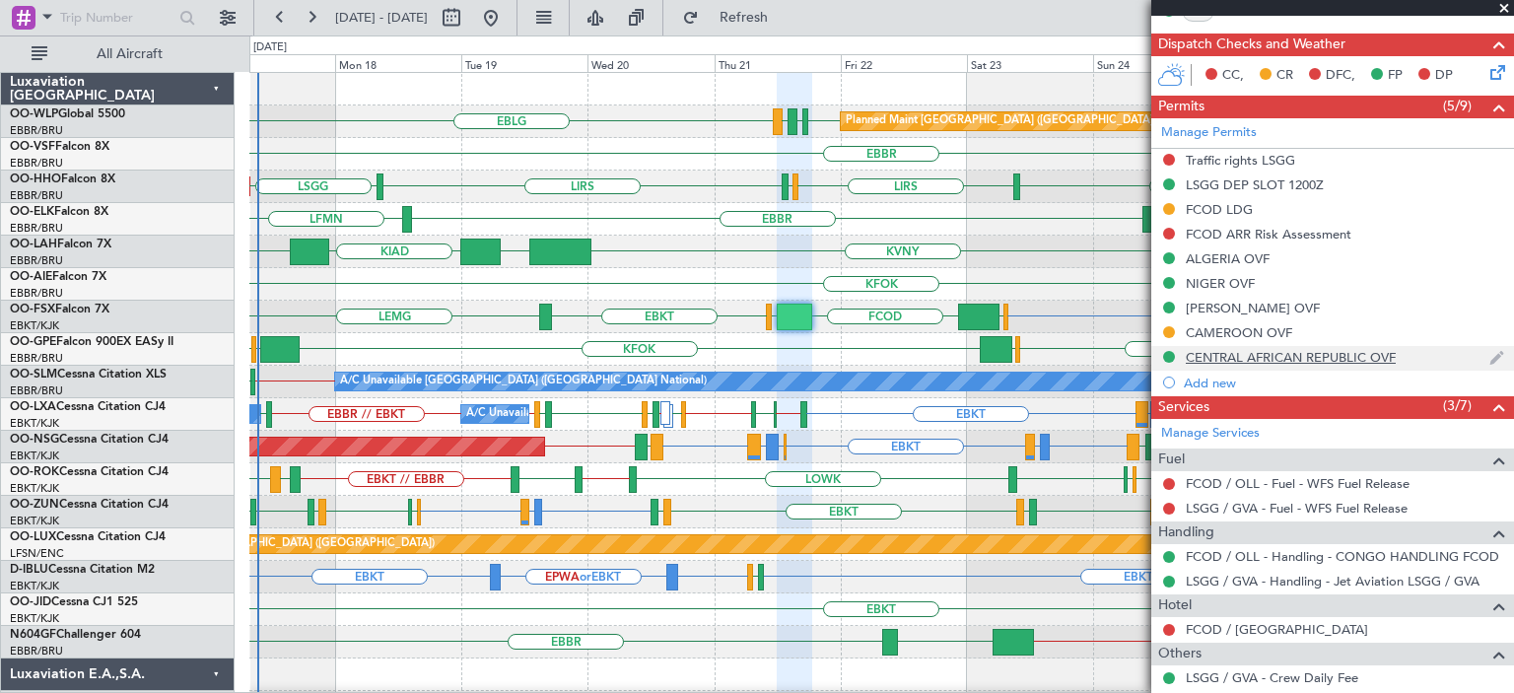
scroll to position [341, 0]
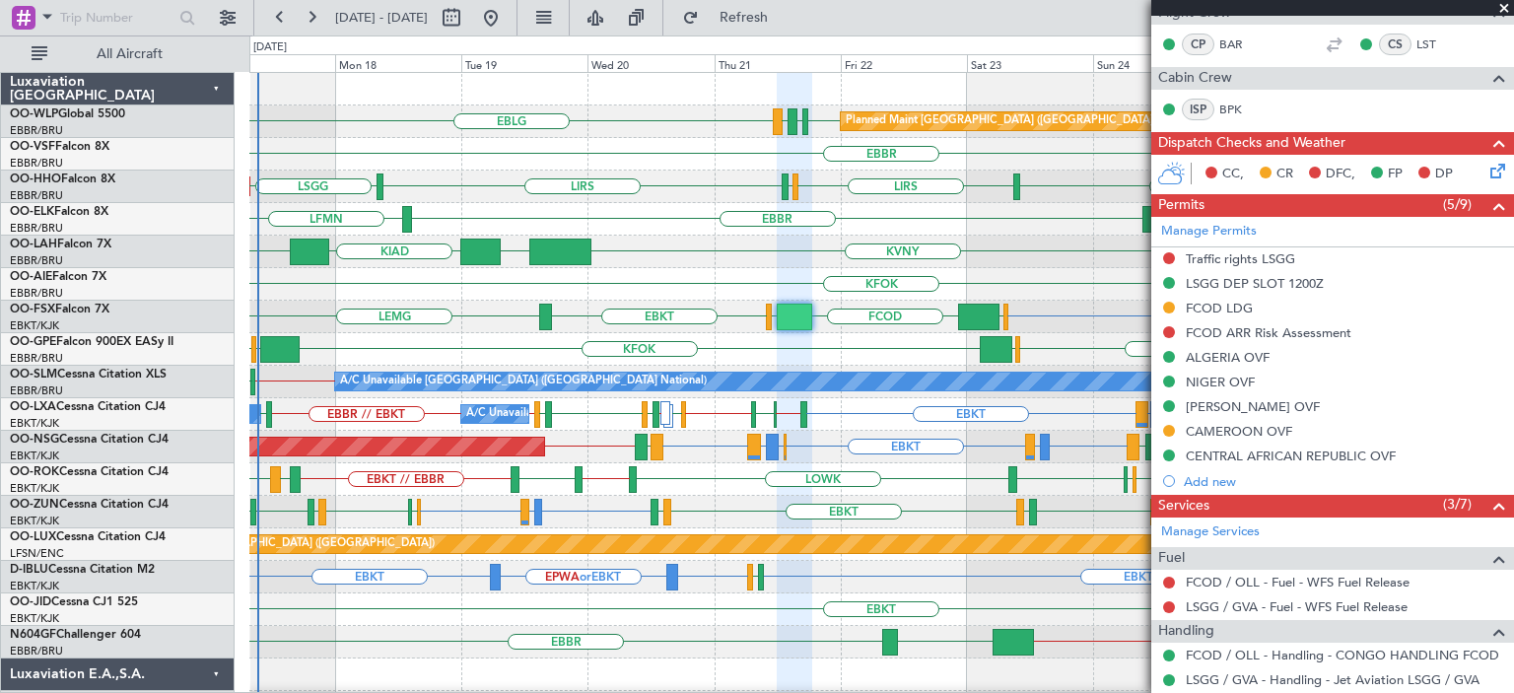
click at [1503, 6] on span at bounding box center [1504, 9] width 20 height 18
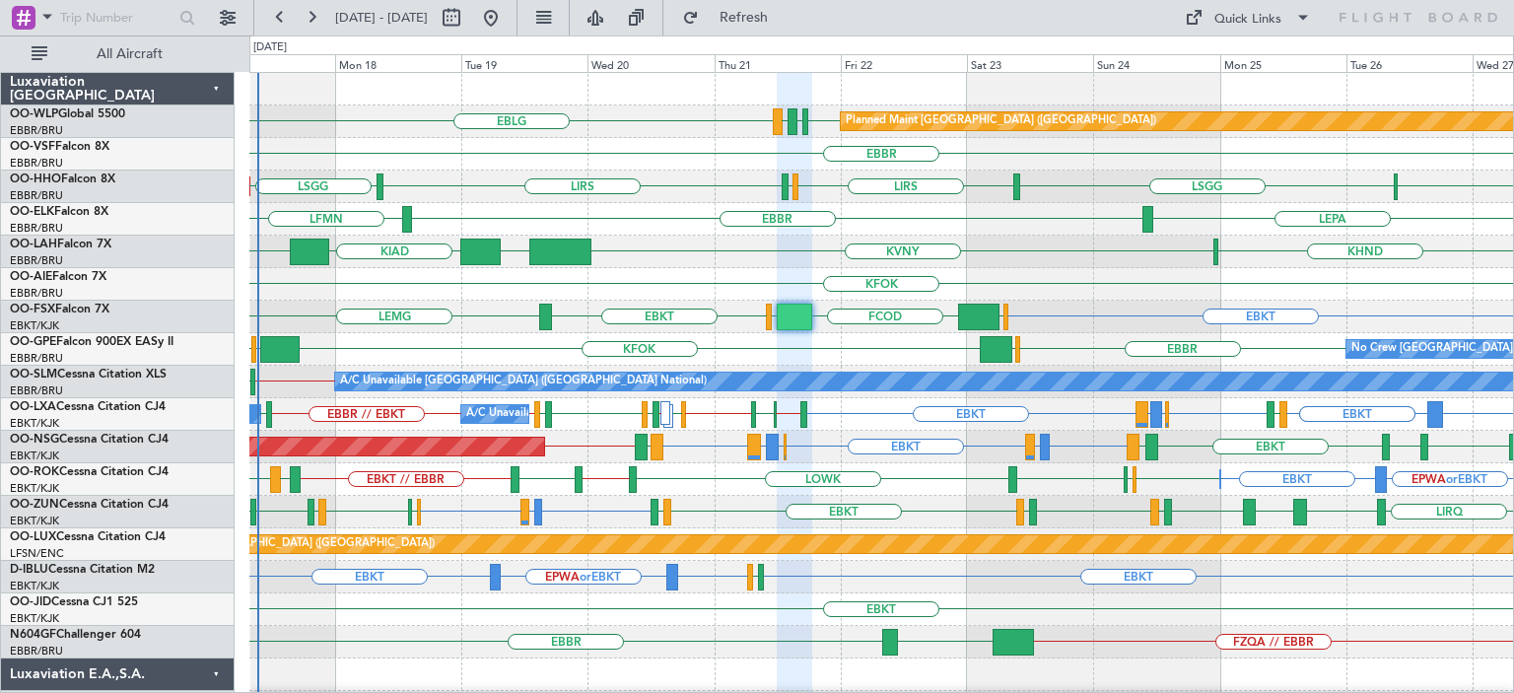
type input "0"
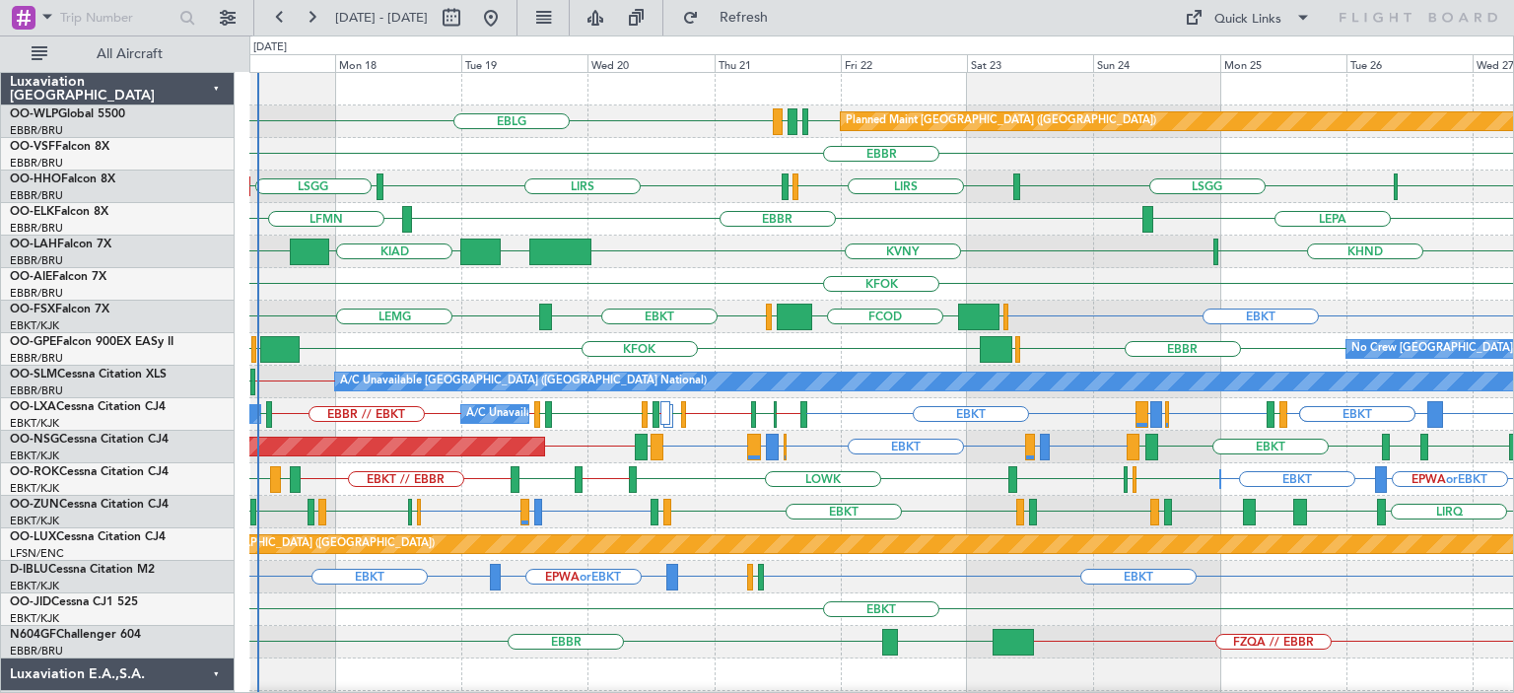
click at [691, 213] on div "LEPA [GEOGRAPHIC_DATA] LFMN" at bounding box center [880, 219] width 1263 height 33
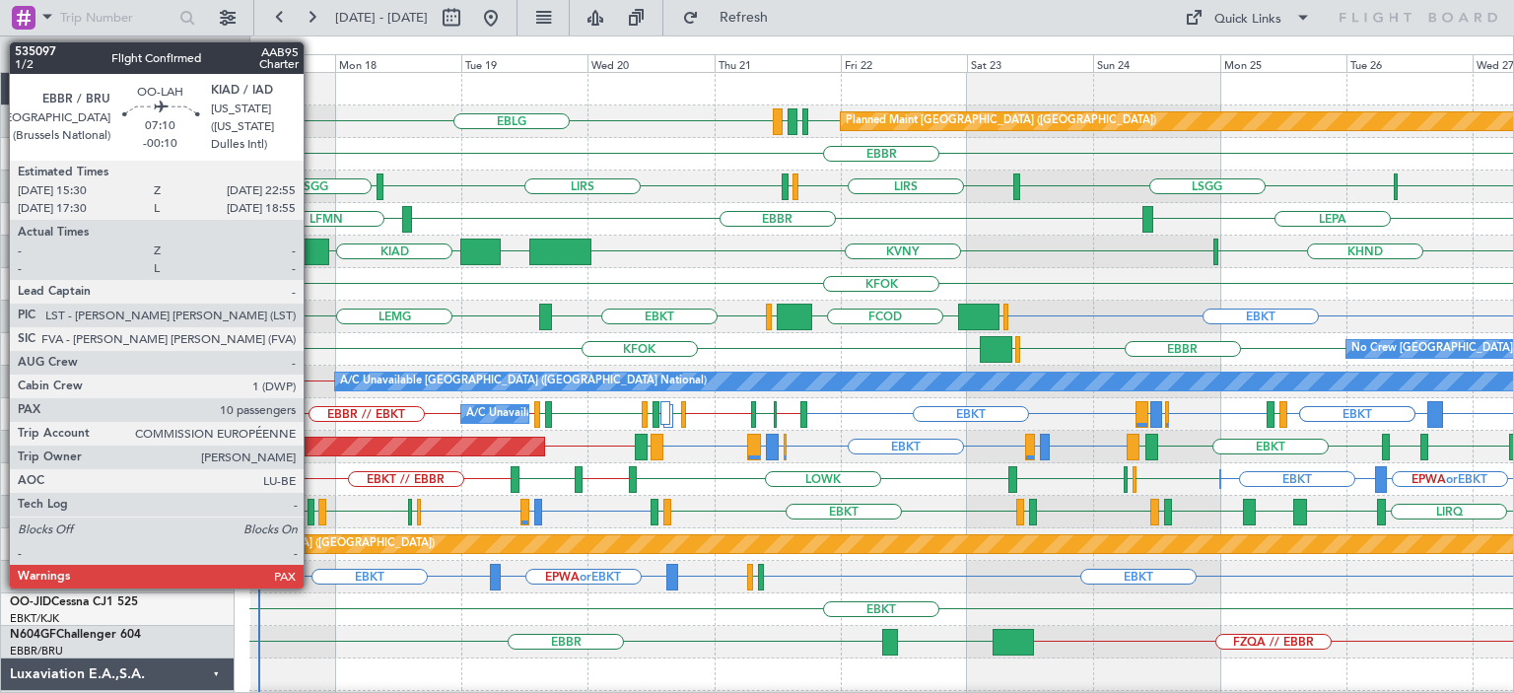
click at [312, 251] on div at bounding box center [309, 251] width 39 height 27
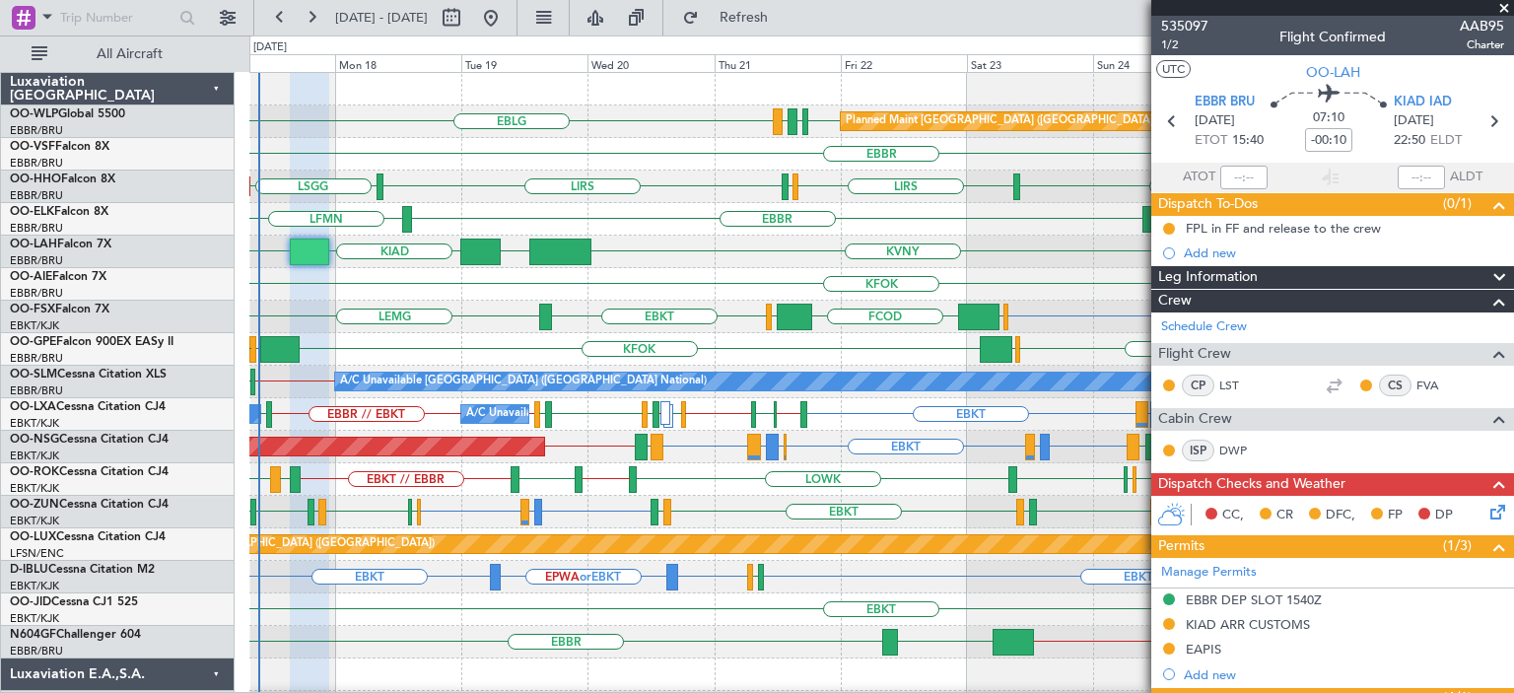
click at [1507, 7] on span at bounding box center [1504, 9] width 20 height 18
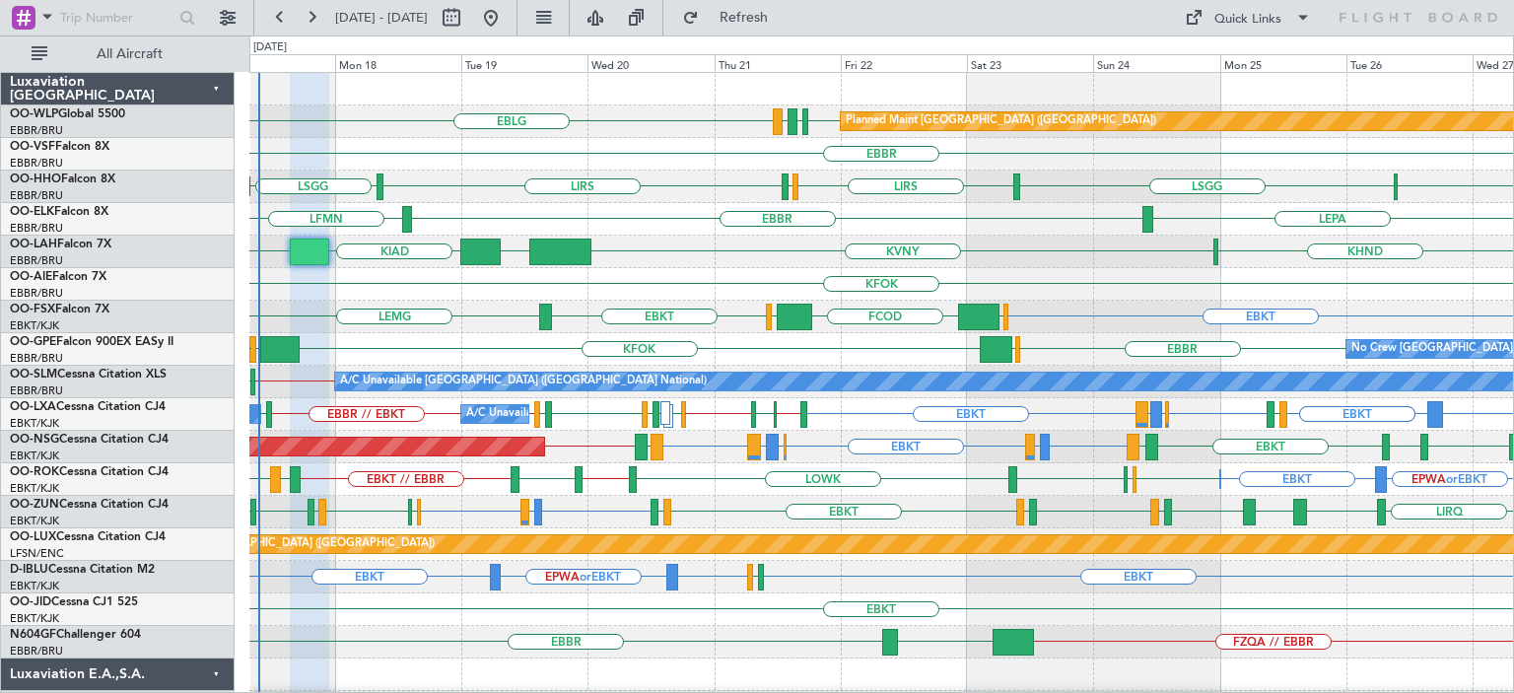
type input "0"
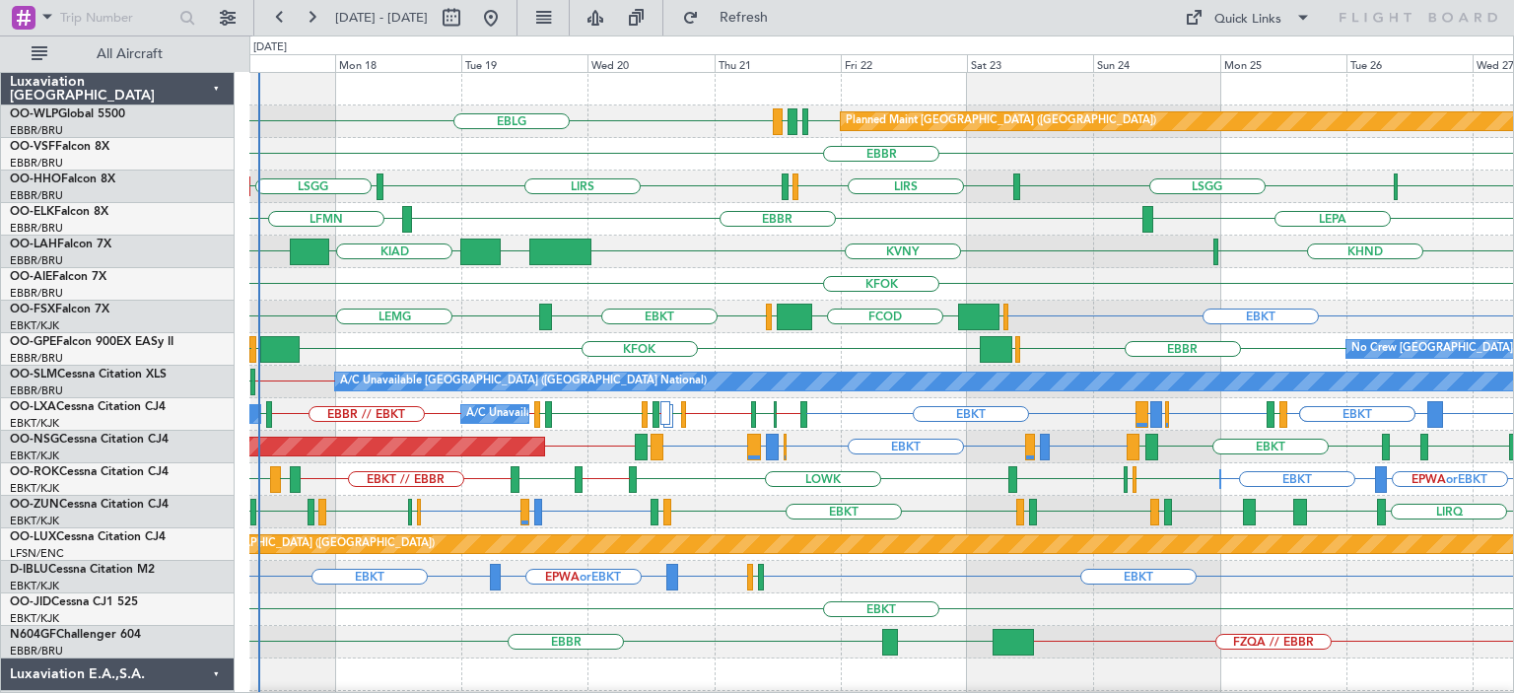
click at [688, 243] on div "EBBR KHND KVNY KIAD [GEOGRAPHIC_DATA]" at bounding box center [880, 252] width 1263 height 33
